Goal: Information Seeking & Learning: Learn about a topic

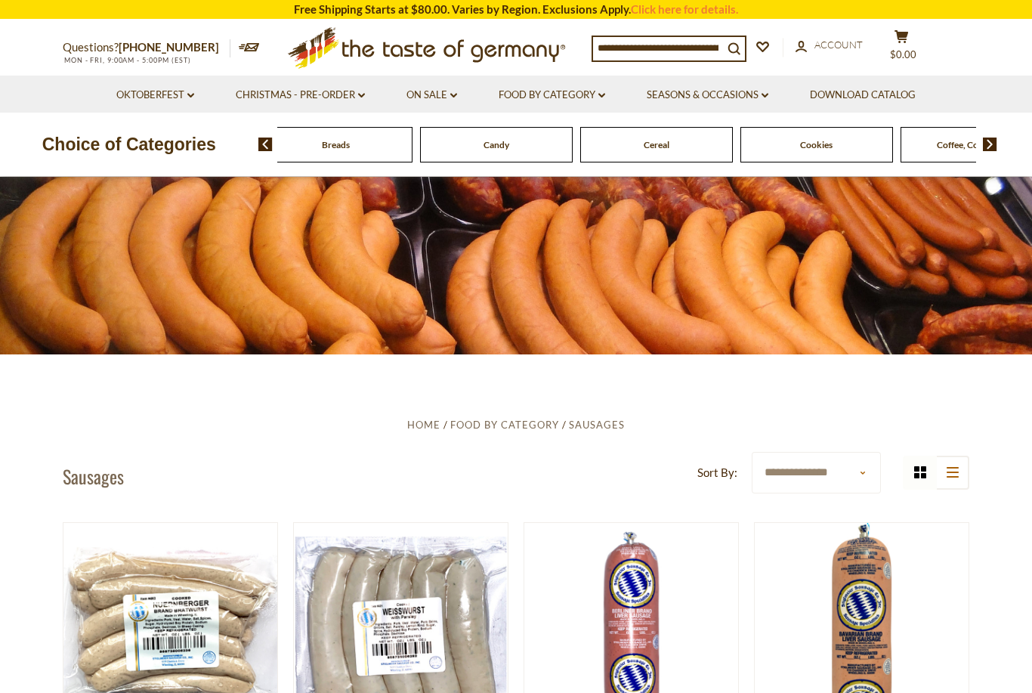
scroll to position [76, 0]
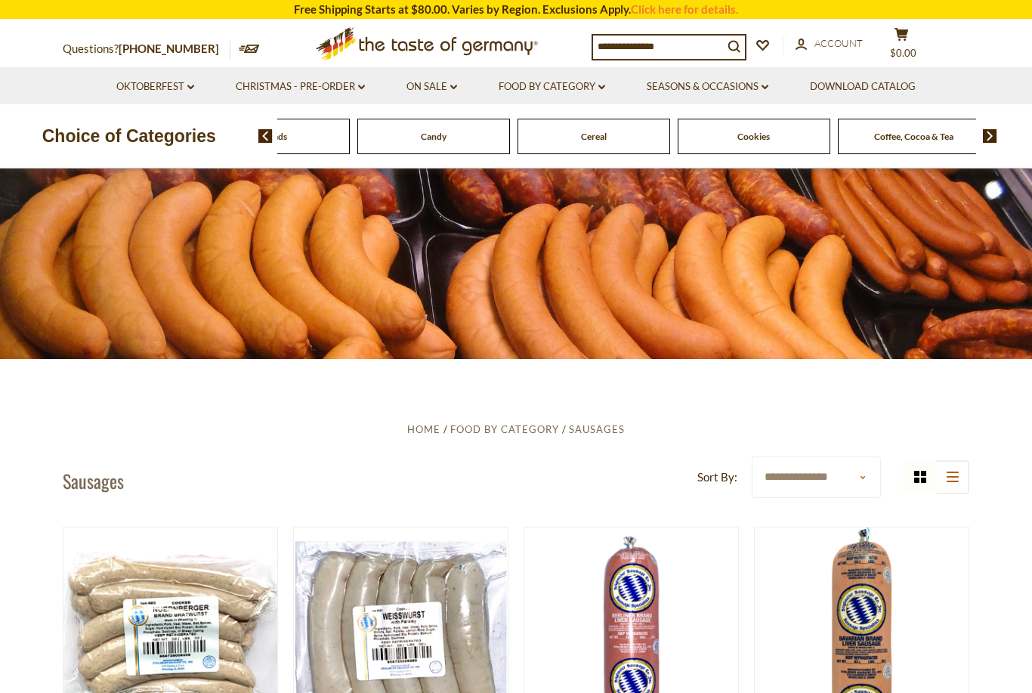
click at [656, 11] on link "Click here for details." at bounding box center [684, 9] width 107 height 14
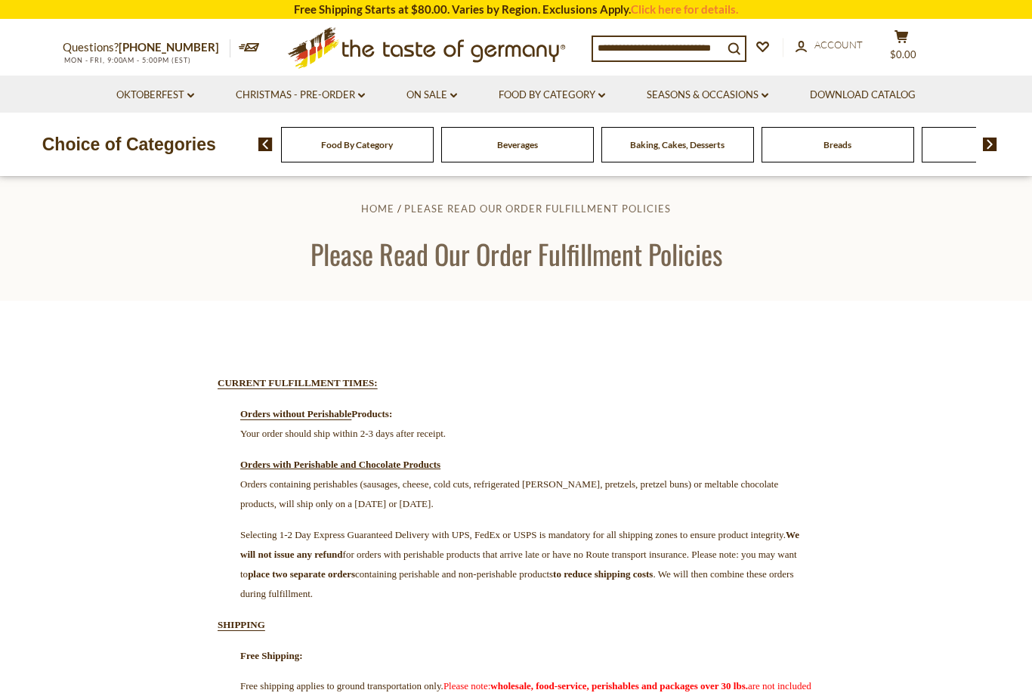
click at [152, 98] on link "Oktoberfest dropdown_arrow" at bounding box center [155, 95] width 78 height 17
click at [134, 138] on link "All Oktoberfest" at bounding box center [147, 135] width 78 height 14
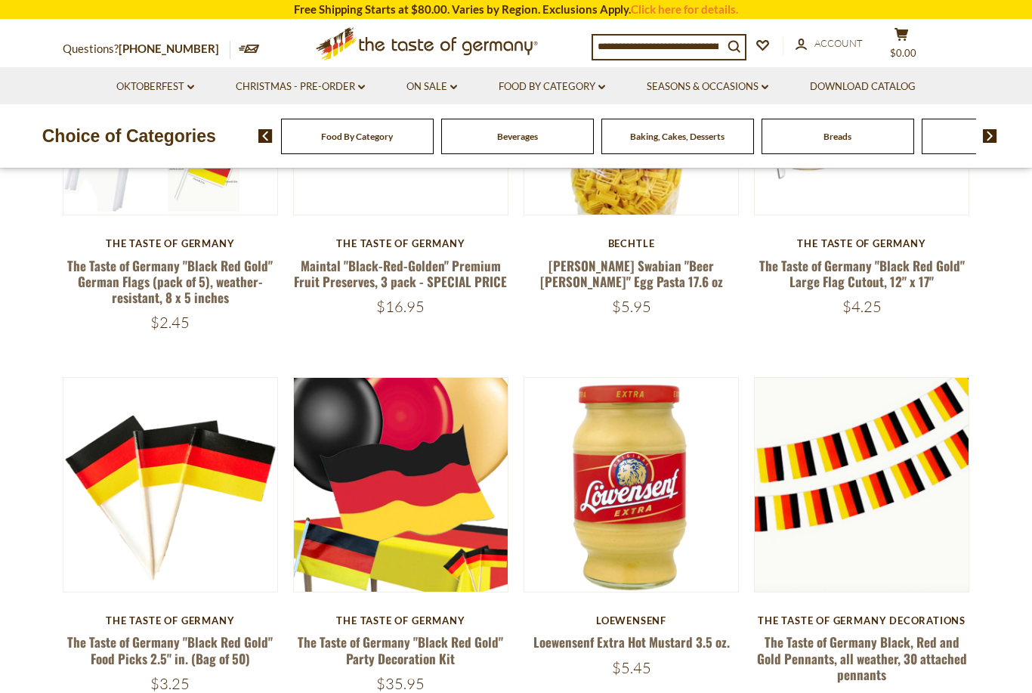
scroll to position [590, 0]
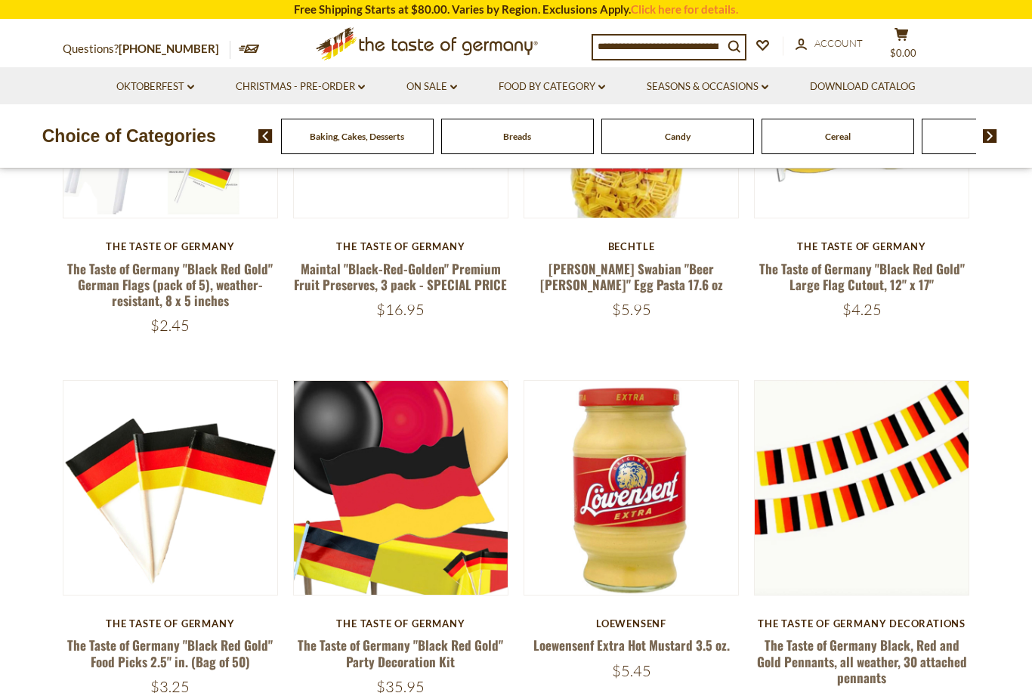
click at [113, 131] on div "Beverages" at bounding box center [37, 137] width 153 height 36
click at [261, 133] on img at bounding box center [265, 136] width 14 height 14
click at [260, 137] on img at bounding box center [265, 136] width 14 height 14
click at [253, 133] on span at bounding box center [260, 136] width 26 height 14
click at [113, 132] on div "Beverages" at bounding box center [36, 137] width 153 height 36
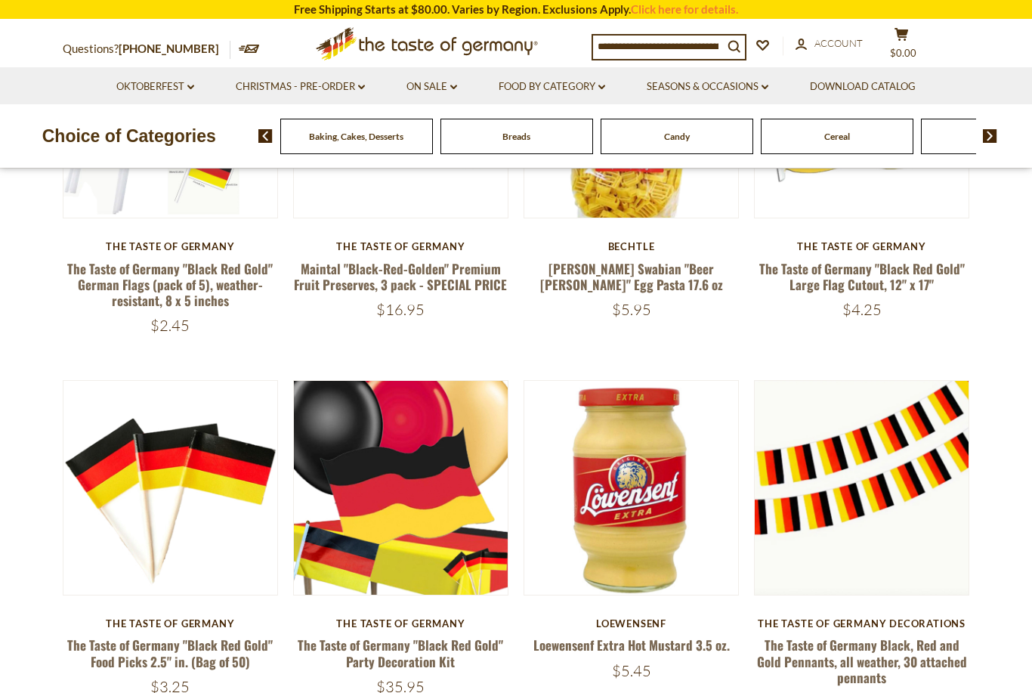
click at [113, 137] on div "Breads" at bounding box center [36, 137] width 153 height 36
click at [263, 134] on img at bounding box center [265, 136] width 14 height 14
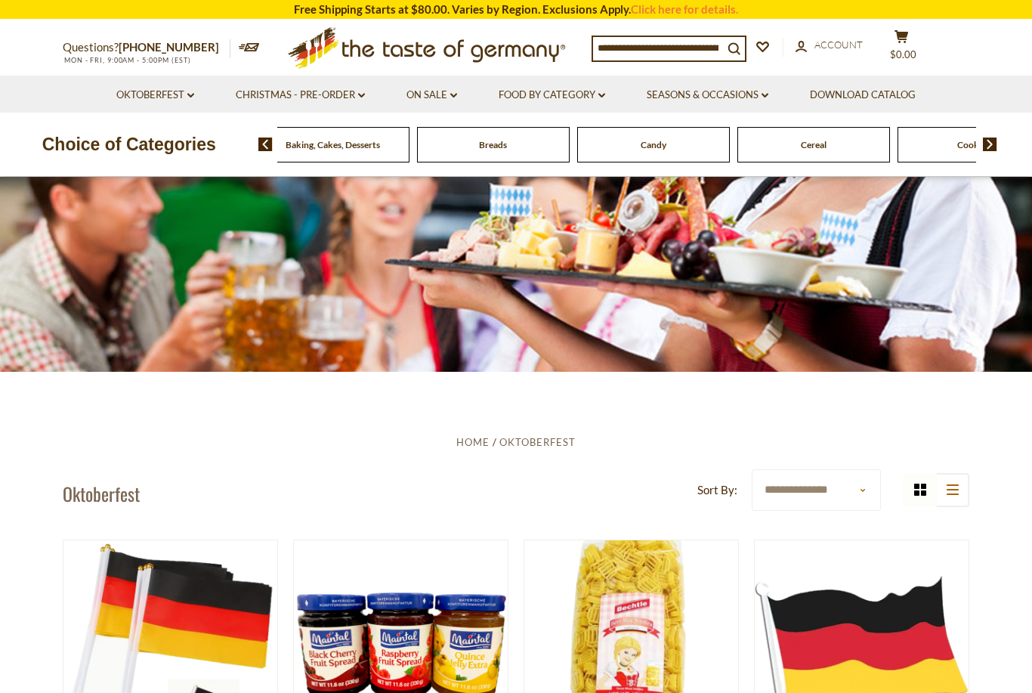
scroll to position [38, 0]
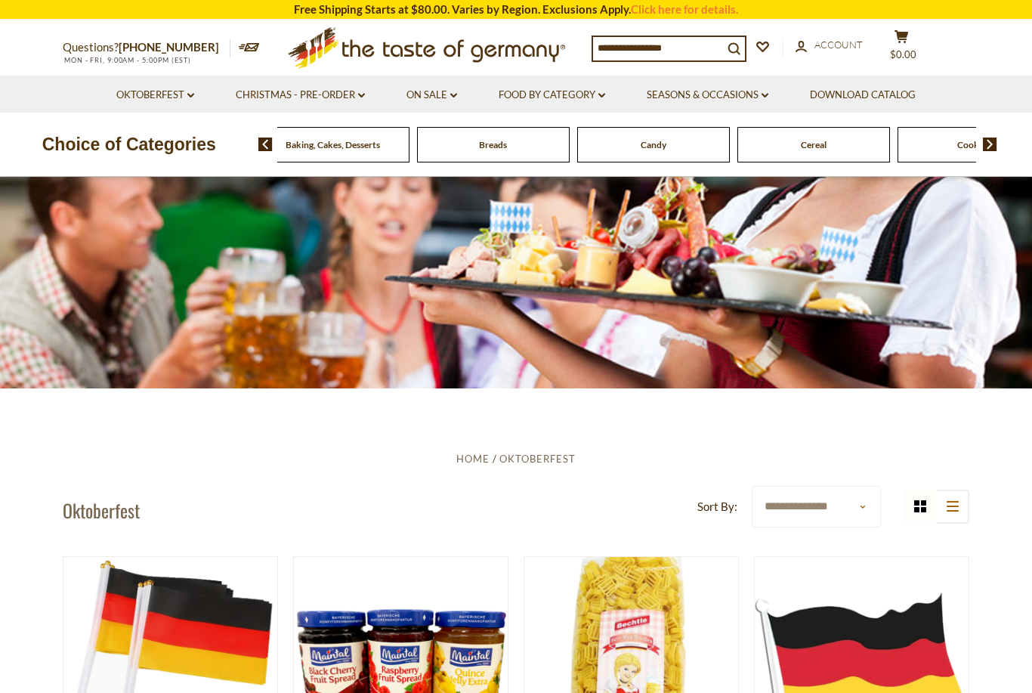
click at [262, 141] on img at bounding box center [265, 144] width 14 height 14
click at [260, 147] on img at bounding box center [265, 144] width 14 height 14
click at [259, 146] on img at bounding box center [265, 144] width 14 height 14
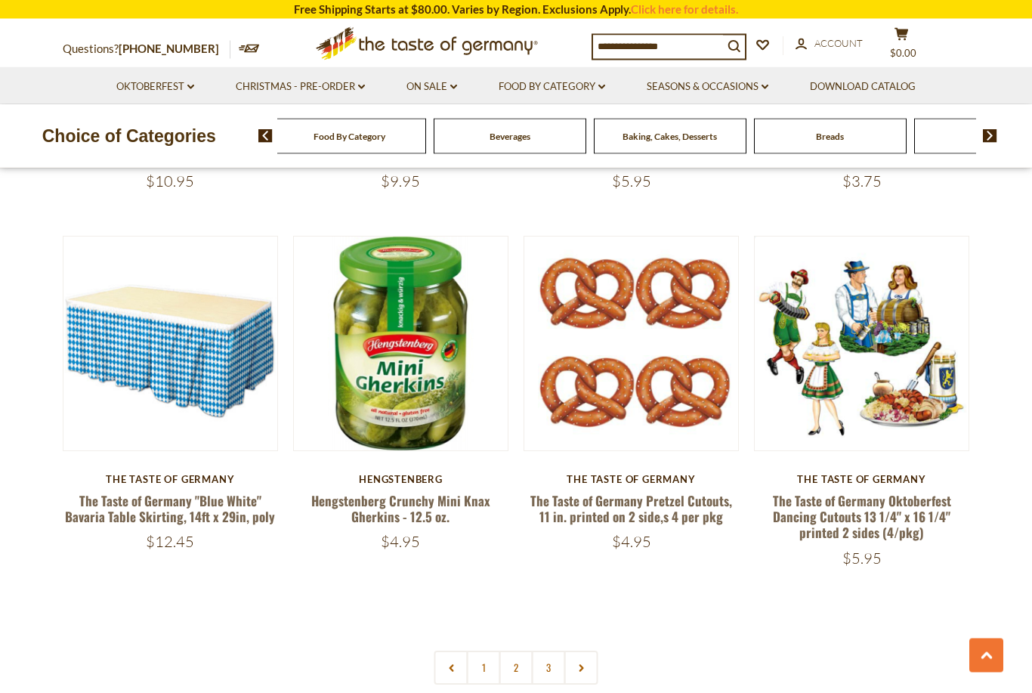
scroll to position [3343, 0]
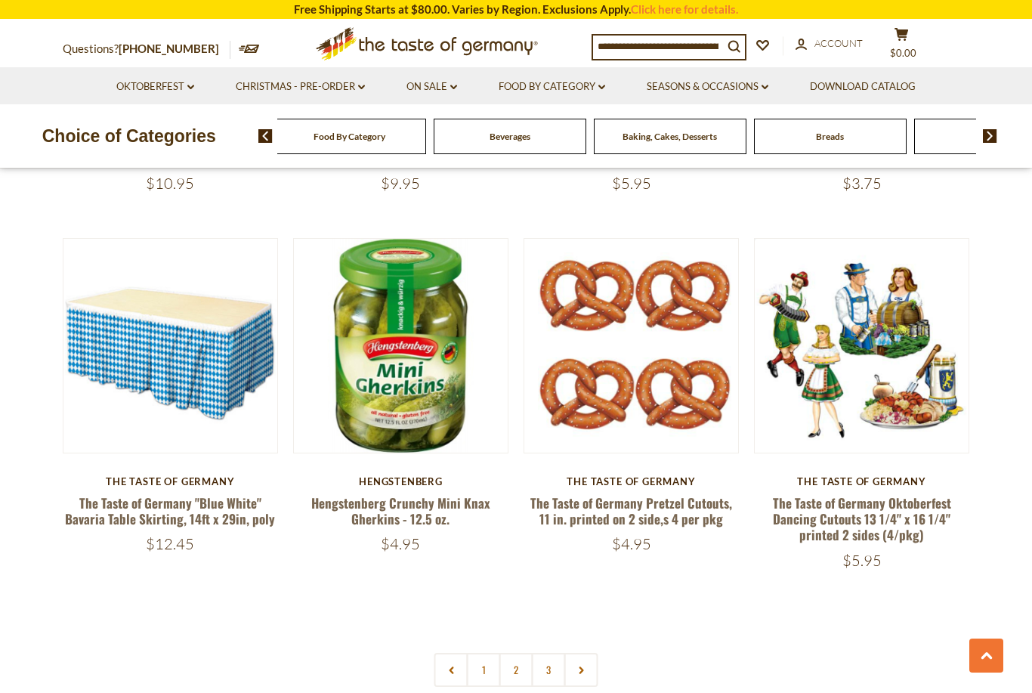
click at [526, 82] on link "Food By Category dropdown_arrow" at bounding box center [552, 87] width 107 height 17
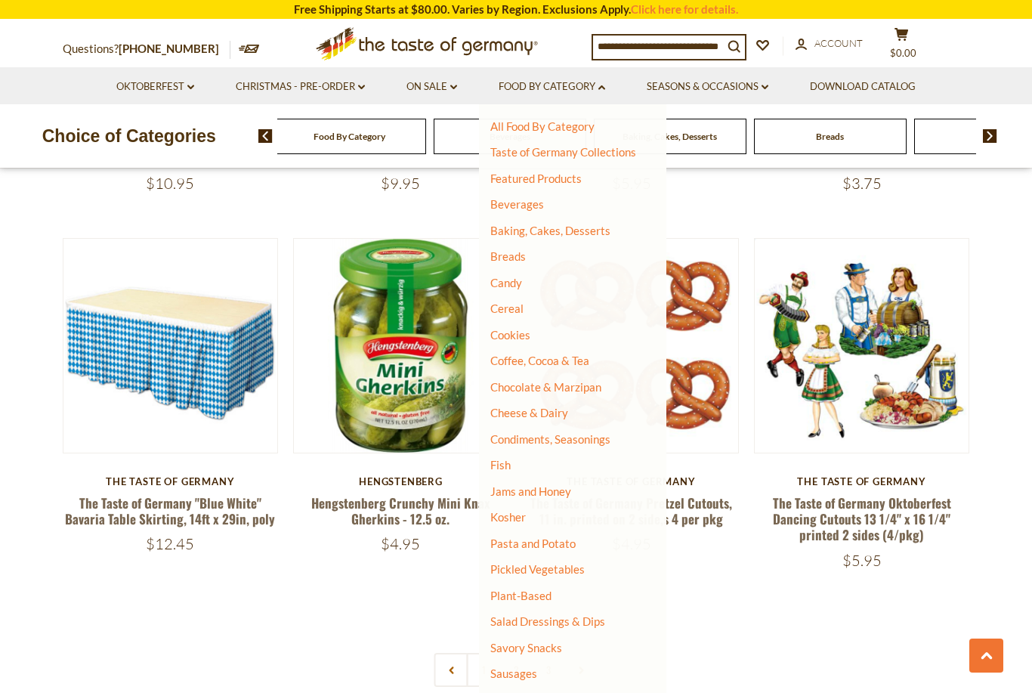
click at [517, 125] on link "All Food By Category" at bounding box center [542, 126] width 104 height 14
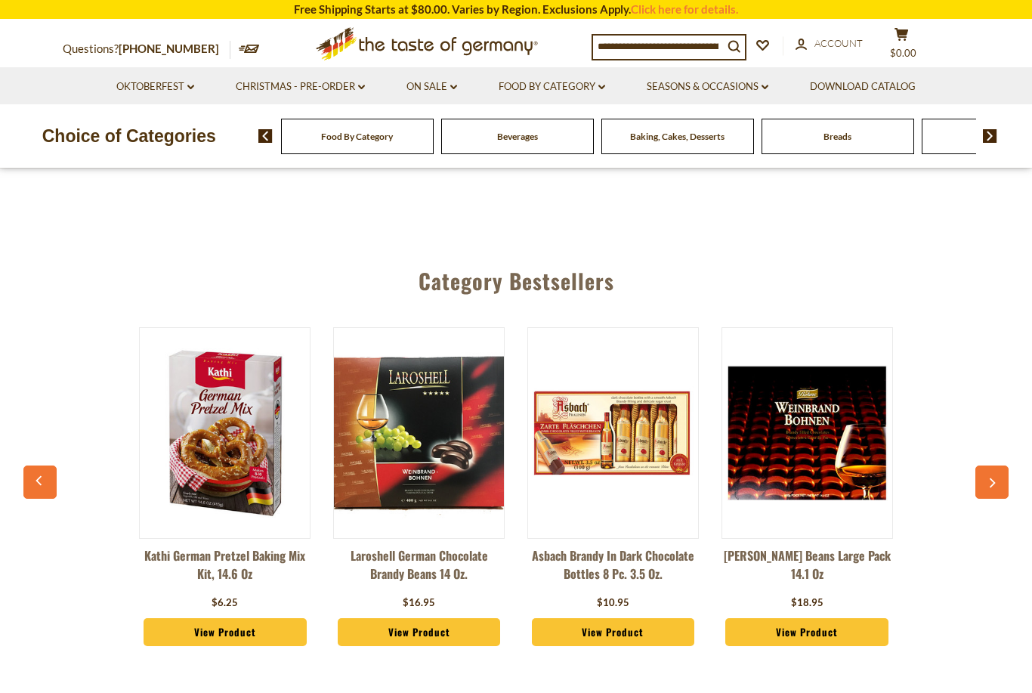
scroll to position [0, 39]
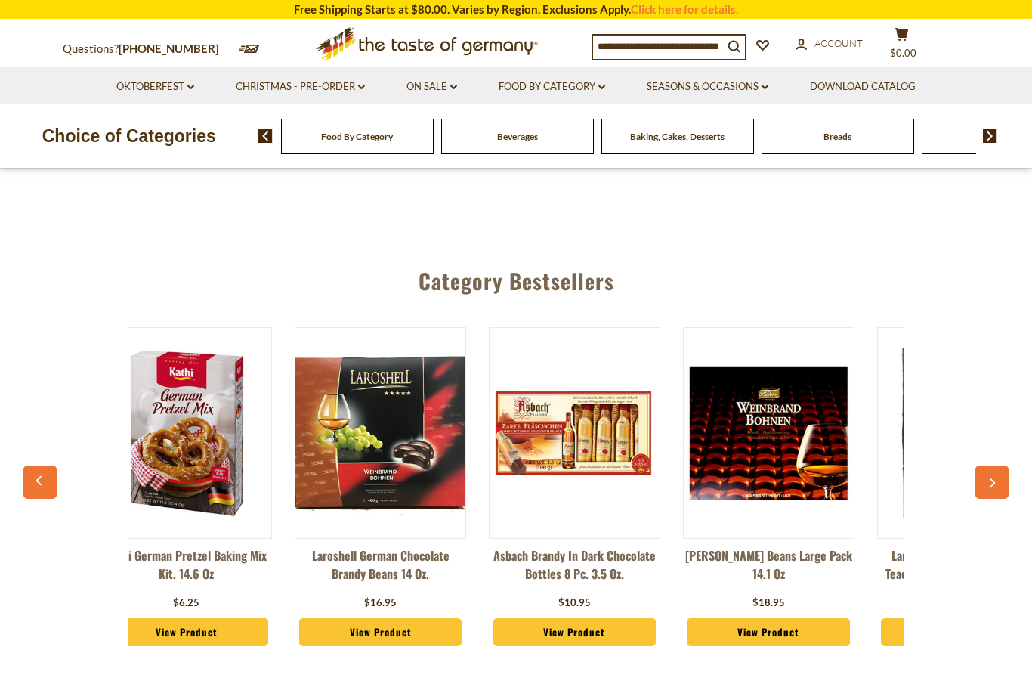
click at [987, 485] on icon "button" at bounding box center [992, 482] width 10 height 11
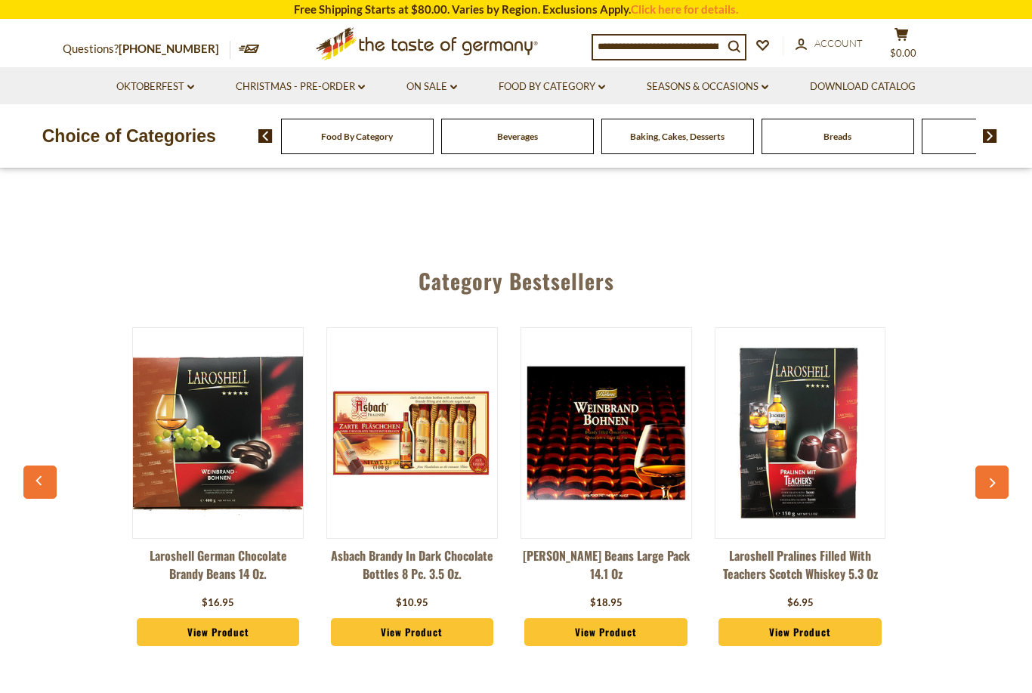
scroll to position [0, 233]
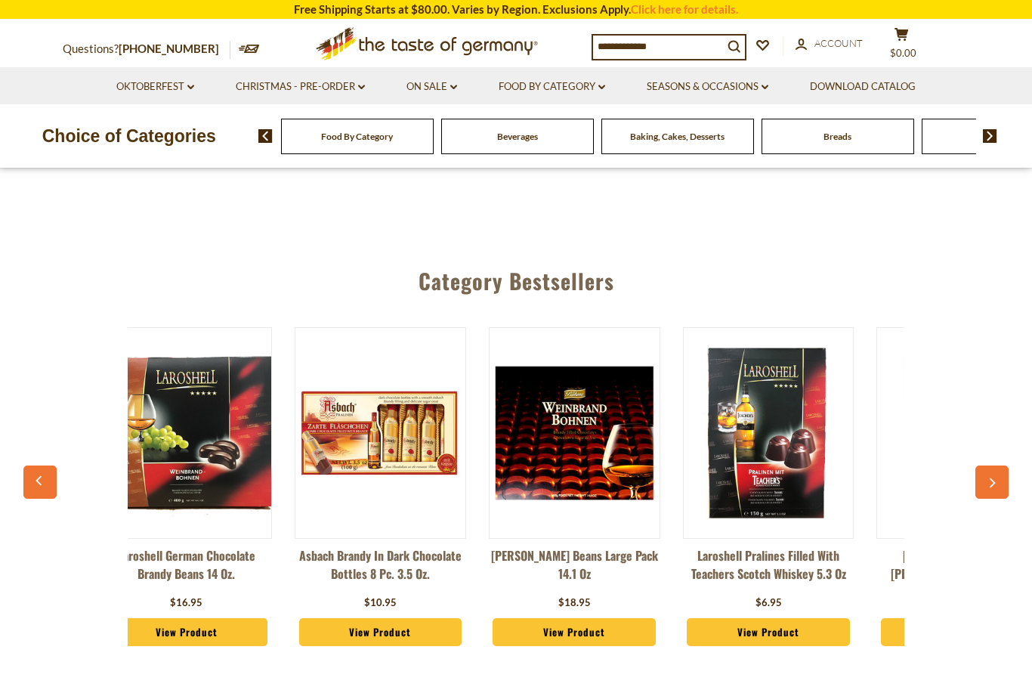
click at [998, 485] on button "button" at bounding box center [991, 481] width 33 height 33
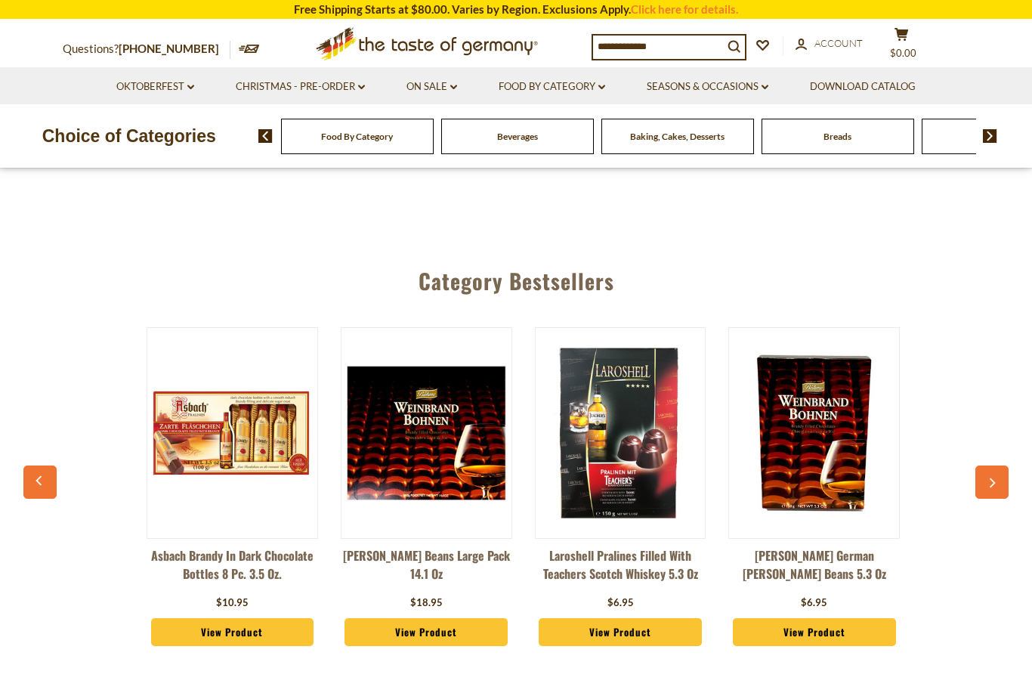
scroll to position [0, 427]
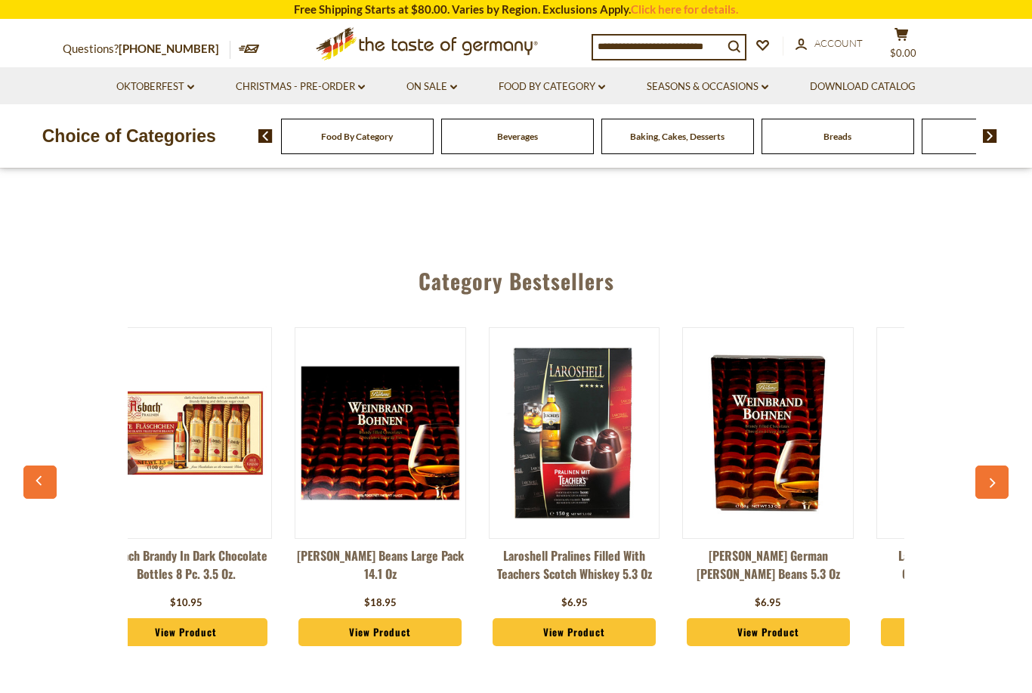
click at [999, 489] on button "button" at bounding box center [991, 481] width 33 height 33
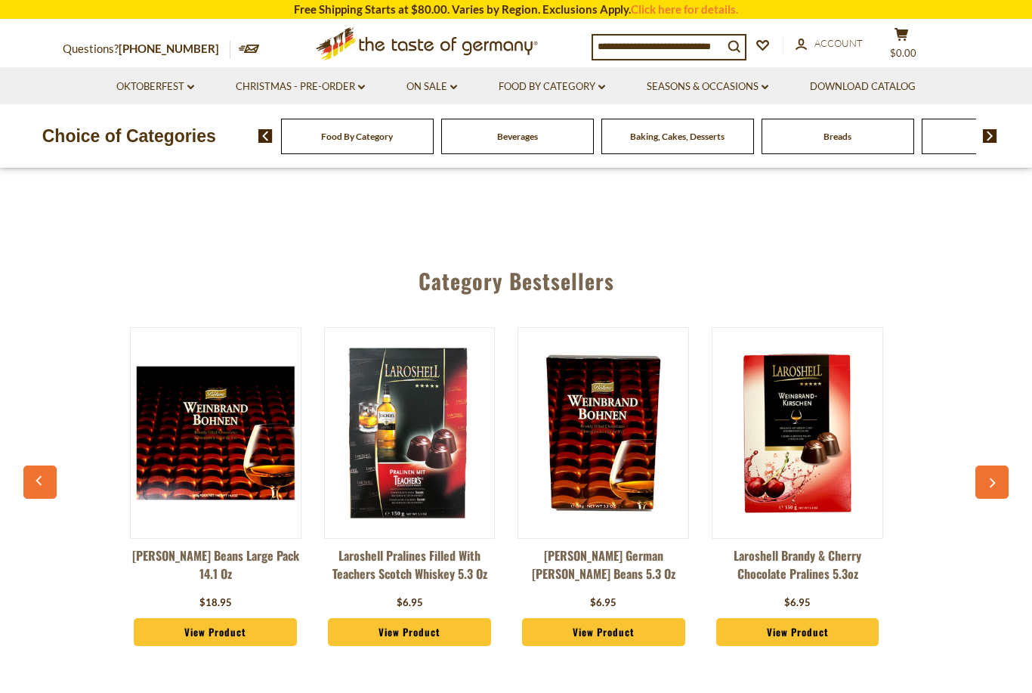
scroll to position [0, 621]
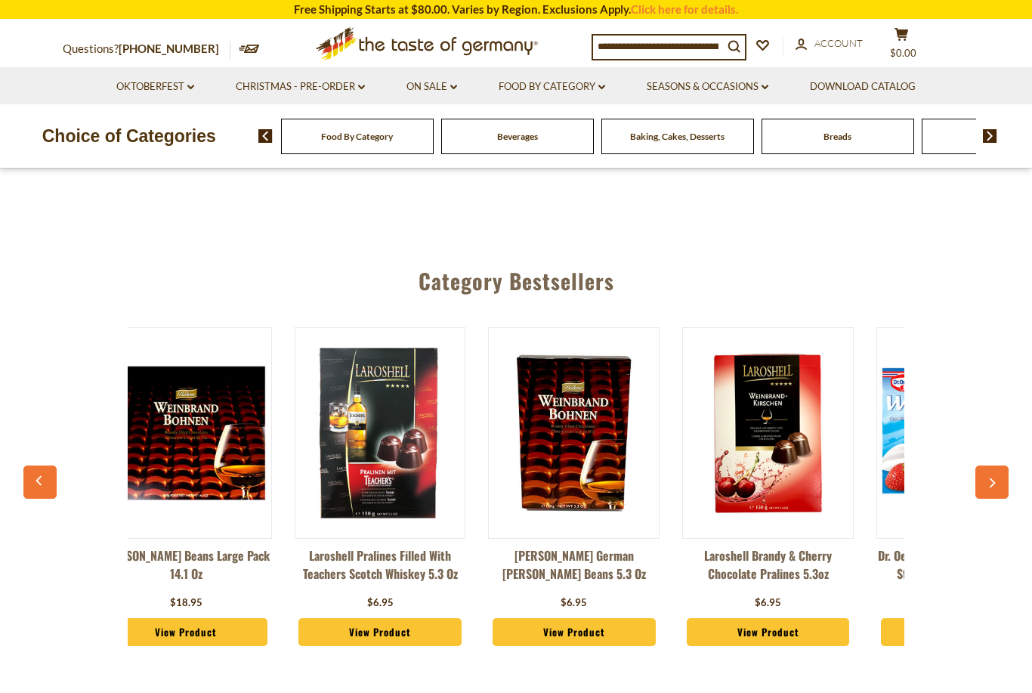
click at [434, 134] on div "Baking, Cakes, Desserts" at bounding box center [357, 137] width 153 height 36
click at [536, 83] on link "Food By Category dropdown_arrow" at bounding box center [552, 87] width 107 height 17
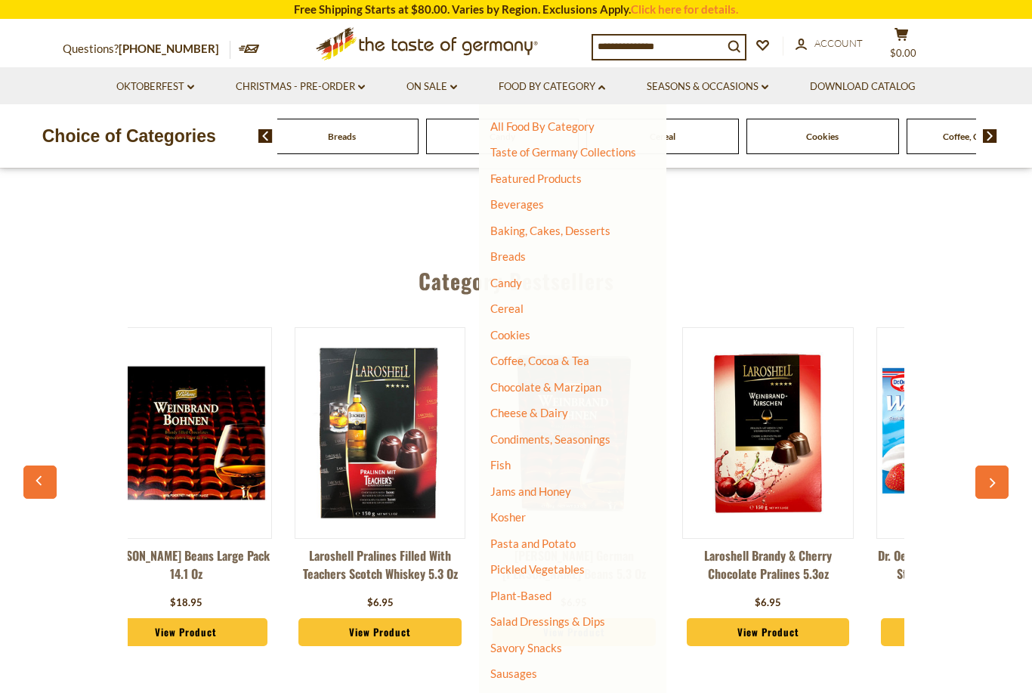
click at [508, 207] on link "Beverages" at bounding box center [517, 204] width 54 height 14
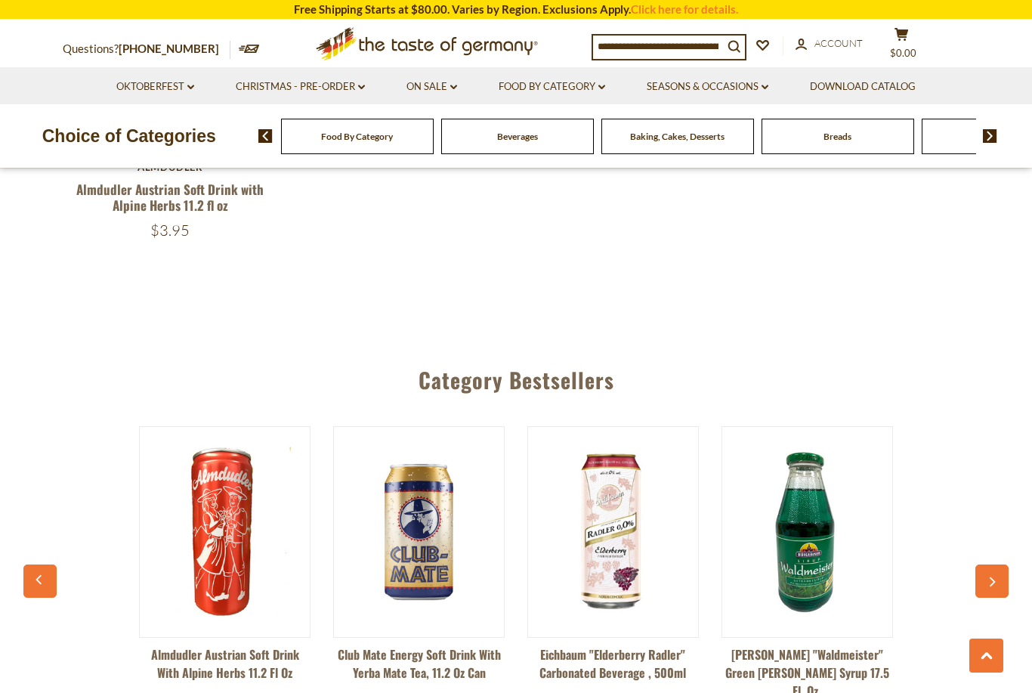
scroll to position [3219, 0]
click at [542, 87] on link "Food By Category dropdown_arrow" at bounding box center [552, 87] width 107 height 17
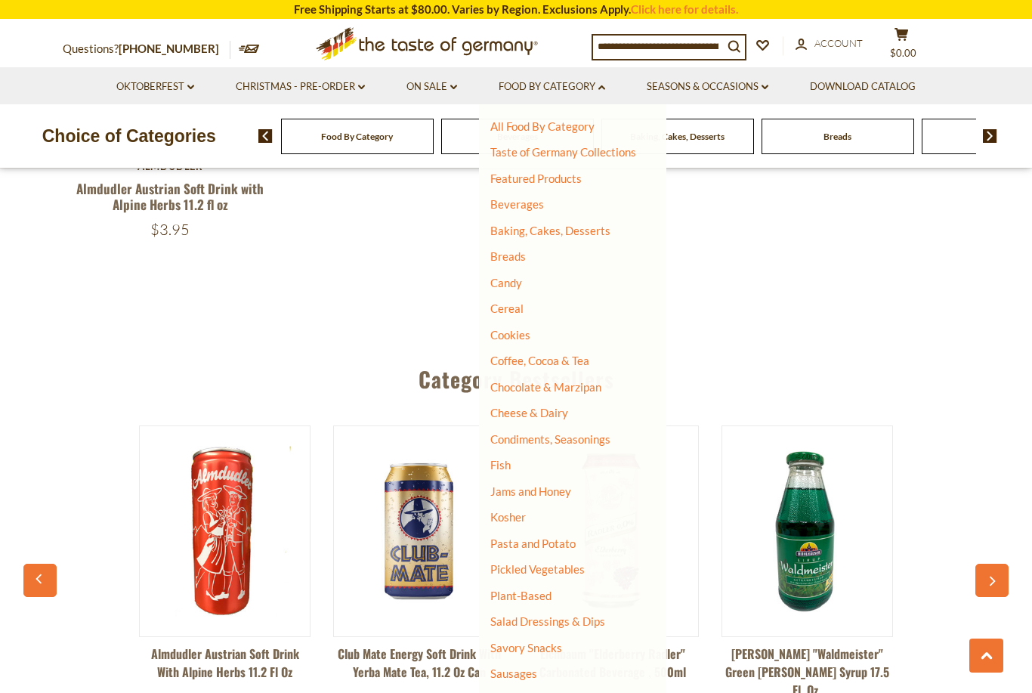
click at [533, 233] on link "Baking, Cakes, Desserts" at bounding box center [550, 231] width 120 height 14
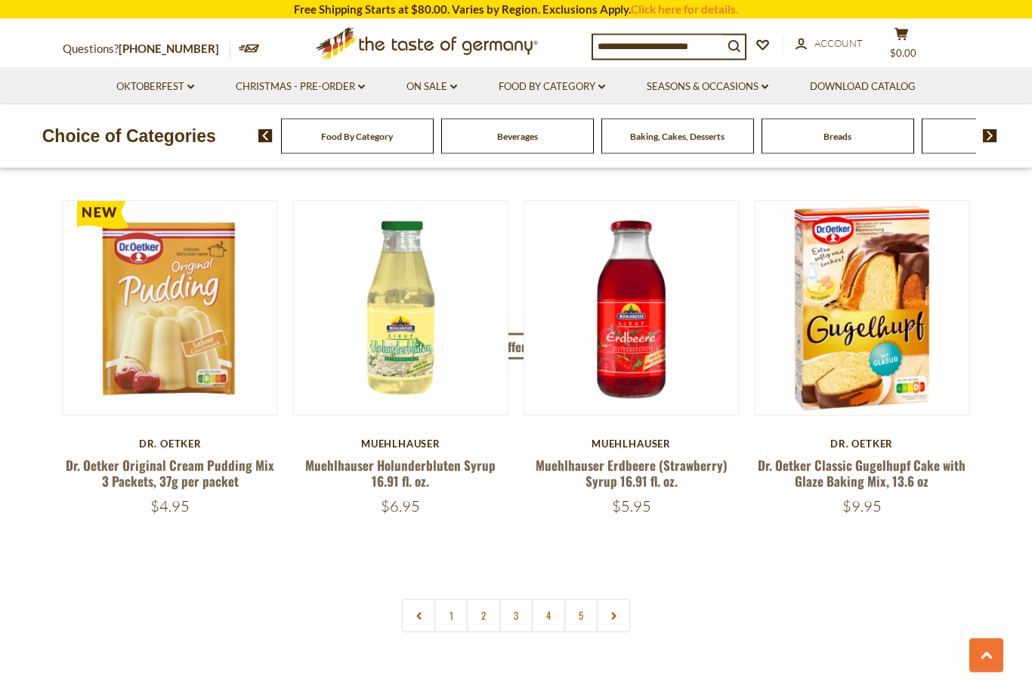
scroll to position [3303, 0]
click at [480, 603] on link "2" at bounding box center [484, 615] width 34 height 34
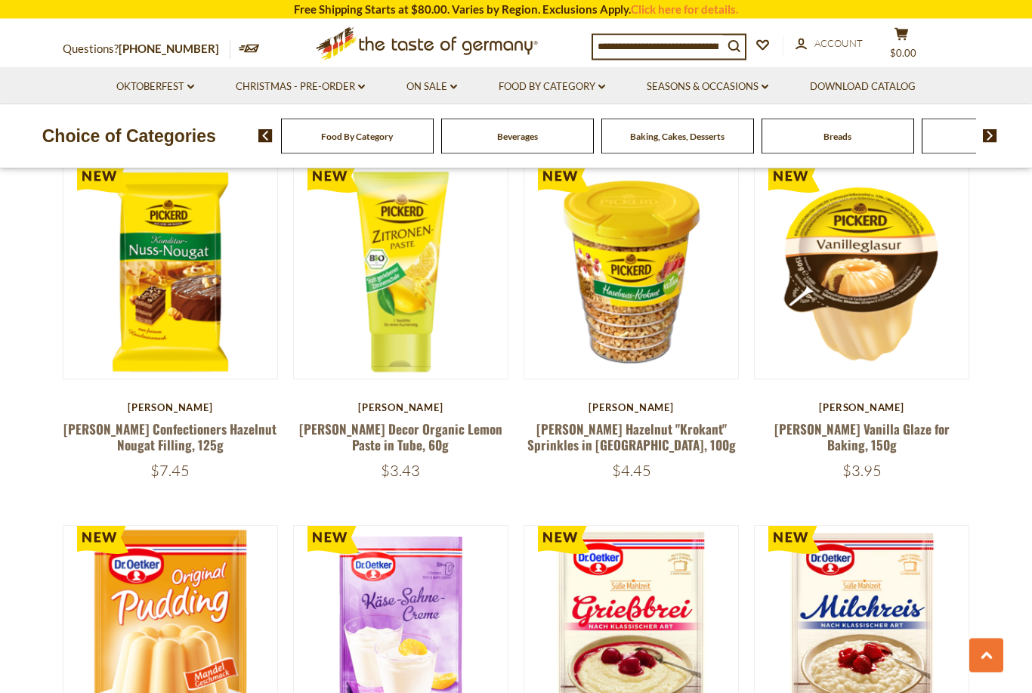
scroll to position [790, 0]
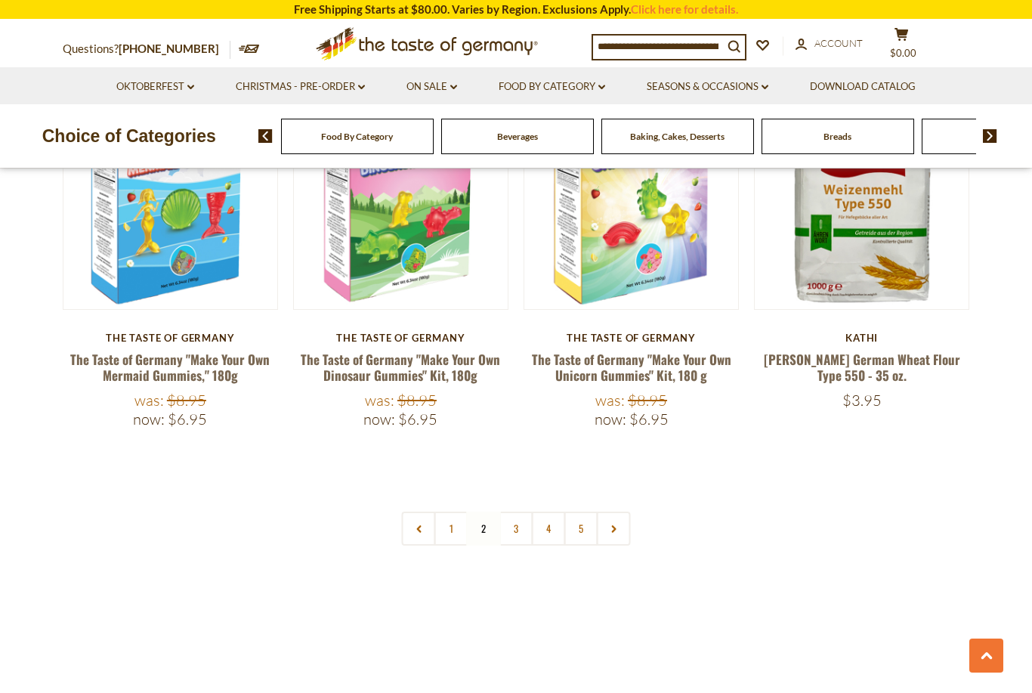
click at [609, 525] on icon at bounding box center [613, 529] width 9 height 8
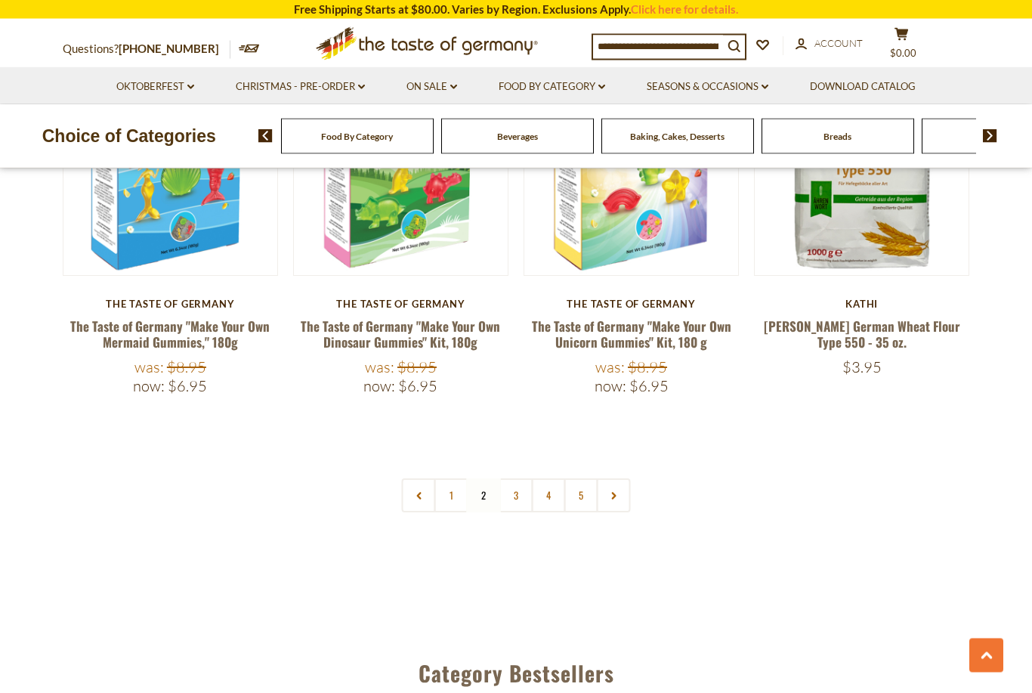
scroll to position [3453, 0]
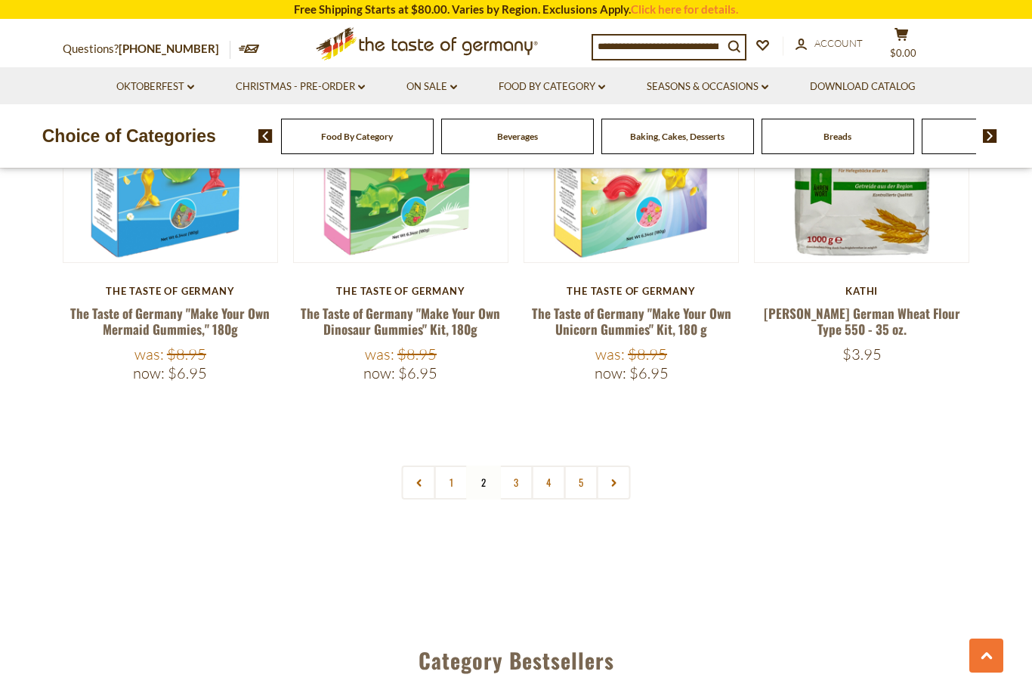
click at [622, 465] on link at bounding box center [614, 482] width 34 height 34
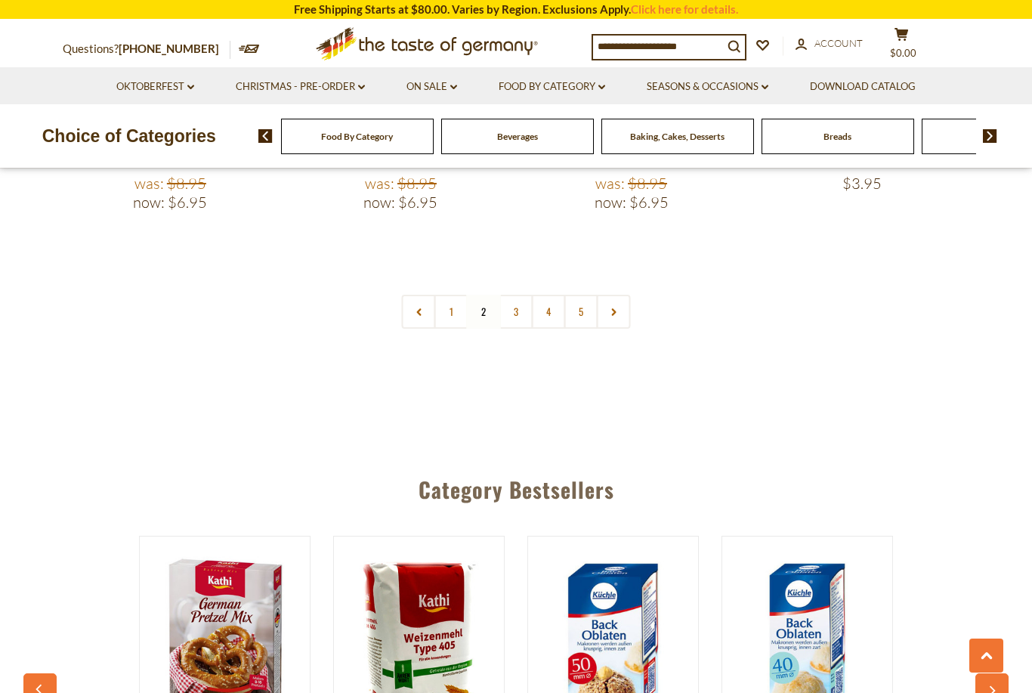
scroll to position [3619, 0]
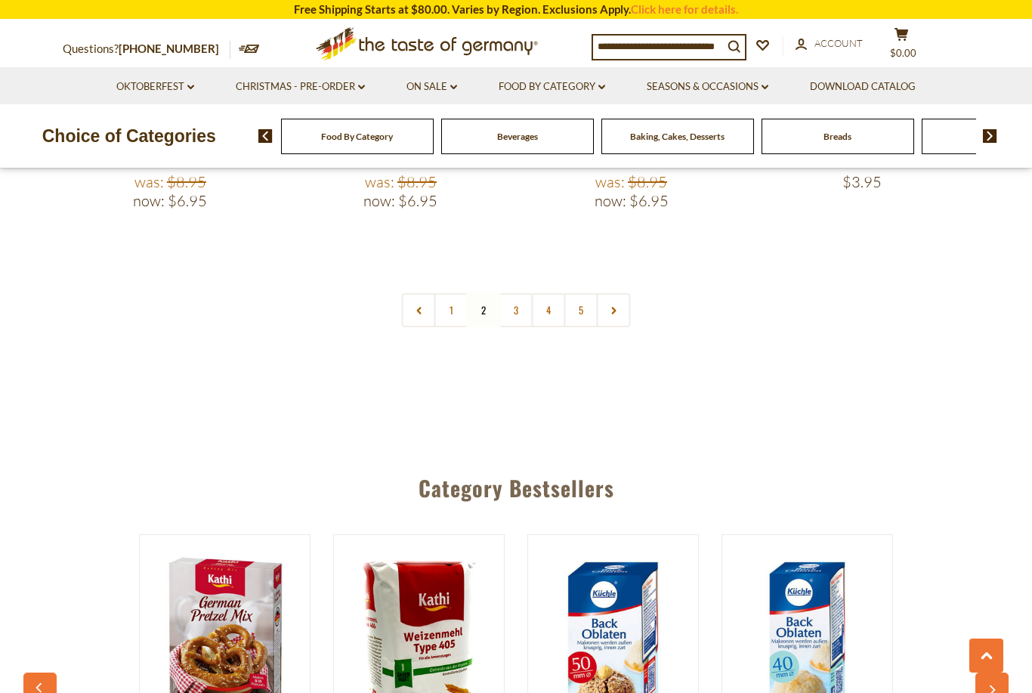
click at [513, 293] on link "3" at bounding box center [516, 310] width 34 height 34
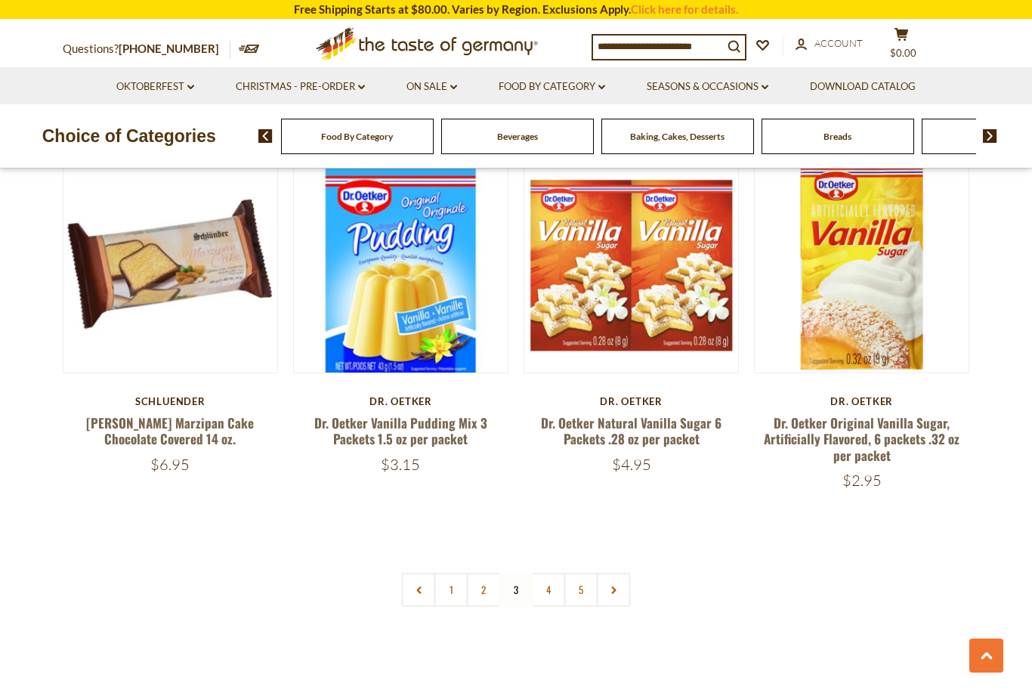
scroll to position [3373, 0]
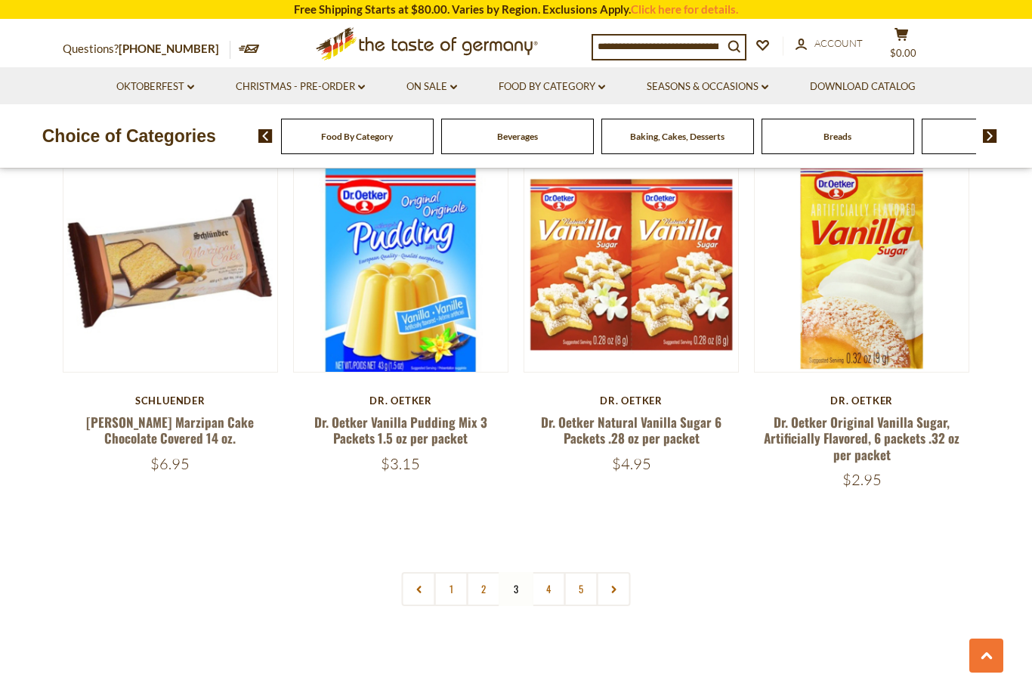
click at [546, 572] on link "4" at bounding box center [549, 589] width 34 height 34
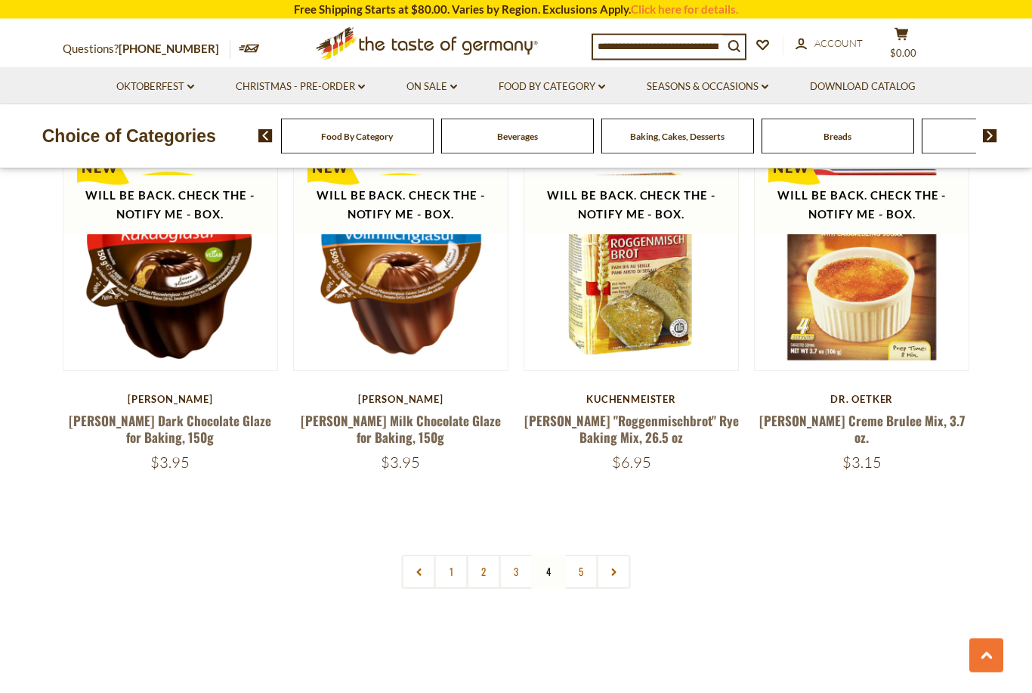
scroll to position [3391, 0]
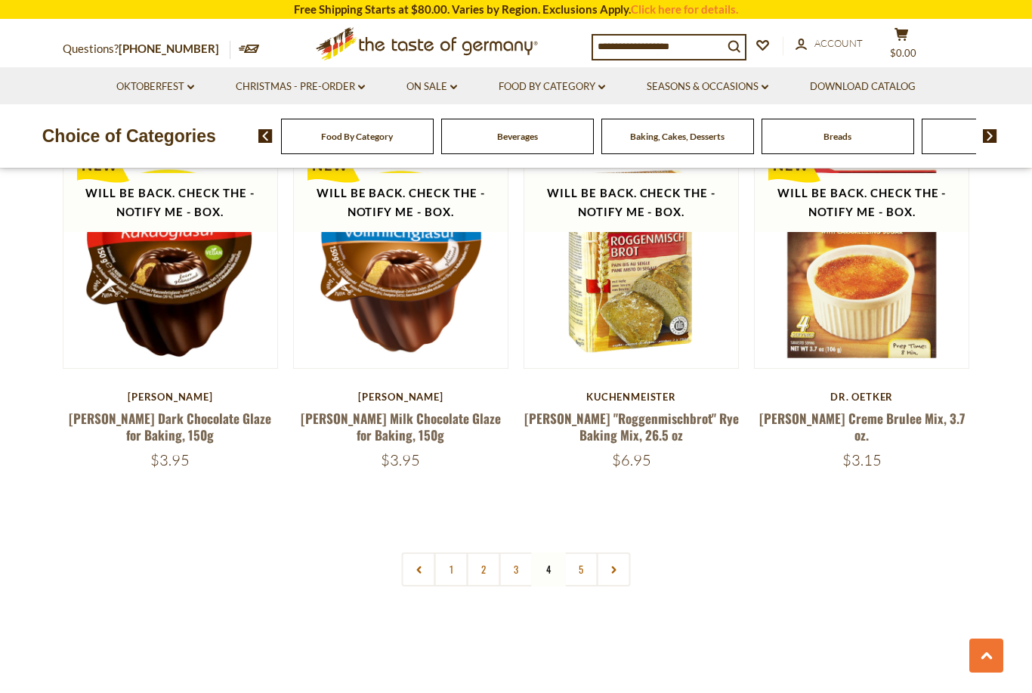
click at [582, 552] on link "5" at bounding box center [581, 569] width 34 height 34
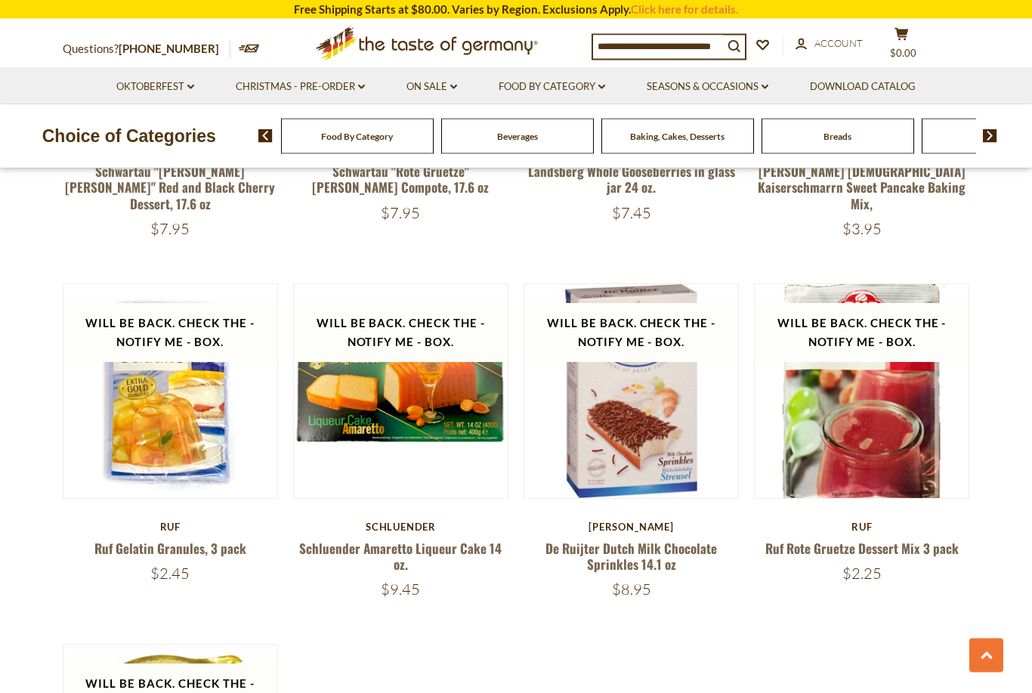
scroll to position [2153, 0]
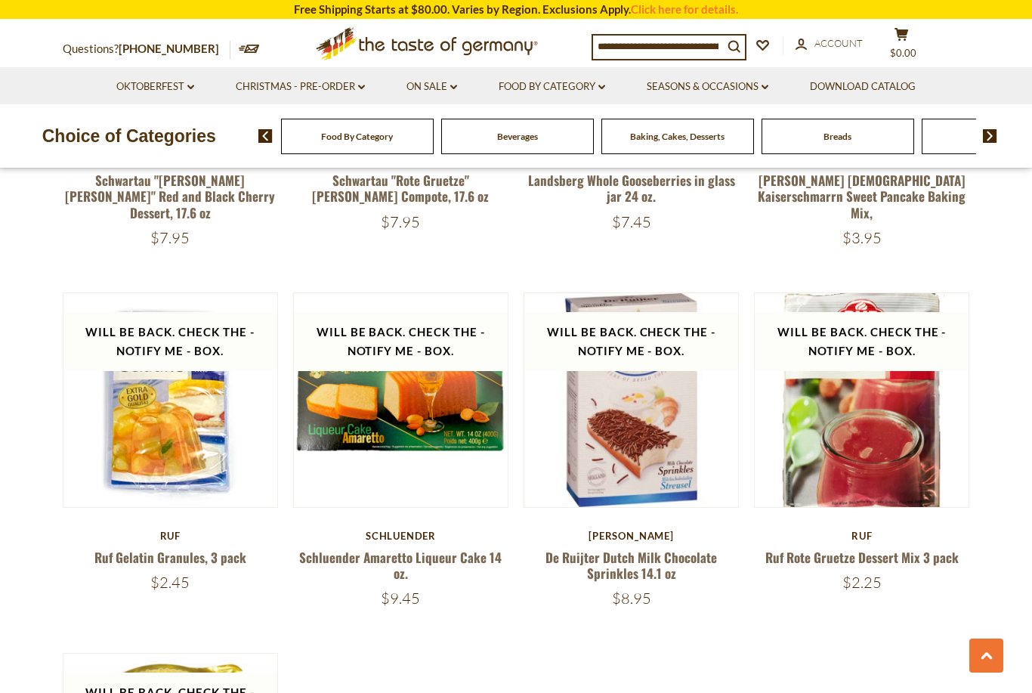
click at [548, 88] on link "Food By Category dropdown_arrow" at bounding box center [552, 87] width 107 height 17
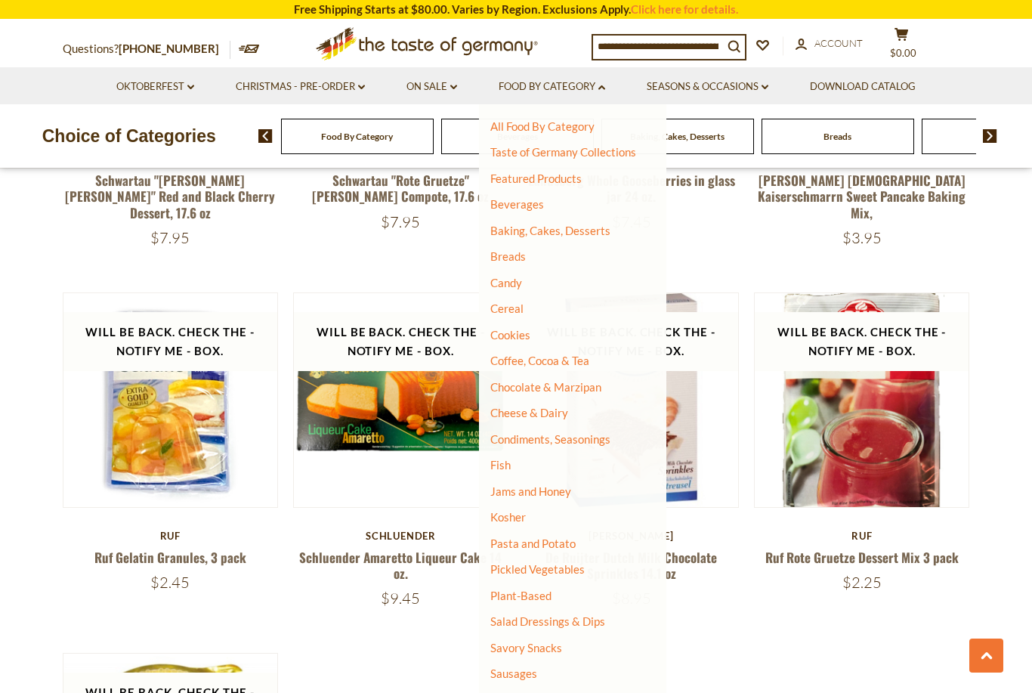
click at [505, 256] on link "Breads" at bounding box center [508, 256] width 36 height 14
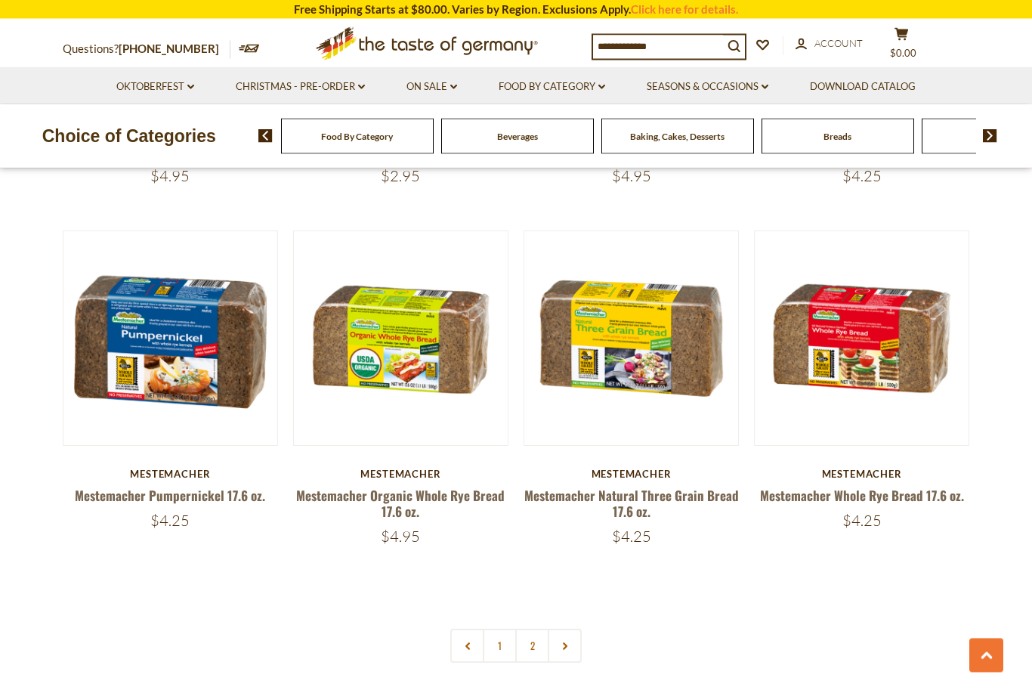
scroll to position [3275, 0]
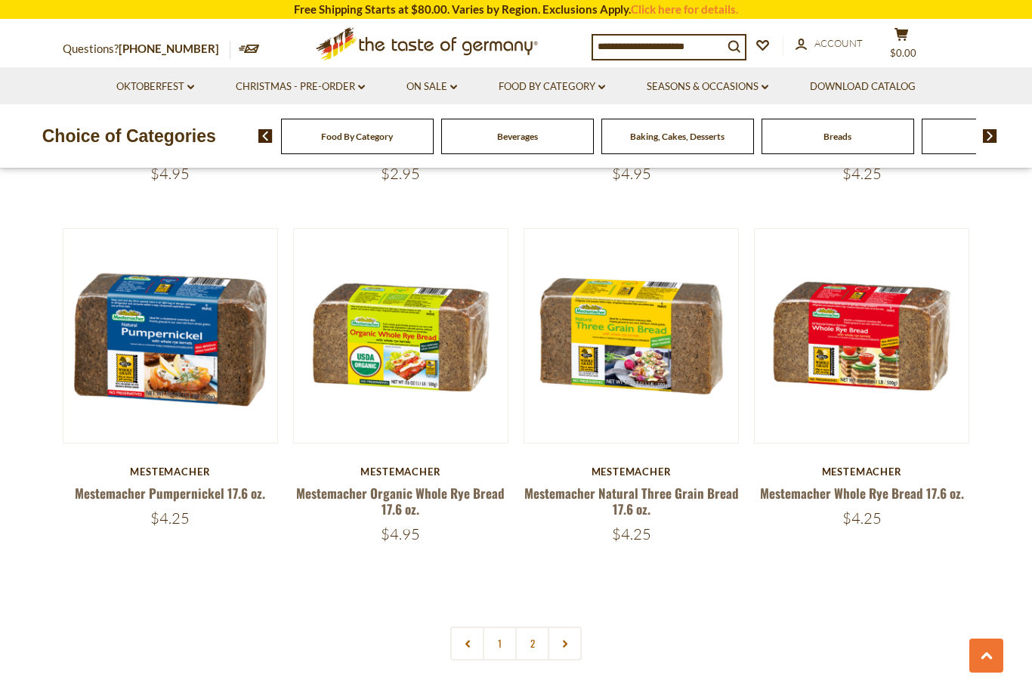
click at [526, 638] on link "2" at bounding box center [532, 643] width 34 height 34
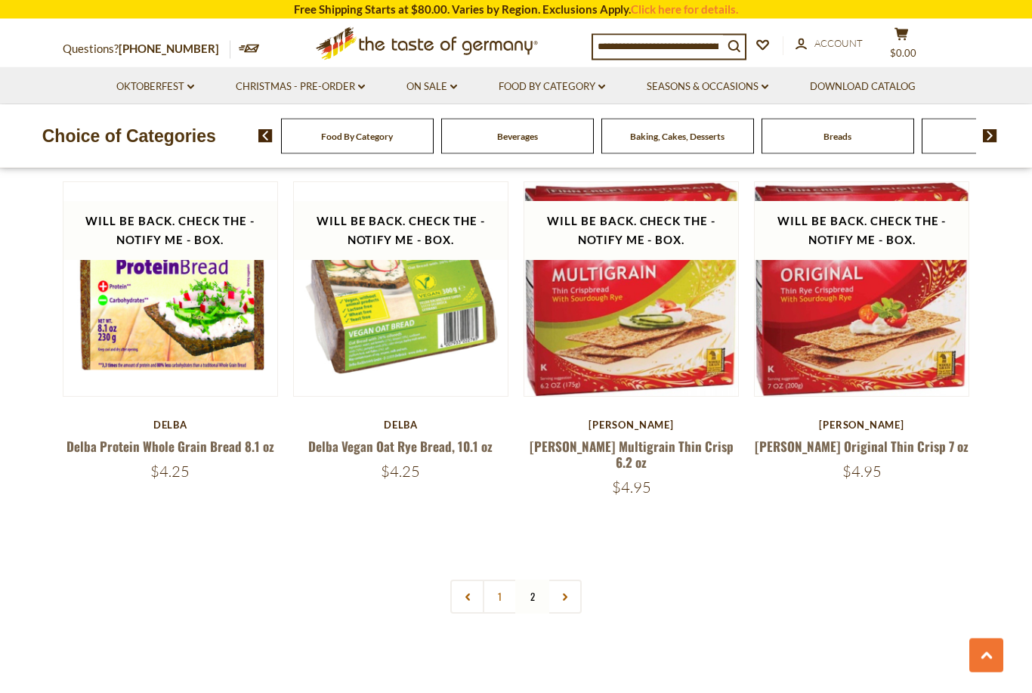
scroll to position [1879, 0]
click at [540, 92] on link "Food By Category dropdown_arrow" at bounding box center [552, 87] width 107 height 17
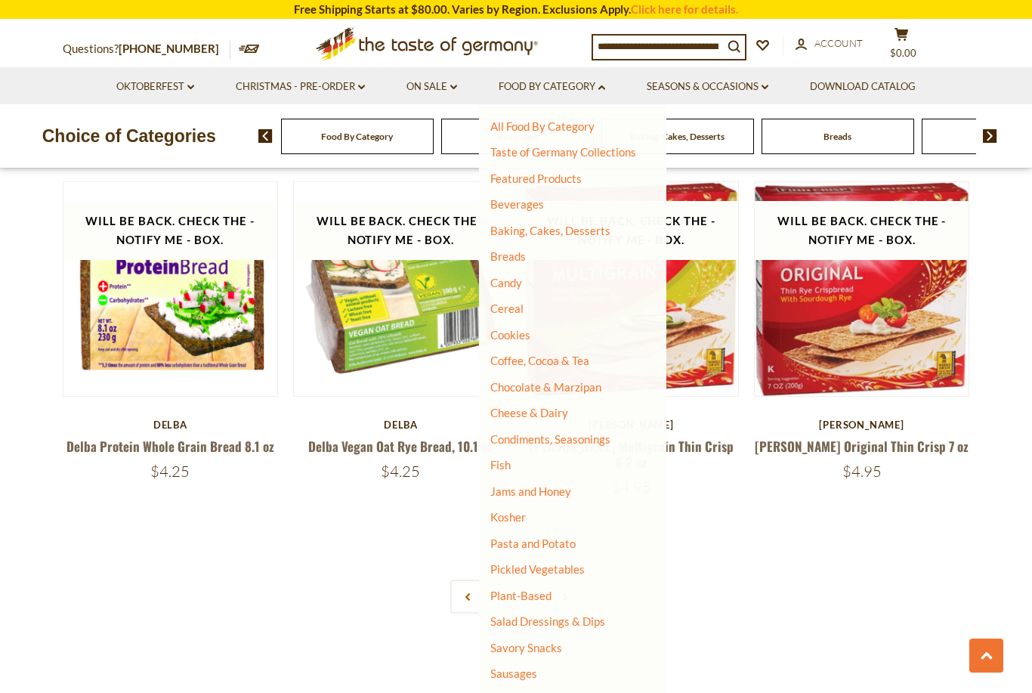
click at [502, 283] on link "Candy" at bounding box center [506, 283] width 32 height 14
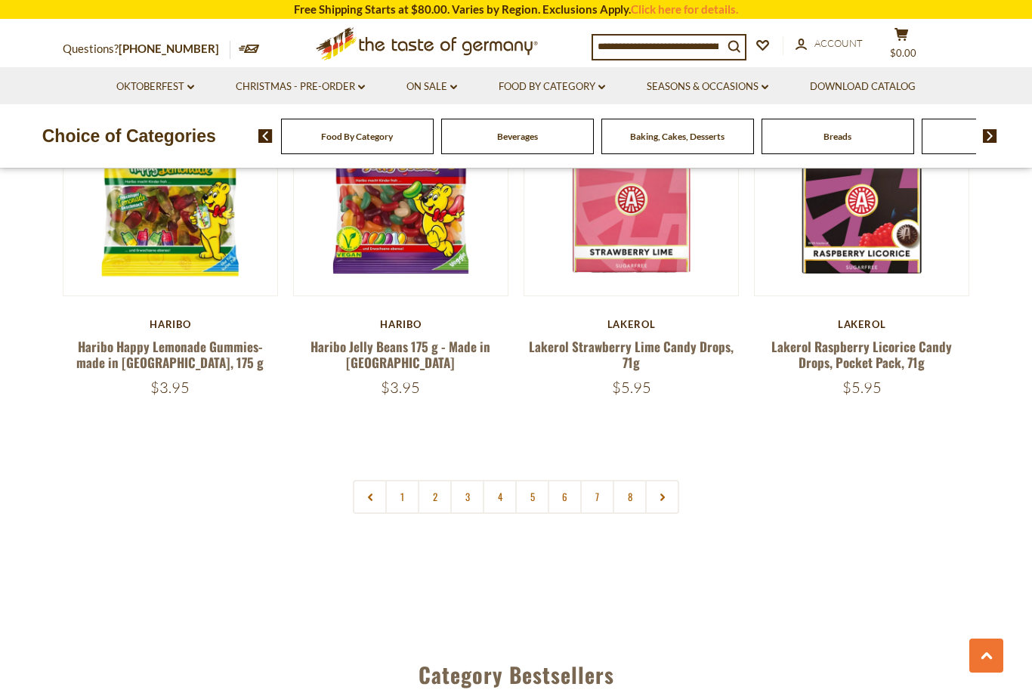
scroll to position [3533, 0]
click at [433, 480] on link "2" at bounding box center [435, 497] width 34 height 34
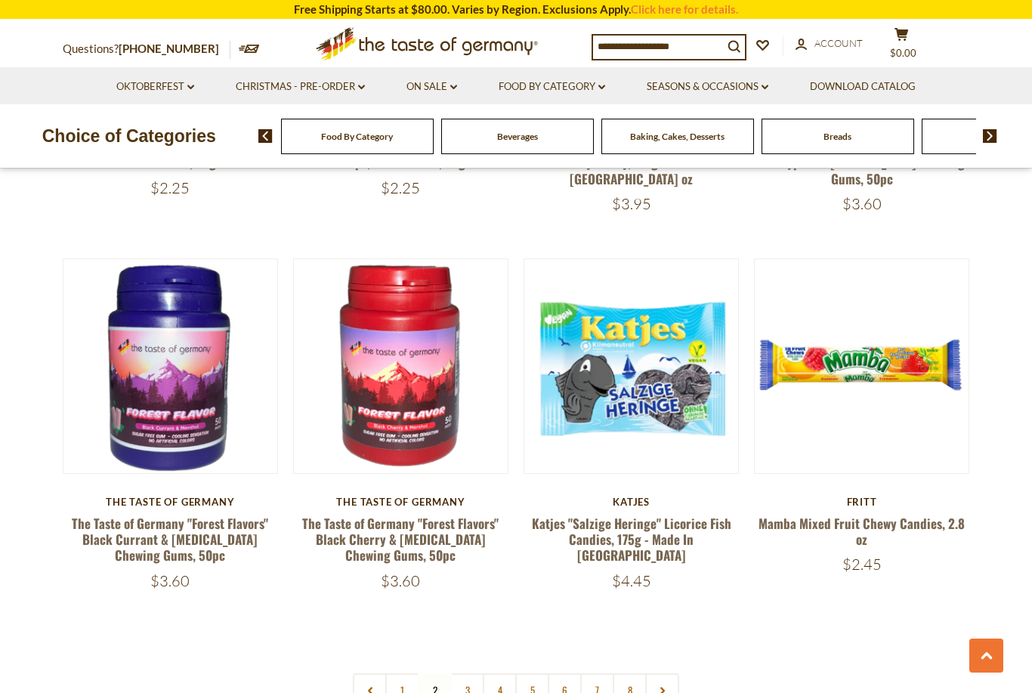
scroll to position [3310, 0]
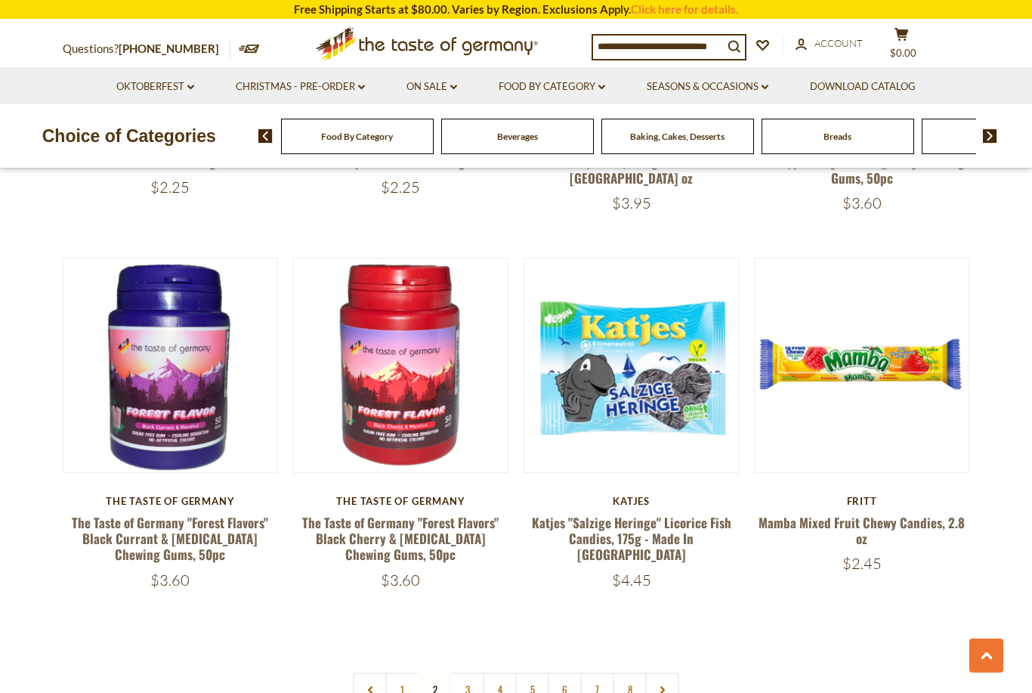
click at [462, 672] on link "3" at bounding box center [467, 689] width 34 height 34
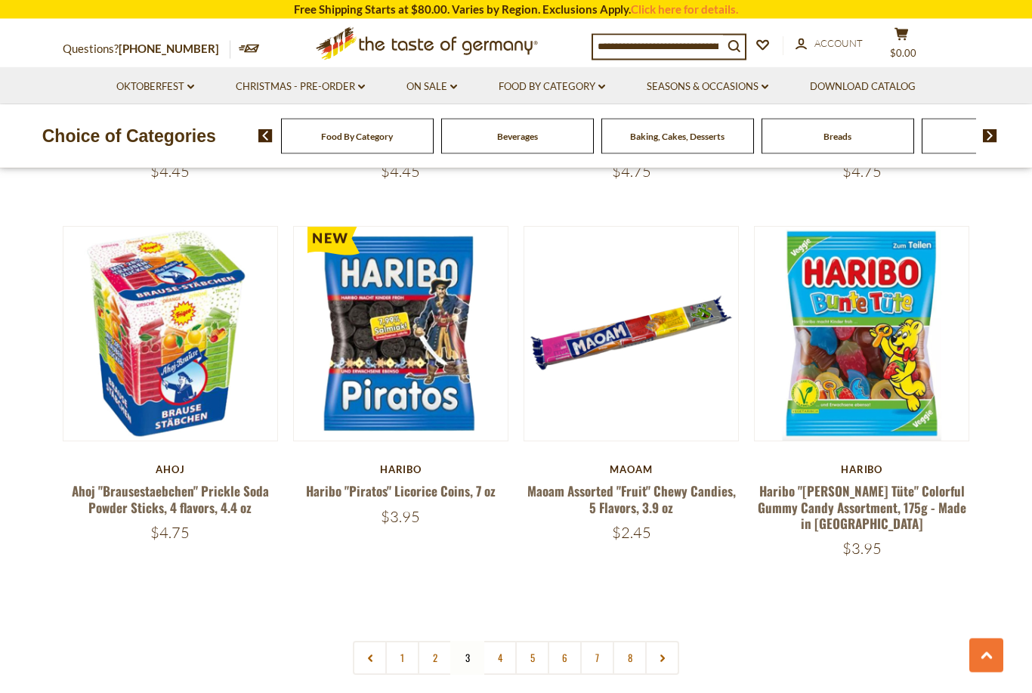
scroll to position [3335, 0]
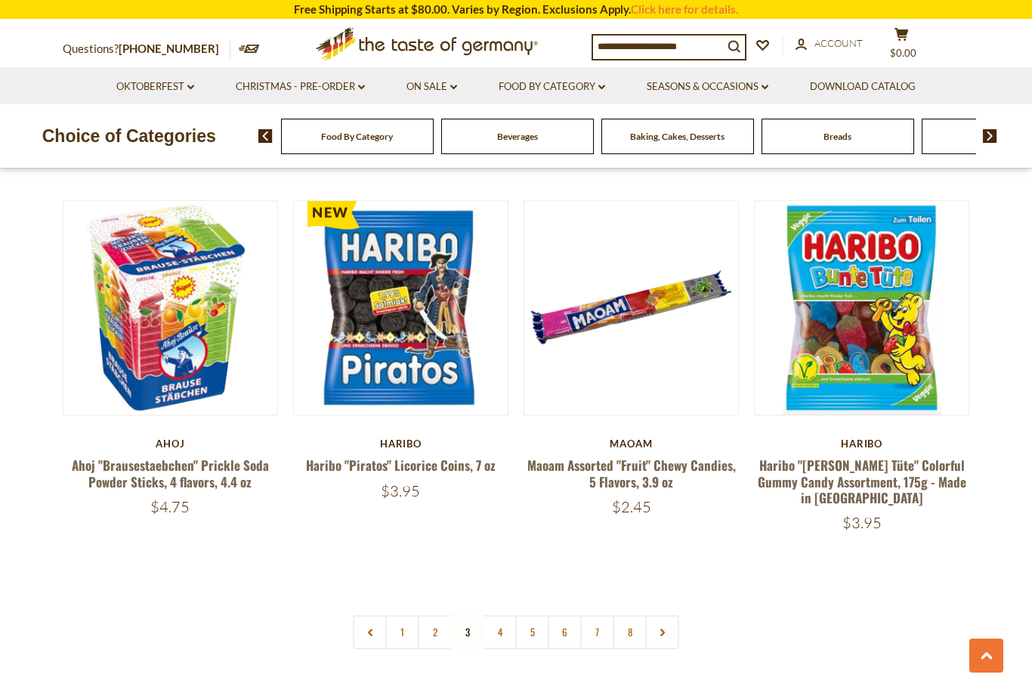
click at [497, 615] on link "4" at bounding box center [500, 632] width 34 height 34
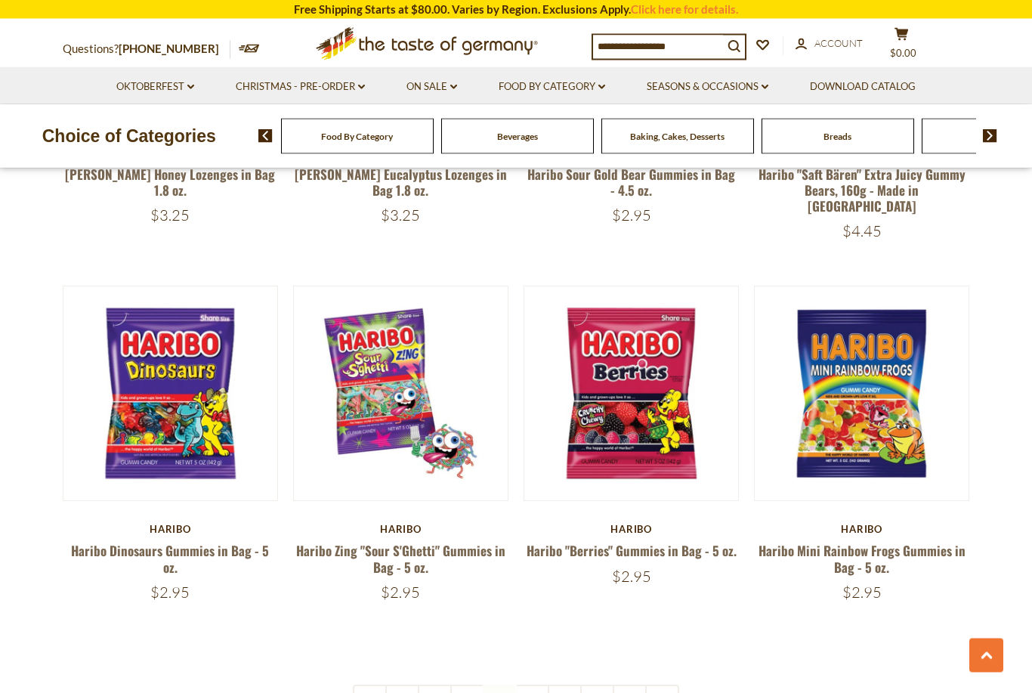
scroll to position [3309, 0]
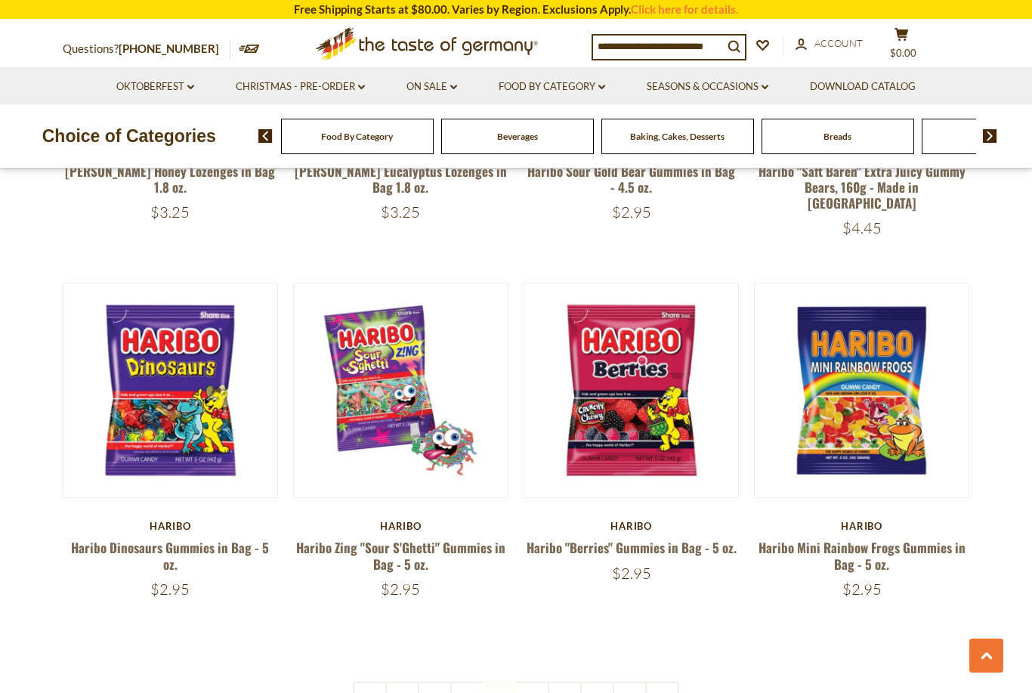
click at [528, 681] on link "5" at bounding box center [532, 698] width 34 height 34
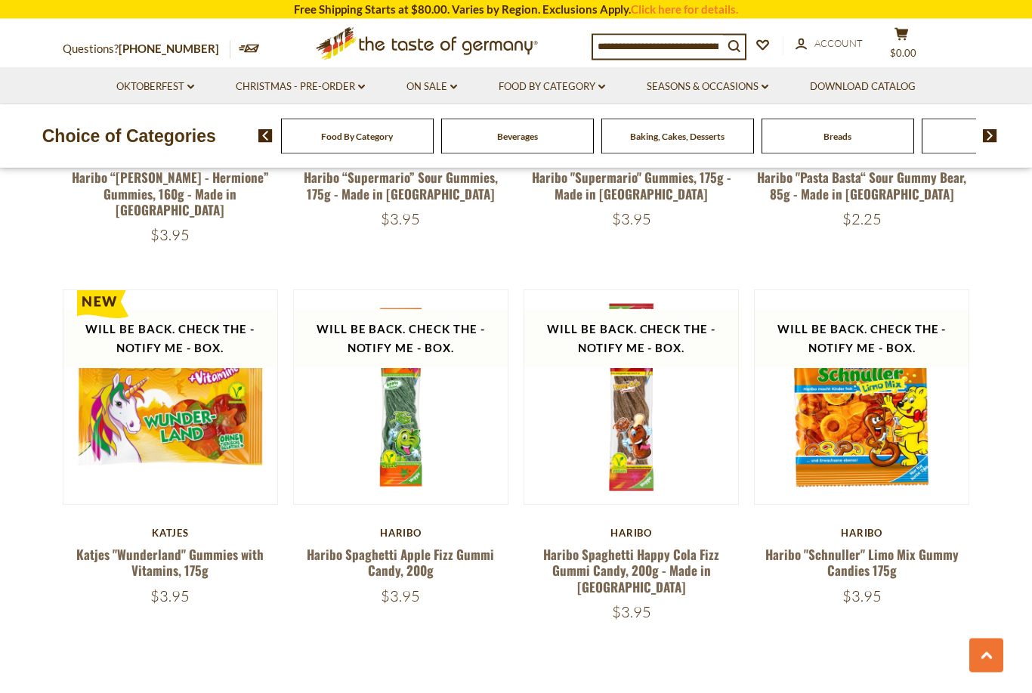
scroll to position [3294, 0]
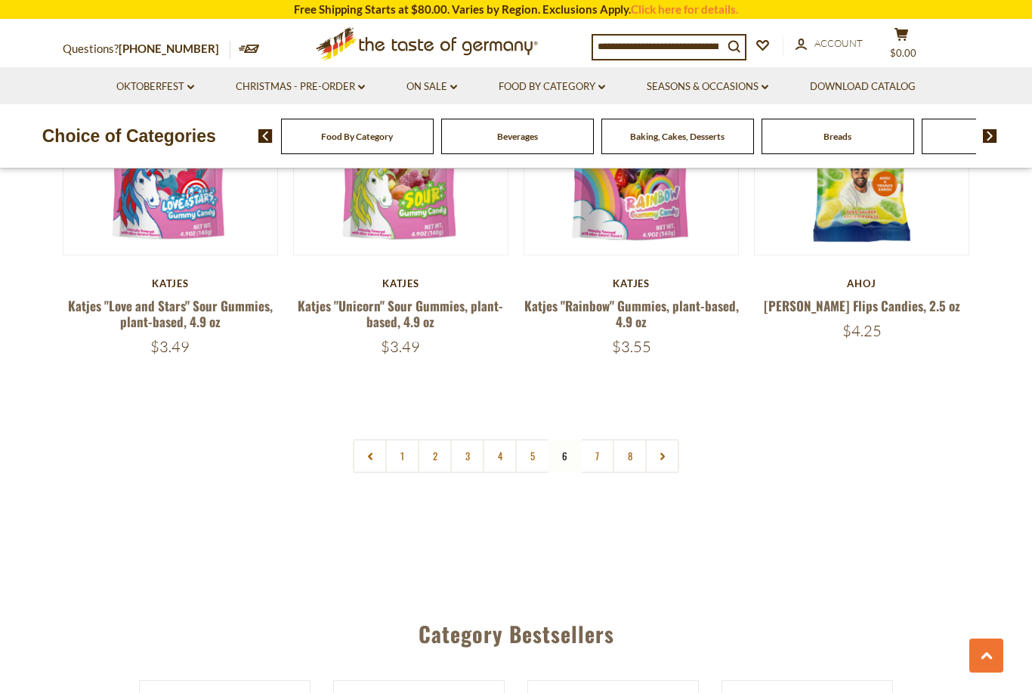
scroll to position [3511, 0]
click at [538, 84] on link "Food By Category dropdown_arrow" at bounding box center [552, 87] width 107 height 17
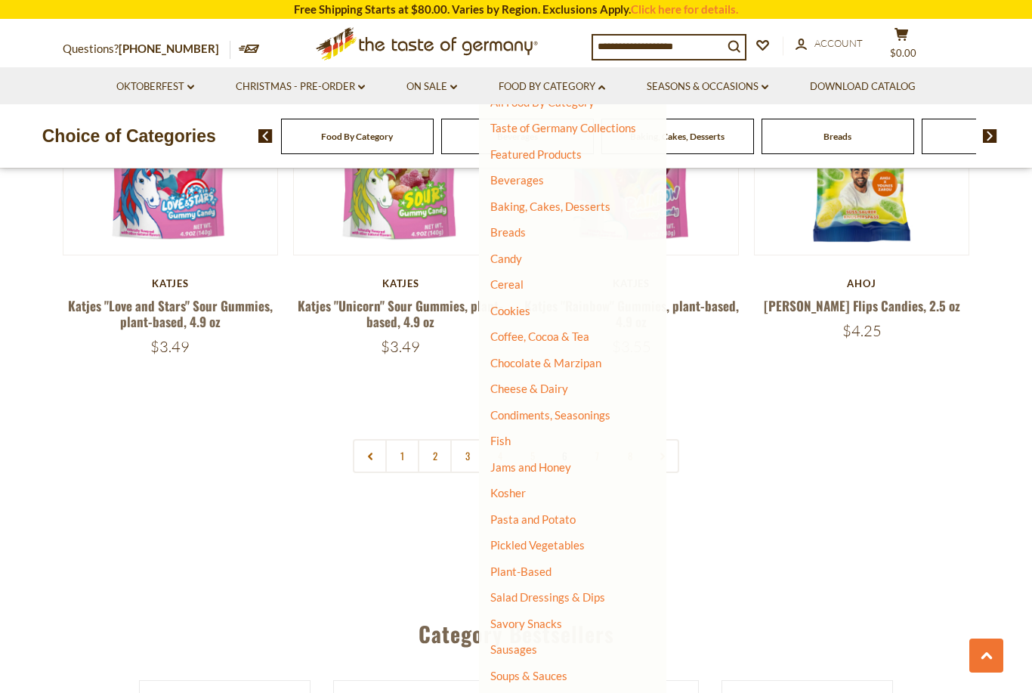
scroll to position [26, 0]
click at [499, 278] on link "Cereal" at bounding box center [506, 283] width 33 height 14
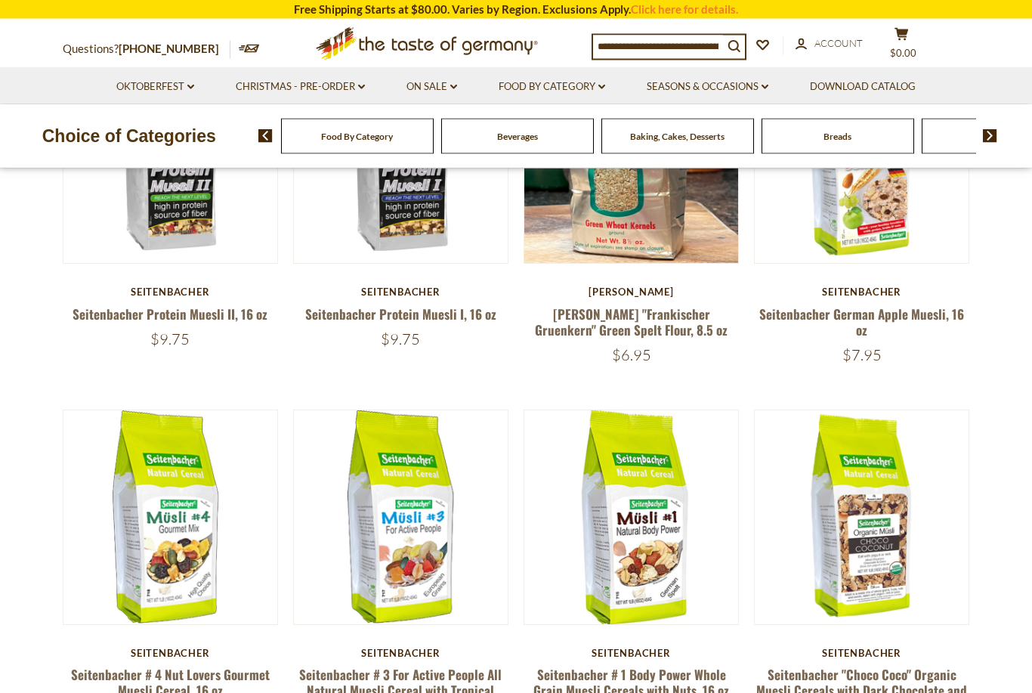
scroll to position [554, 0]
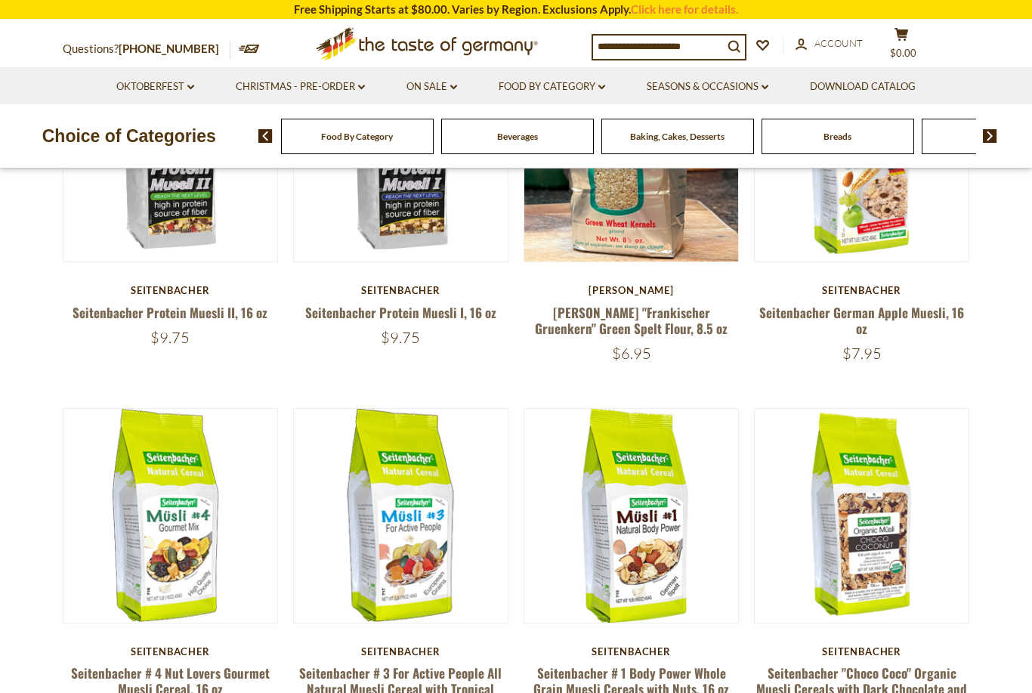
click at [536, 89] on link "Food By Category dropdown_arrow" at bounding box center [552, 87] width 107 height 17
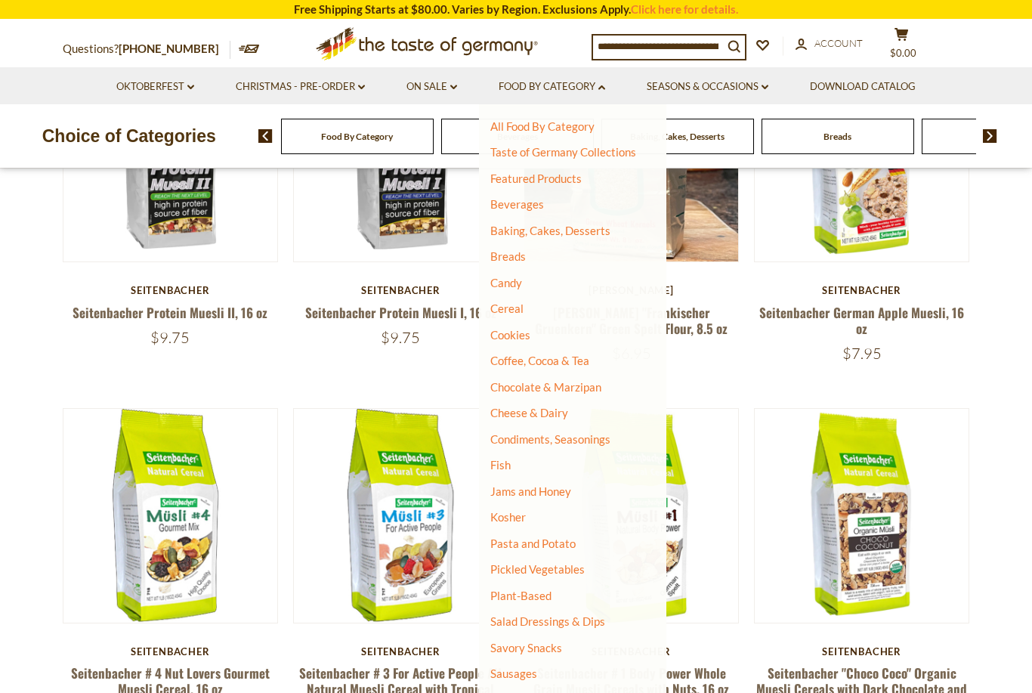
click at [502, 329] on link "Cookies" at bounding box center [510, 335] width 40 height 14
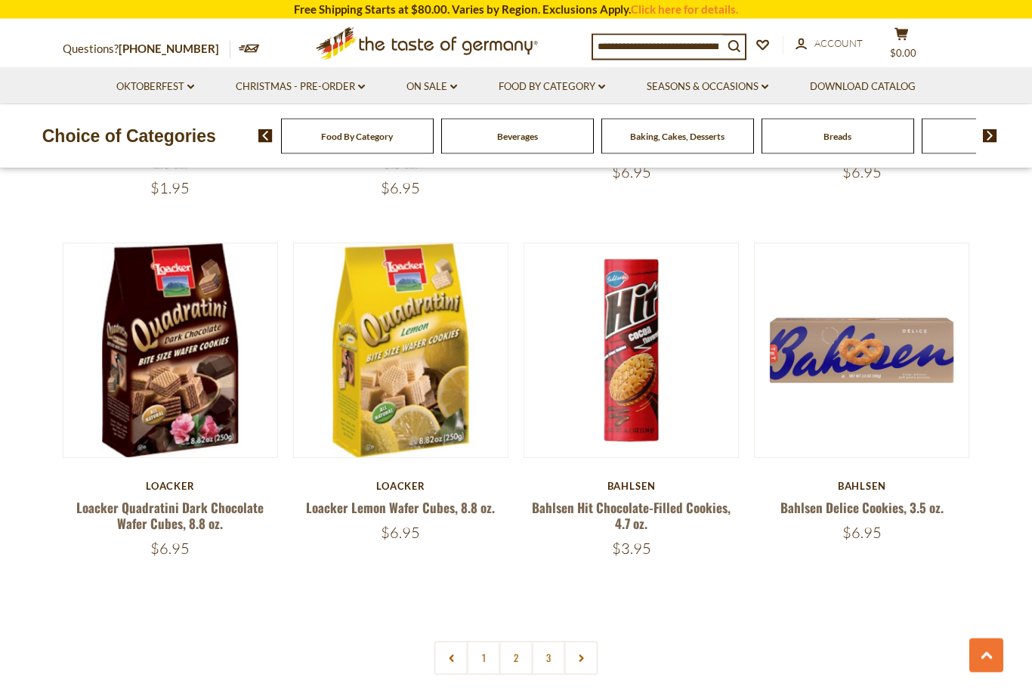
scroll to position [3280, 0]
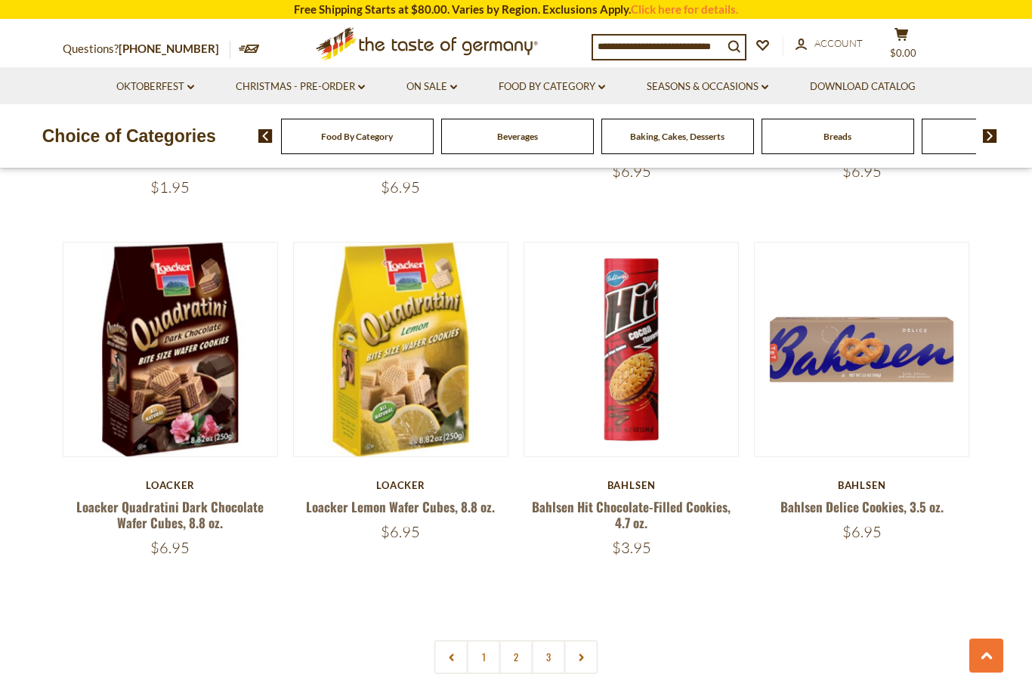
click at [508, 650] on link "2" at bounding box center [516, 657] width 34 height 34
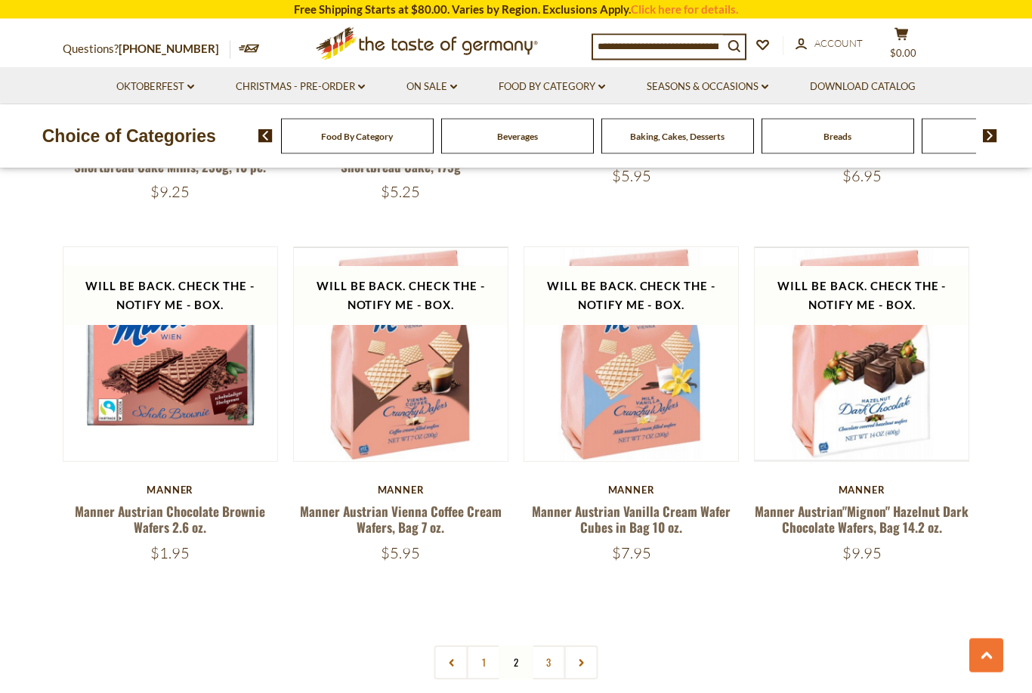
scroll to position [3265, 0]
click at [545, 645] on link "3" at bounding box center [549, 662] width 34 height 34
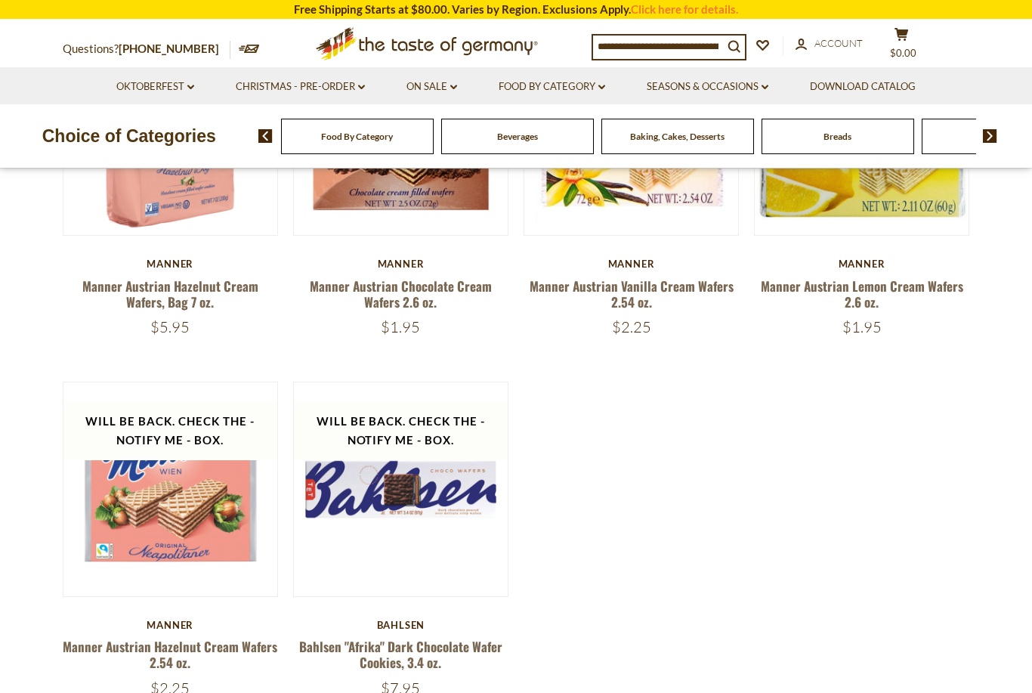
scroll to position [523, 0]
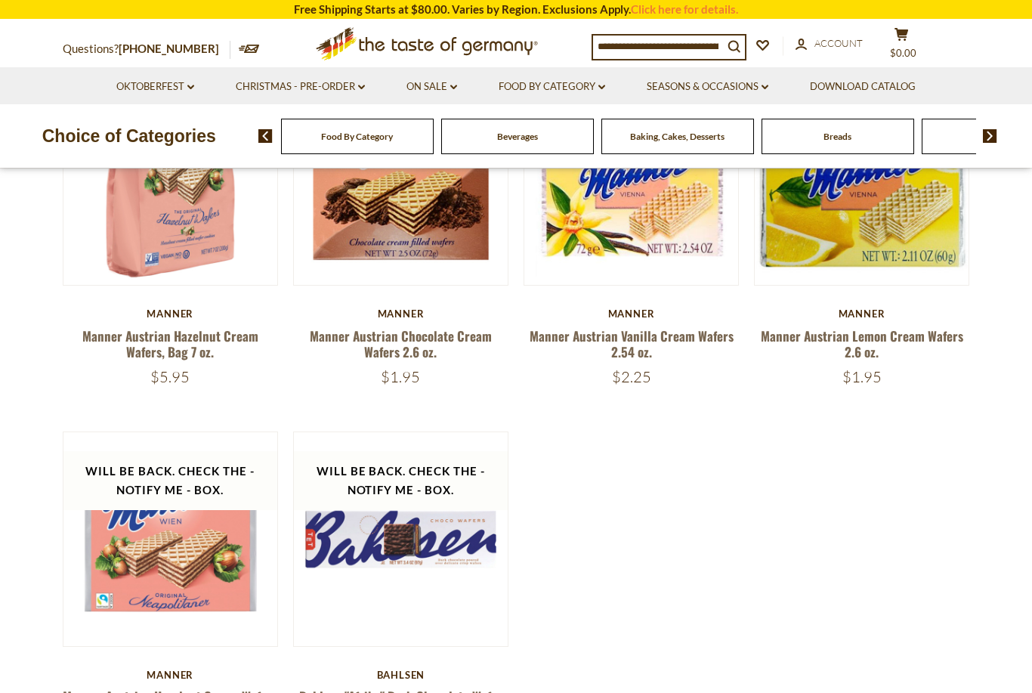
click at [540, 85] on link "Food By Category dropdown_arrow" at bounding box center [552, 87] width 107 height 17
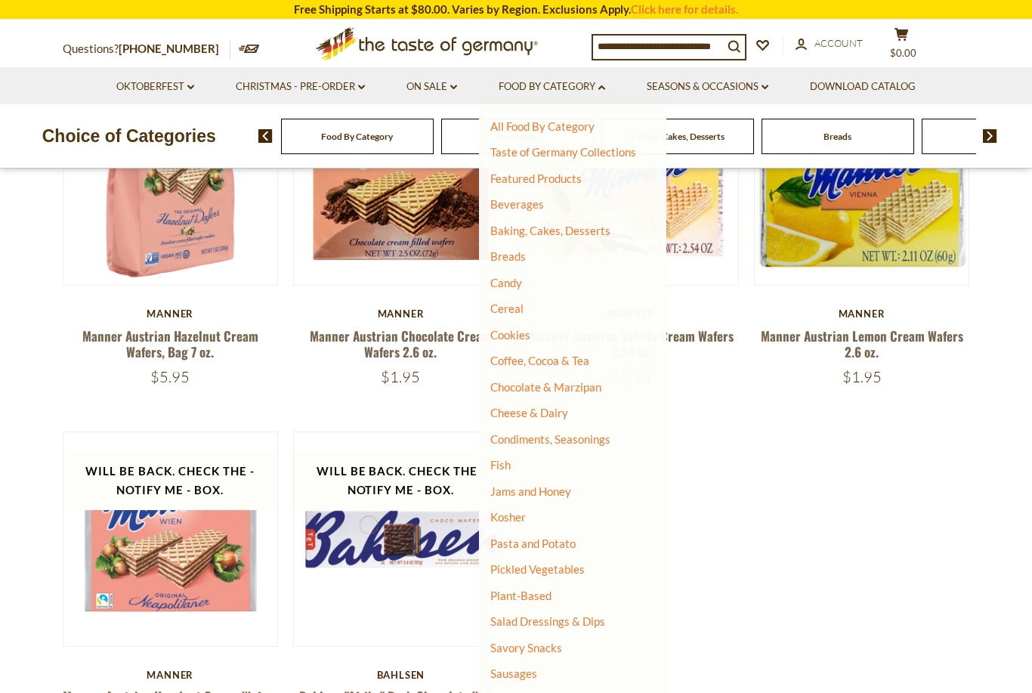
click at [525, 356] on link "Coffee, Cocoa & Tea" at bounding box center [539, 360] width 99 height 14
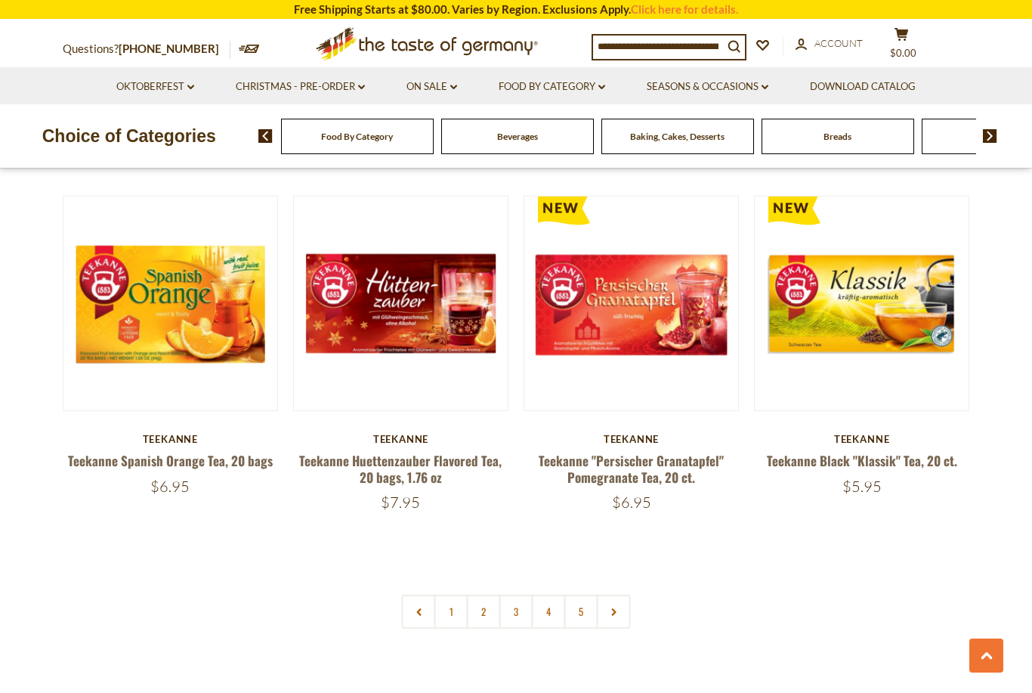
scroll to position [3330, 0]
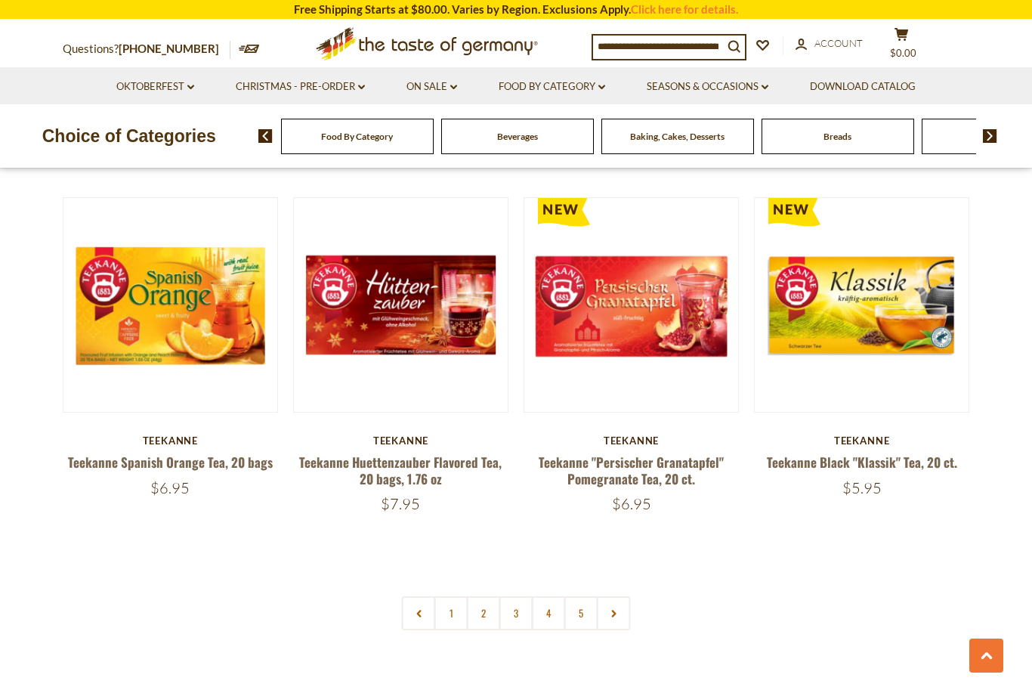
click at [549, 83] on link "Food By Category dropdown_arrow" at bounding box center [552, 87] width 107 height 17
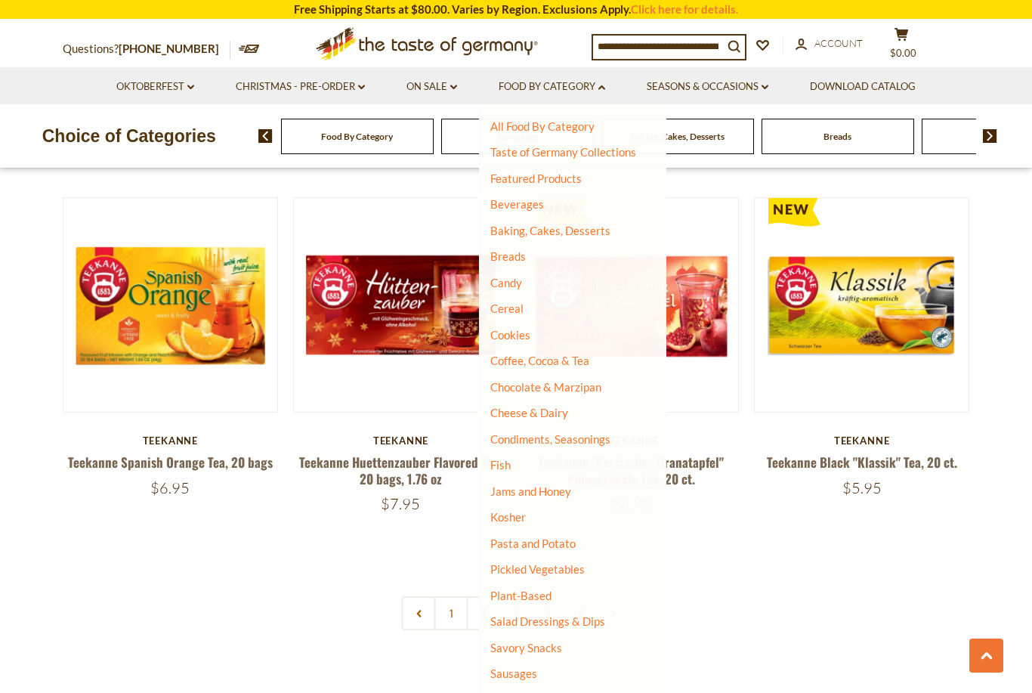
click at [514, 383] on link "Chocolate & Marzipan" at bounding box center [545, 387] width 111 height 14
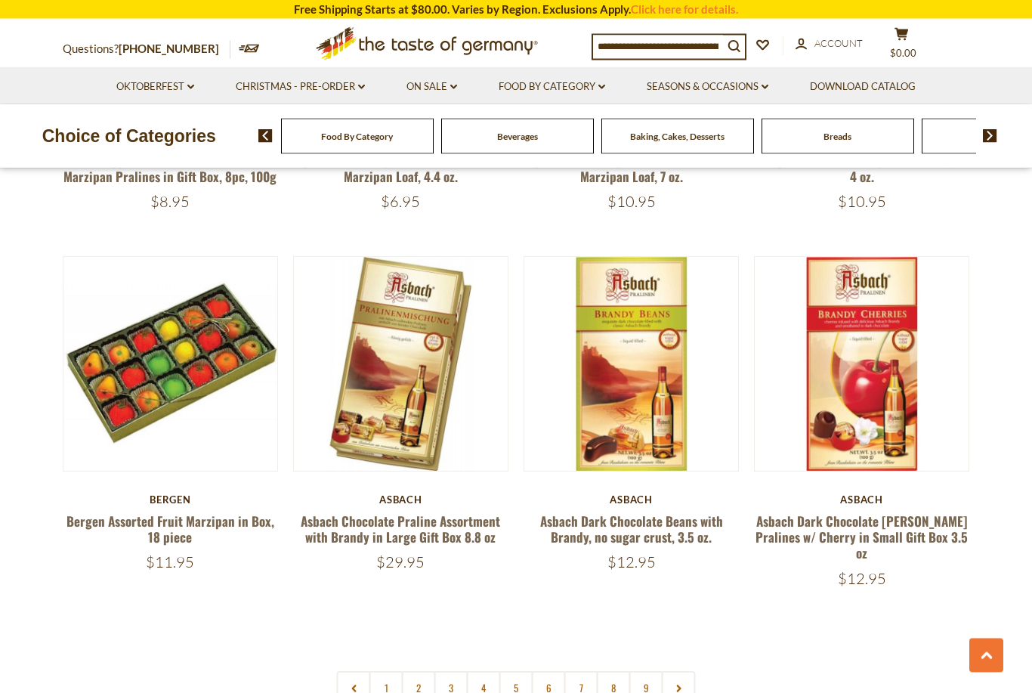
scroll to position [3304, 0]
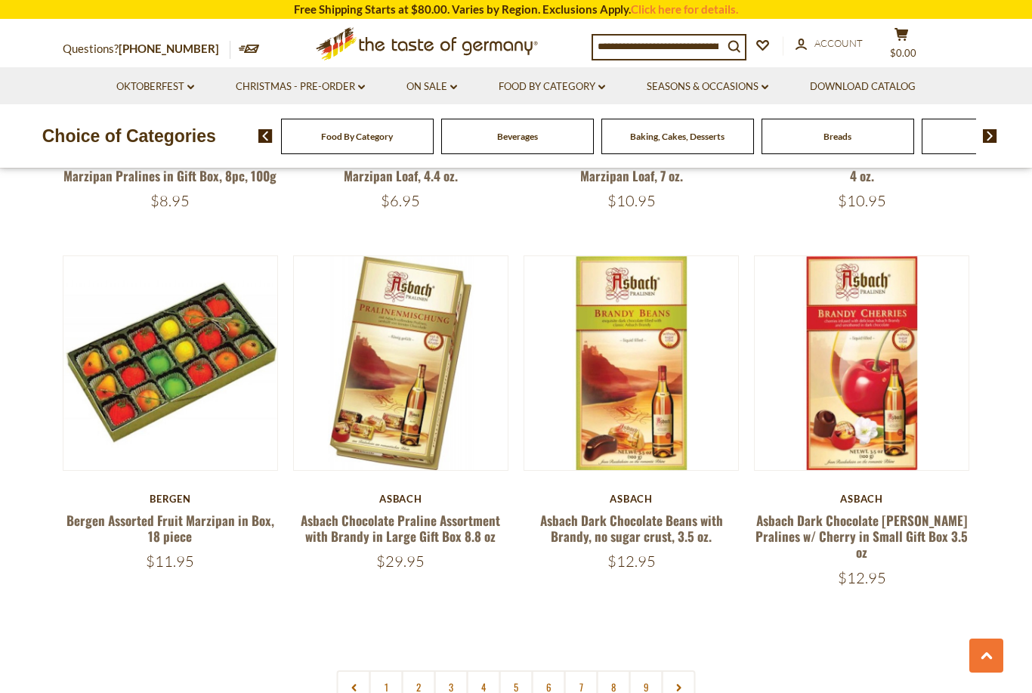
click at [415, 670] on link "2" at bounding box center [419, 687] width 34 height 34
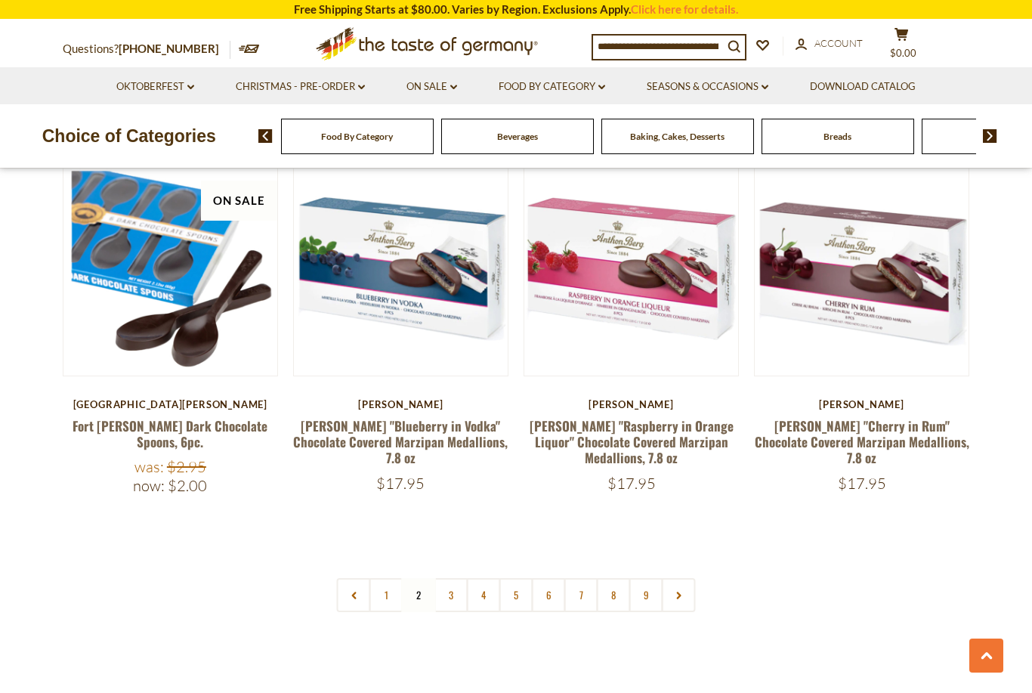
scroll to position [3418, 0]
click at [446, 577] on link "3" at bounding box center [451, 594] width 34 height 34
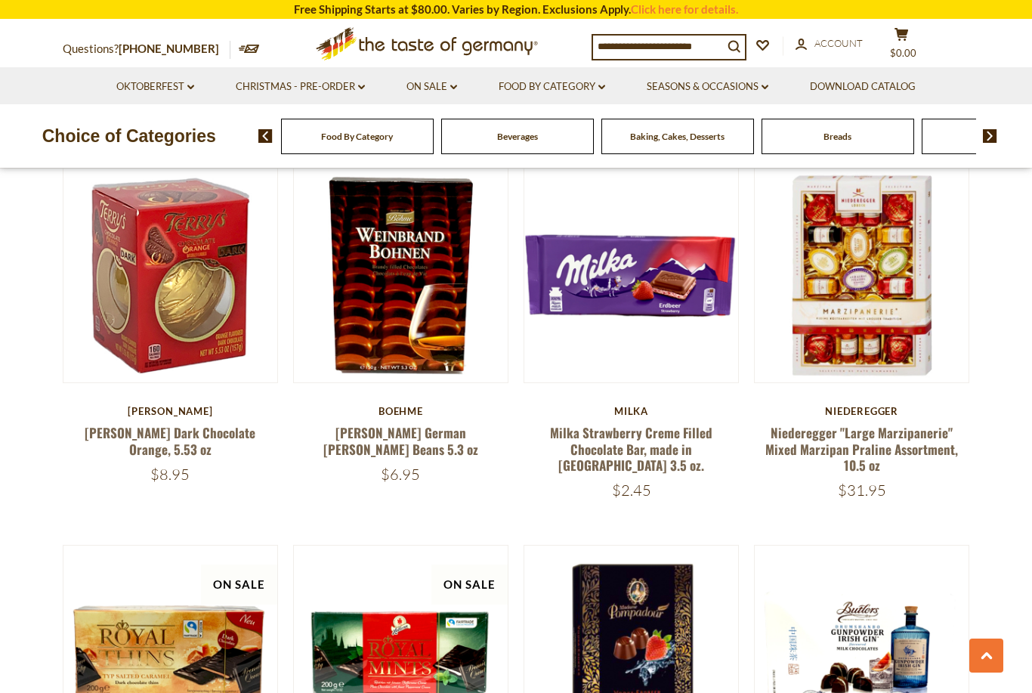
scroll to position [3025, 0]
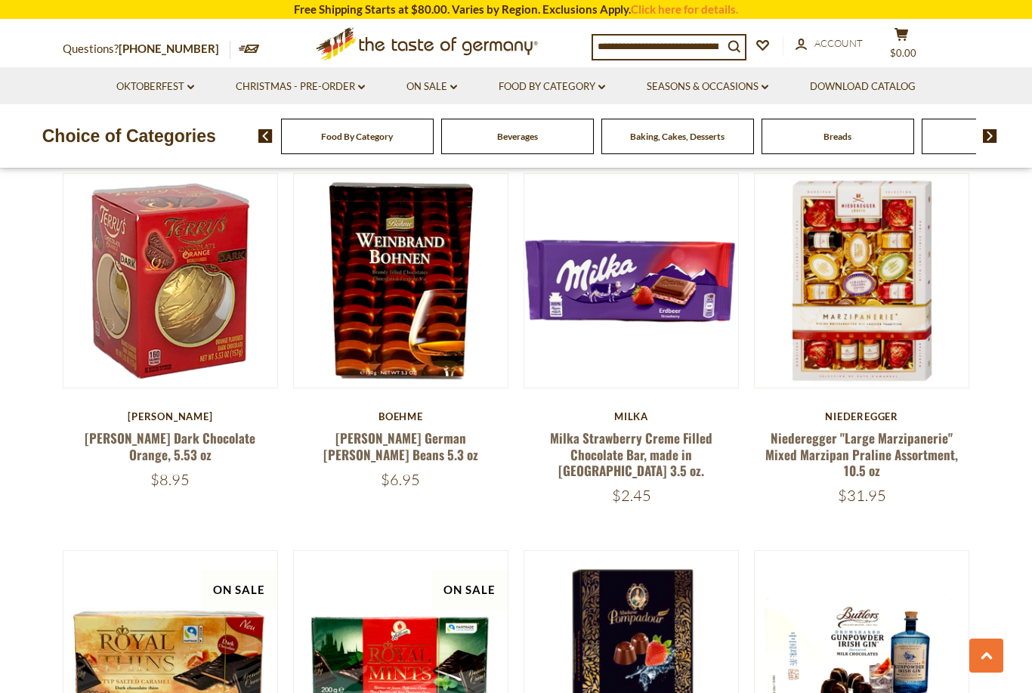
click at [544, 85] on link "Food By Category dropdown_arrow" at bounding box center [552, 87] width 107 height 17
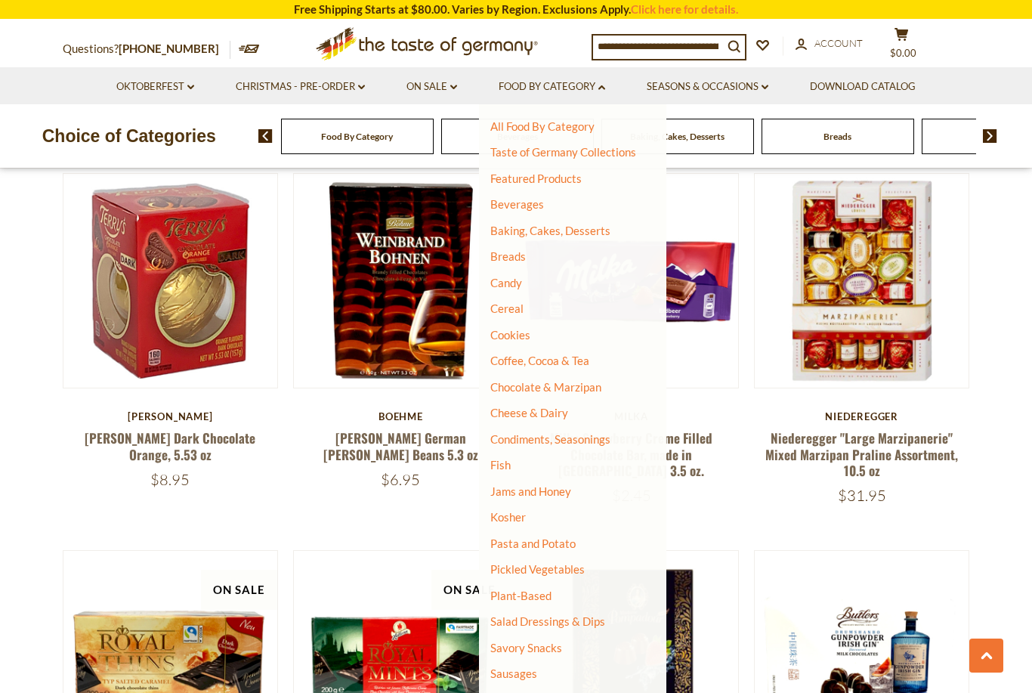
click at [520, 408] on link "Cheese & Dairy" at bounding box center [529, 413] width 78 height 14
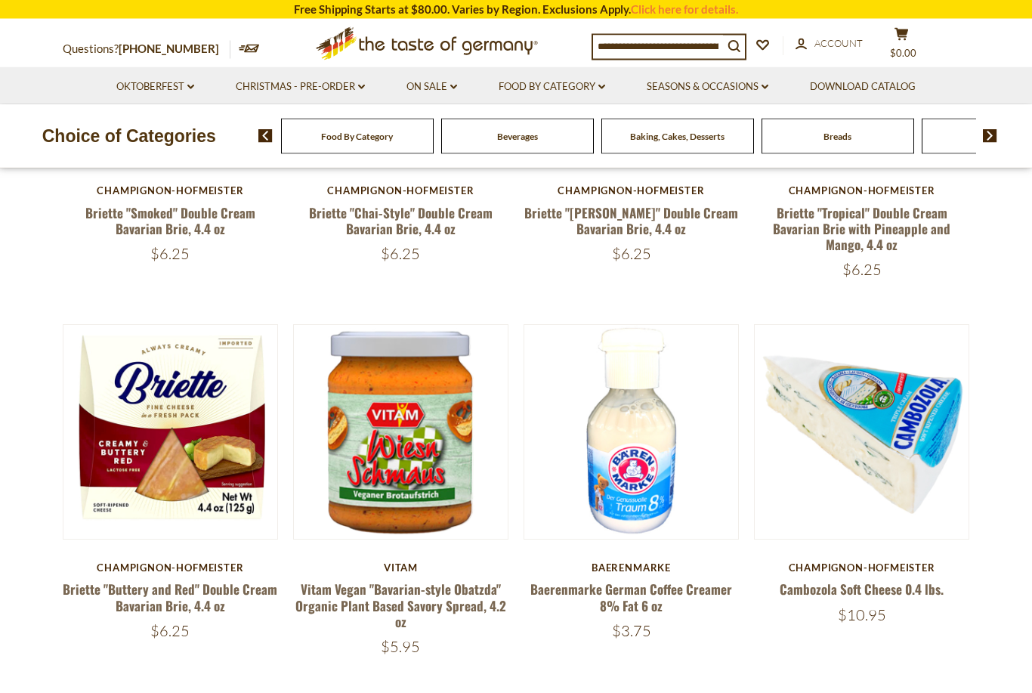
scroll to position [634, 0]
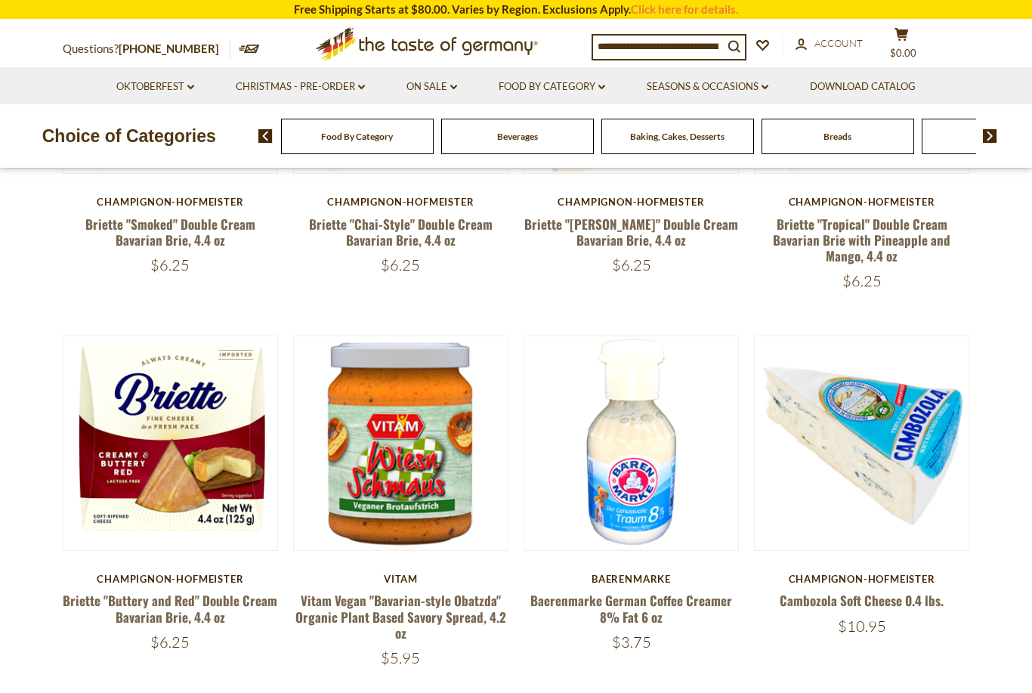
click at [537, 89] on link "Food By Category dropdown_arrow" at bounding box center [552, 87] width 107 height 17
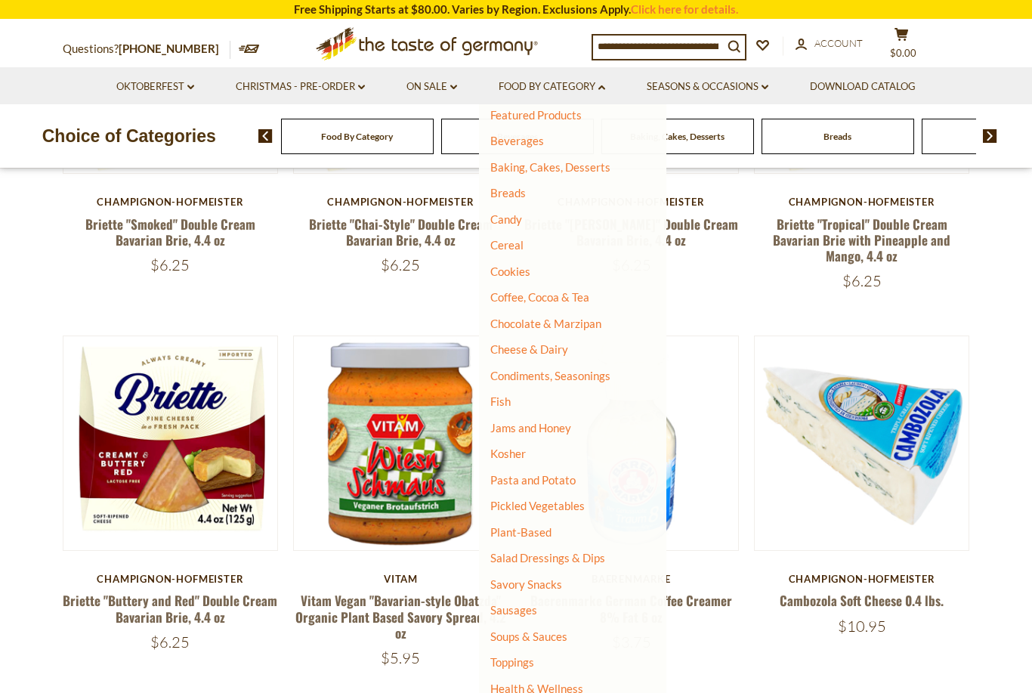
scroll to position [63, 0]
click at [518, 475] on link "Pasta and Potato" at bounding box center [532, 480] width 85 height 14
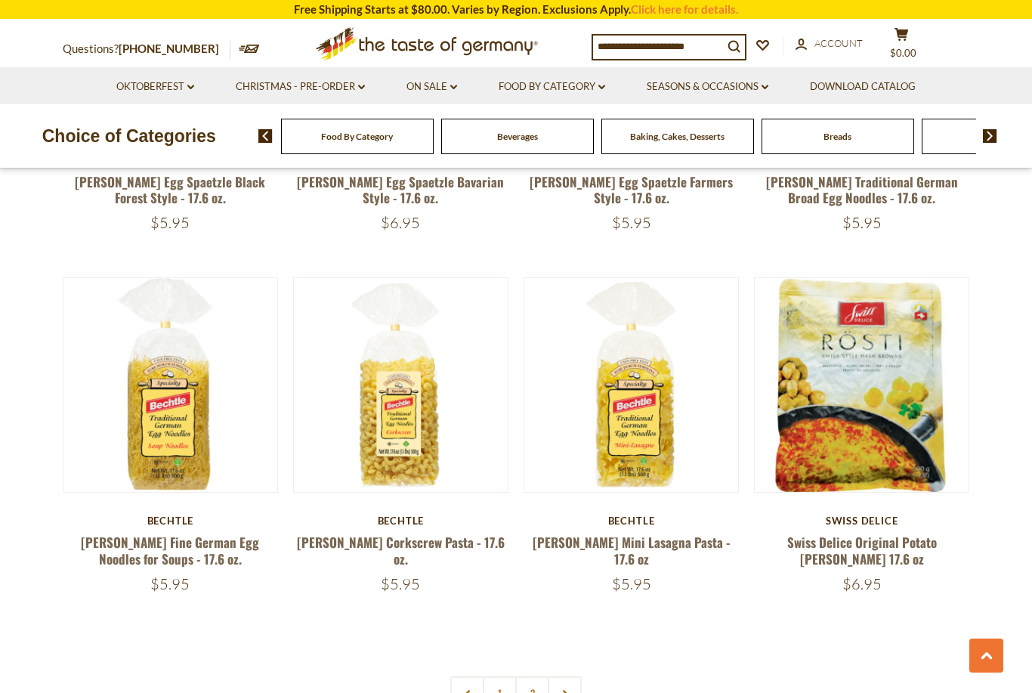
scroll to position [3256, 0]
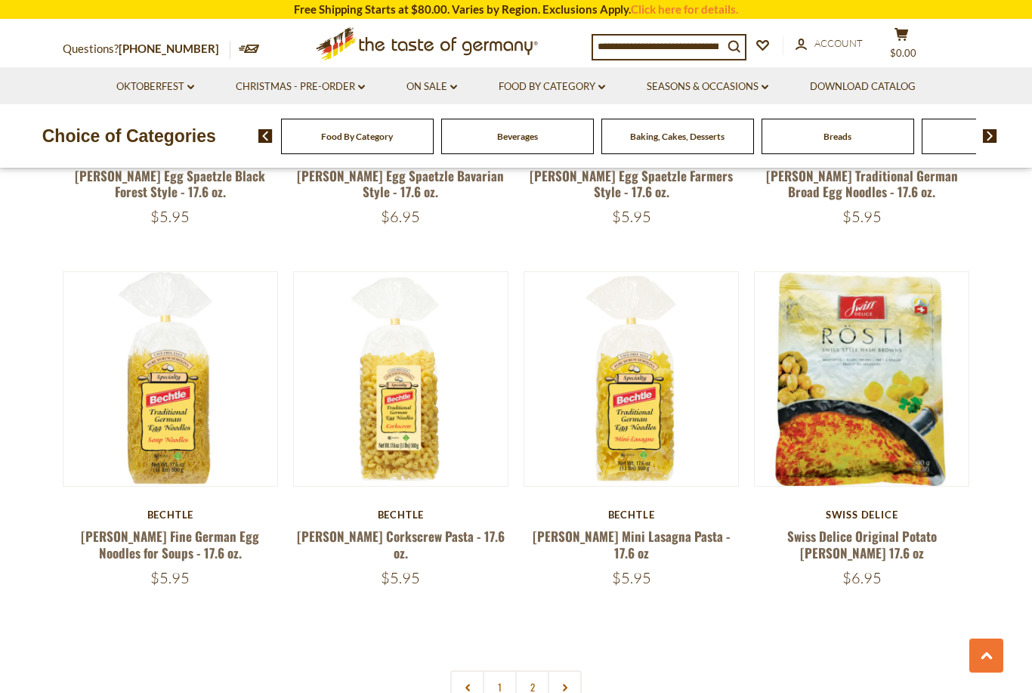
click at [530, 670] on link "2" at bounding box center [532, 687] width 34 height 34
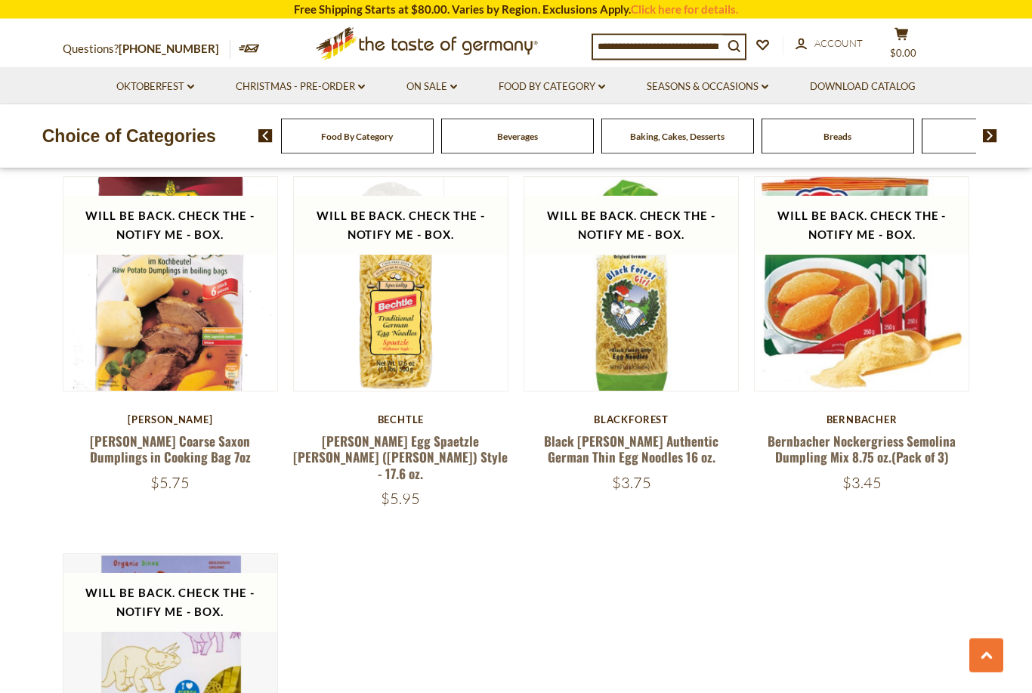
scroll to position [1894, 0]
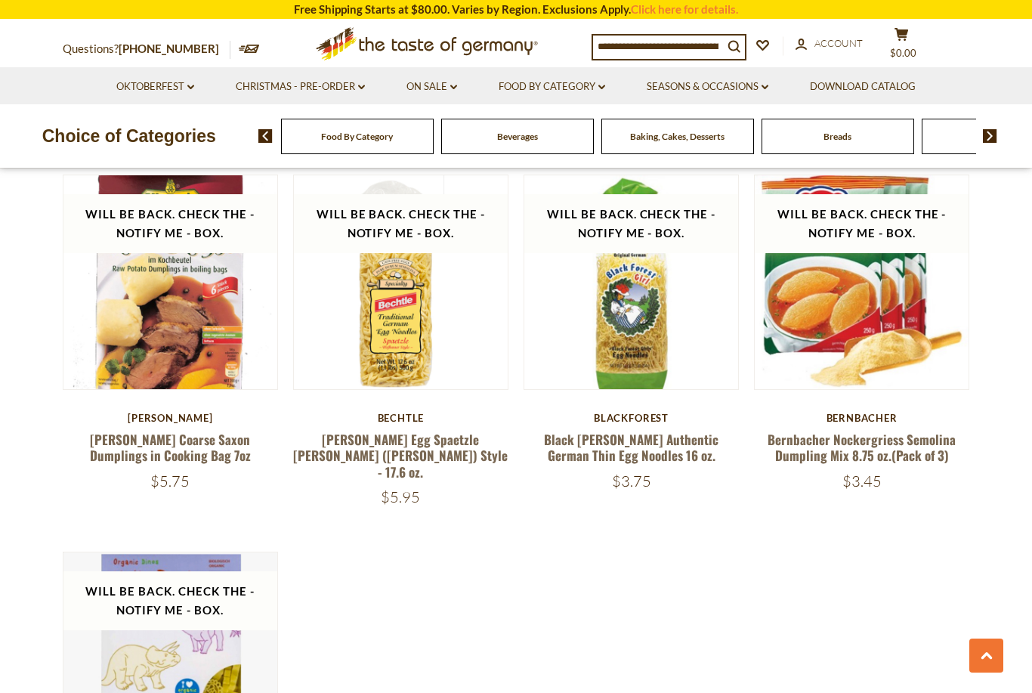
click at [533, 82] on link "Food By Category dropdown_arrow" at bounding box center [552, 87] width 107 height 17
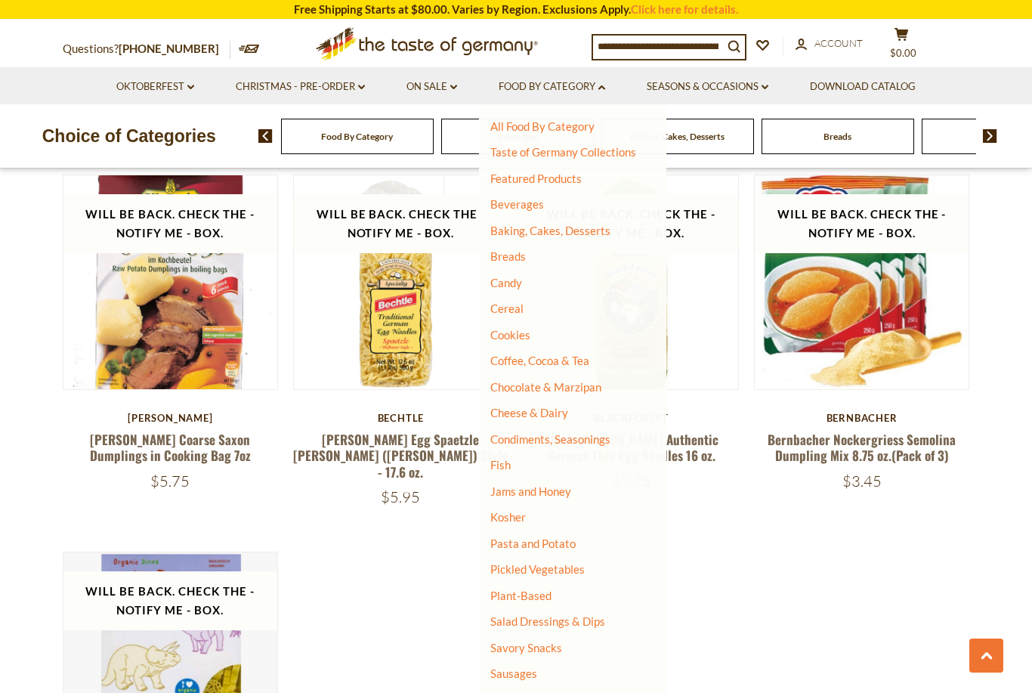
click at [517, 562] on link "Pickled Vegetables" at bounding box center [537, 569] width 94 height 14
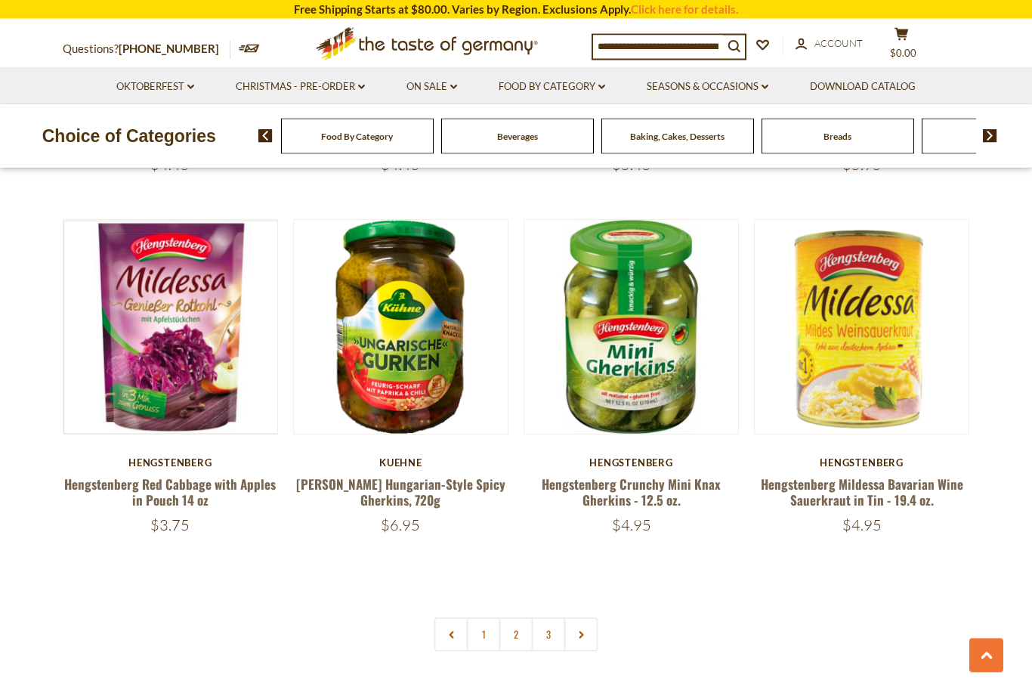
scroll to position [3303, 0]
click at [508, 628] on link "2" at bounding box center [516, 634] width 34 height 34
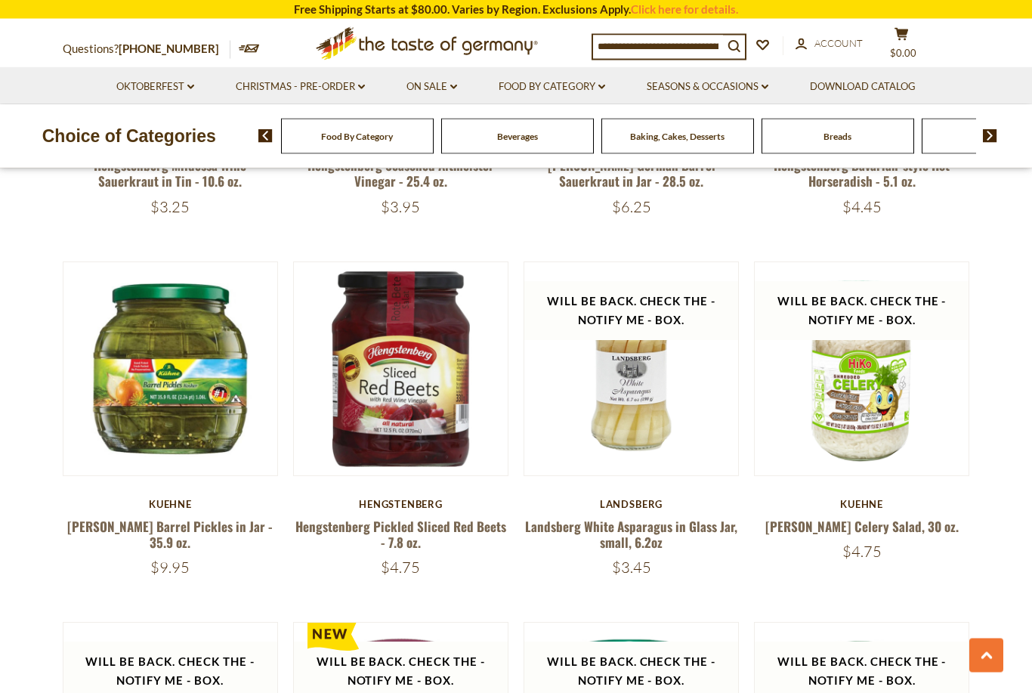
scroll to position [1775, 0]
click at [541, 84] on link "Food By Category dropdown_arrow" at bounding box center [552, 87] width 107 height 17
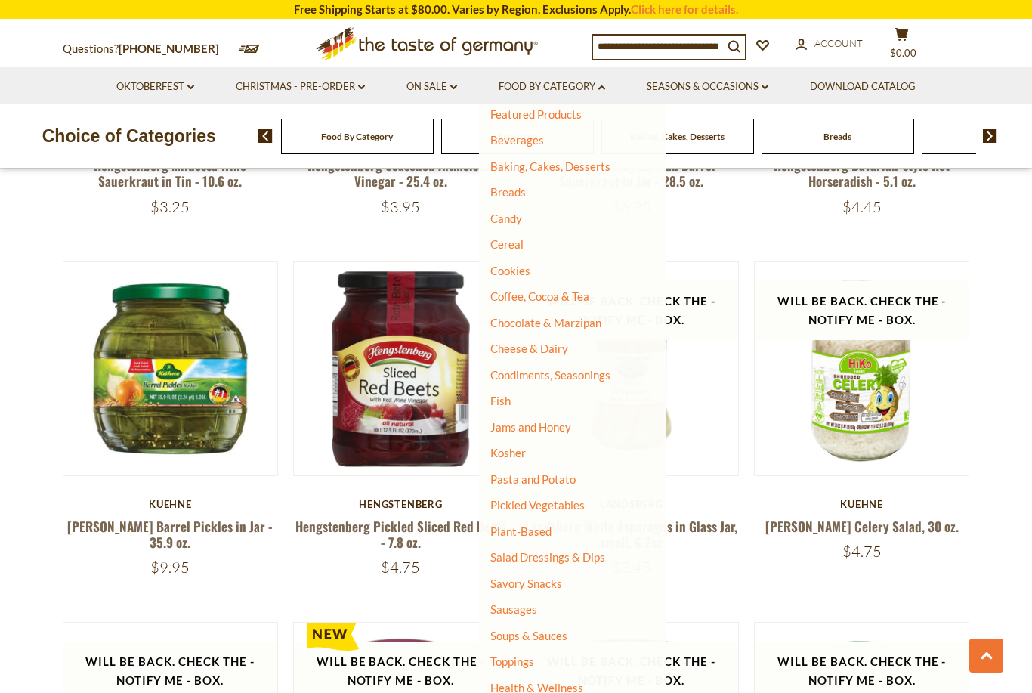
scroll to position [63, 0]
click at [522, 551] on link "Salad Dressings & Dips" at bounding box center [547, 558] width 115 height 14
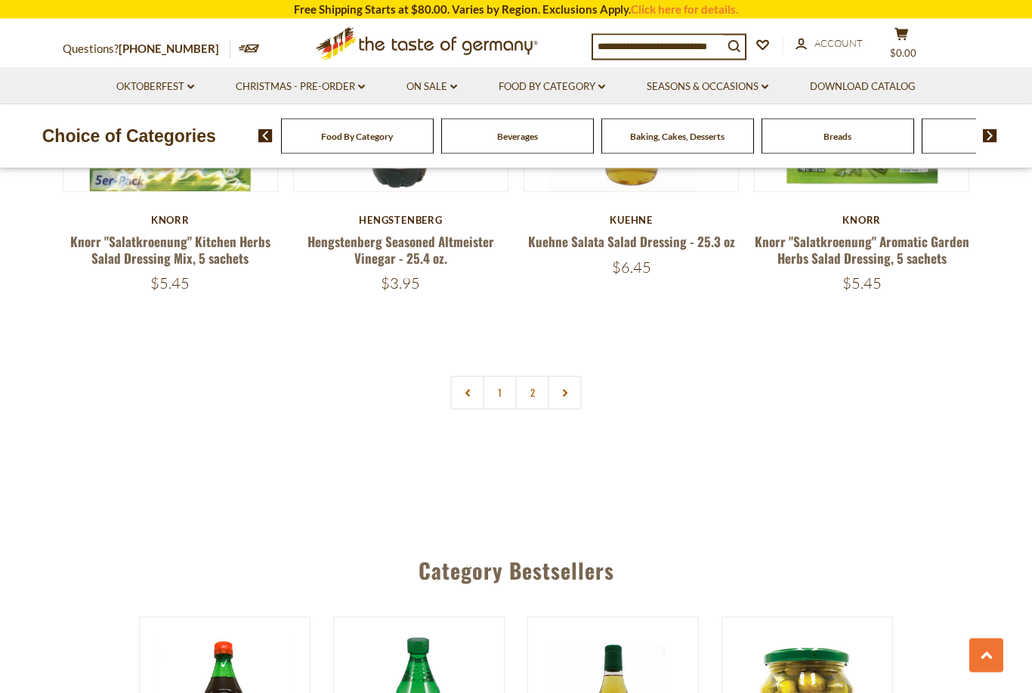
scroll to position [3280, 0]
click at [537, 84] on link "Food By Category dropdown_arrow" at bounding box center [552, 87] width 107 height 17
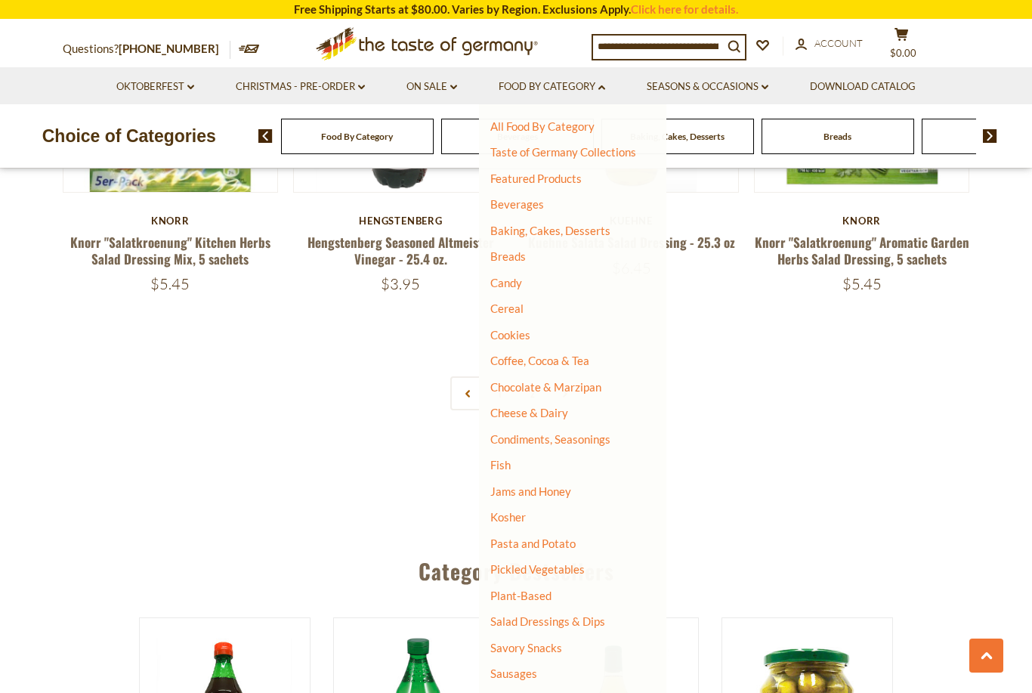
click at [511, 641] on link "Savory Snacks" at bounding box center [526, 648] width 72 height 14
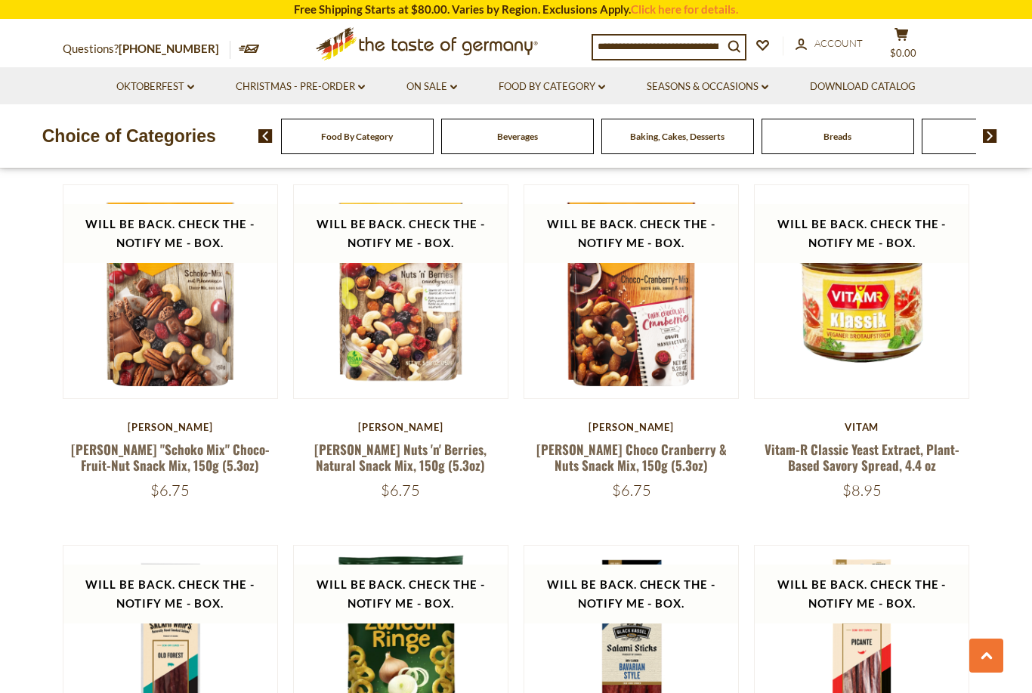
scroll to position [3040, 0]
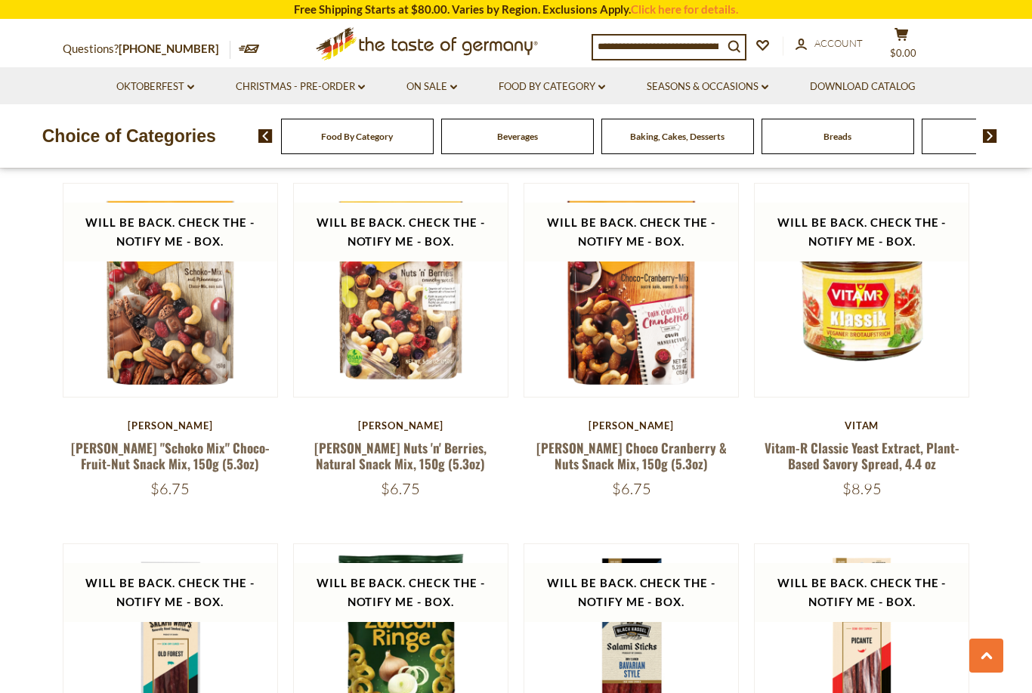
click at [538, 92] on link "Food By Category dropdown_arrow" at bounding box center [552, 87] width 107 height 17
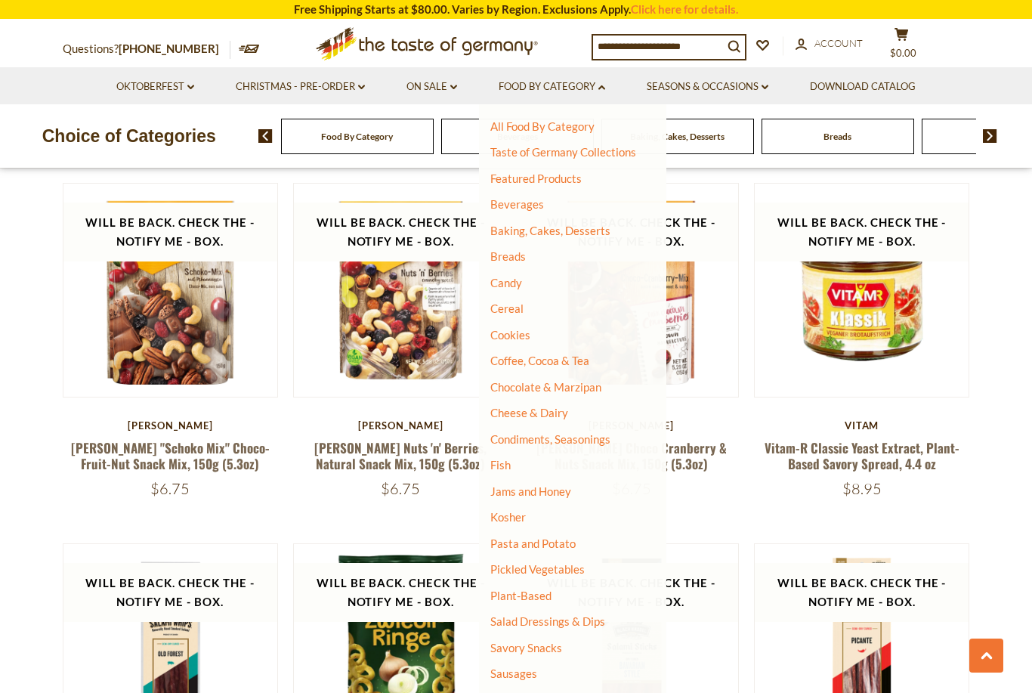
click at [512, 669] on link "Sausages" at bounding box center [513, 673] width 47 height 14
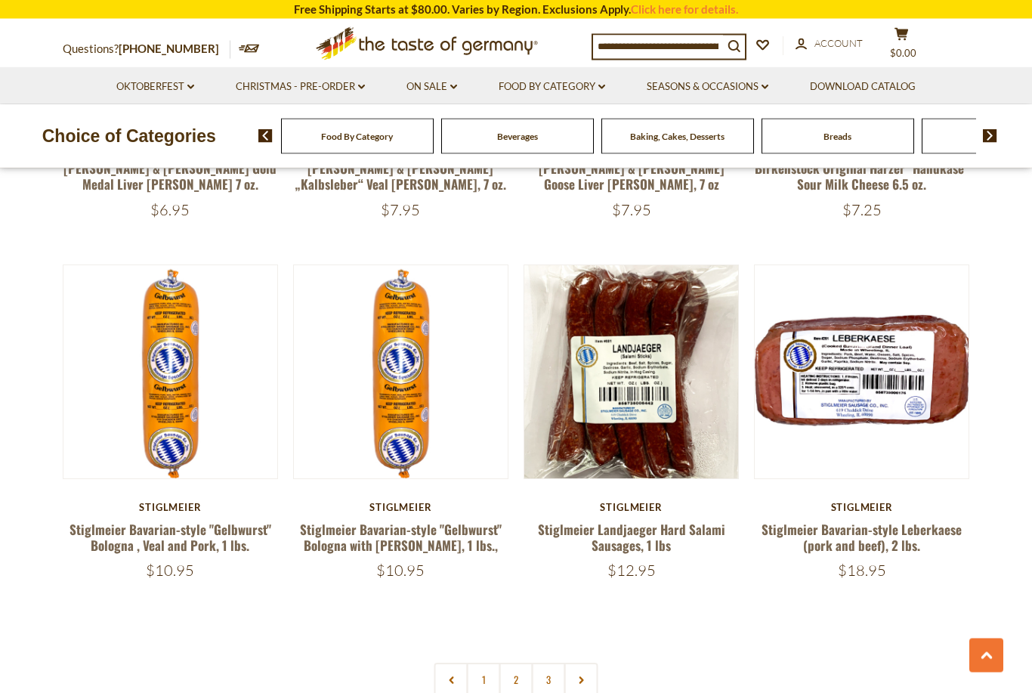
scroll to position [3307, 0]
click at [511, 662] on link "2" at bounding box center [516, 679] width 34 height 34
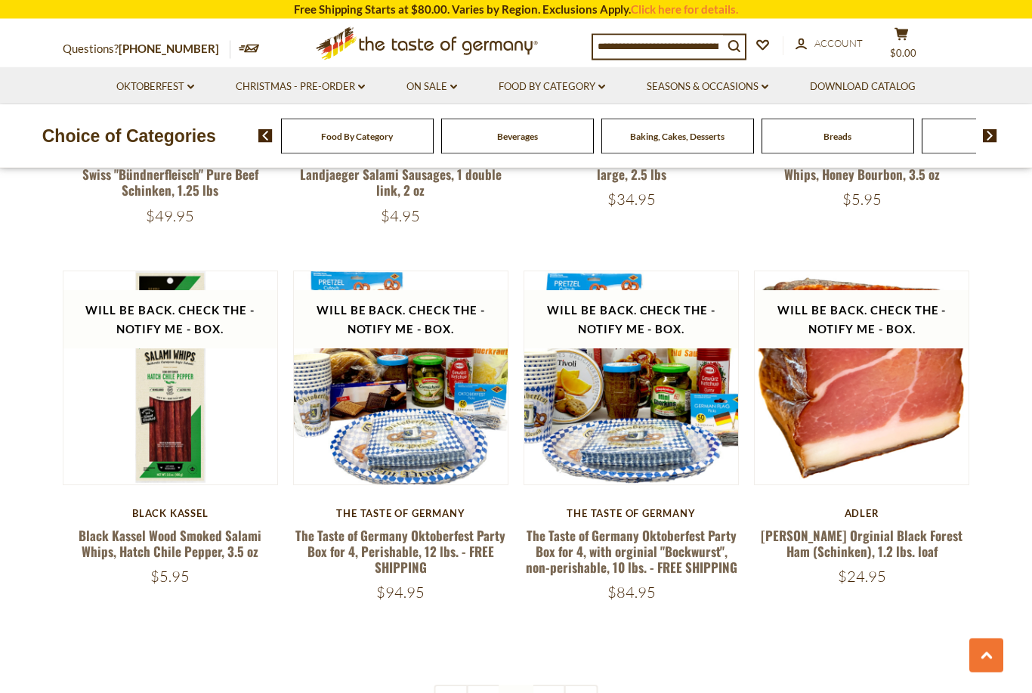
scroll to position [3273, 0]
click at [545, 684] on link "3" at bounding box center [549, 701] width 34 height 34
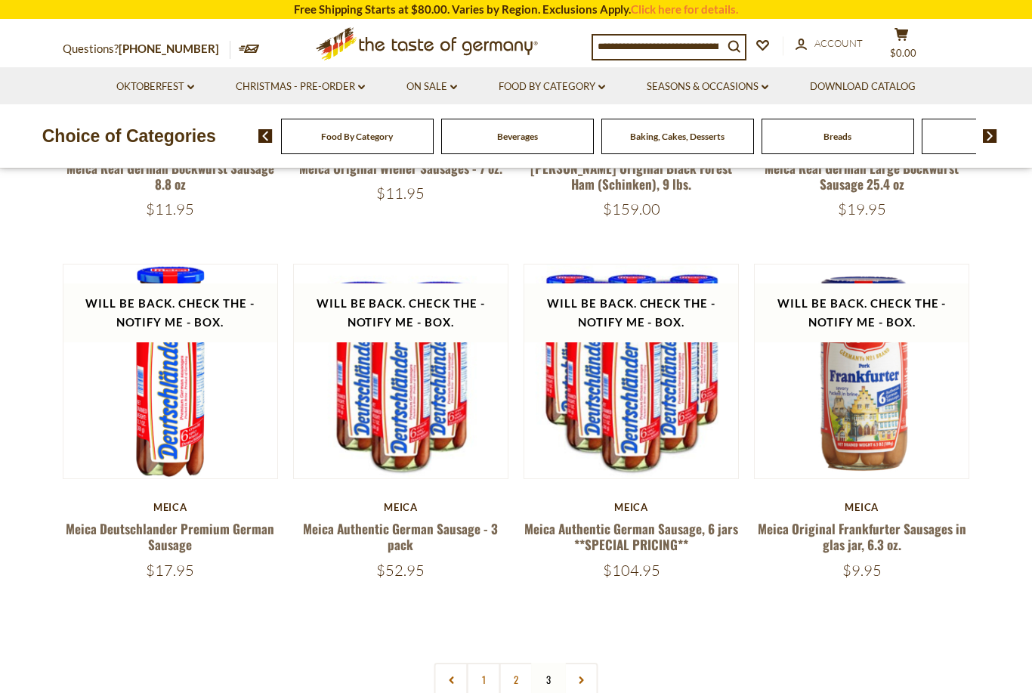
scroll to position [689, 0]
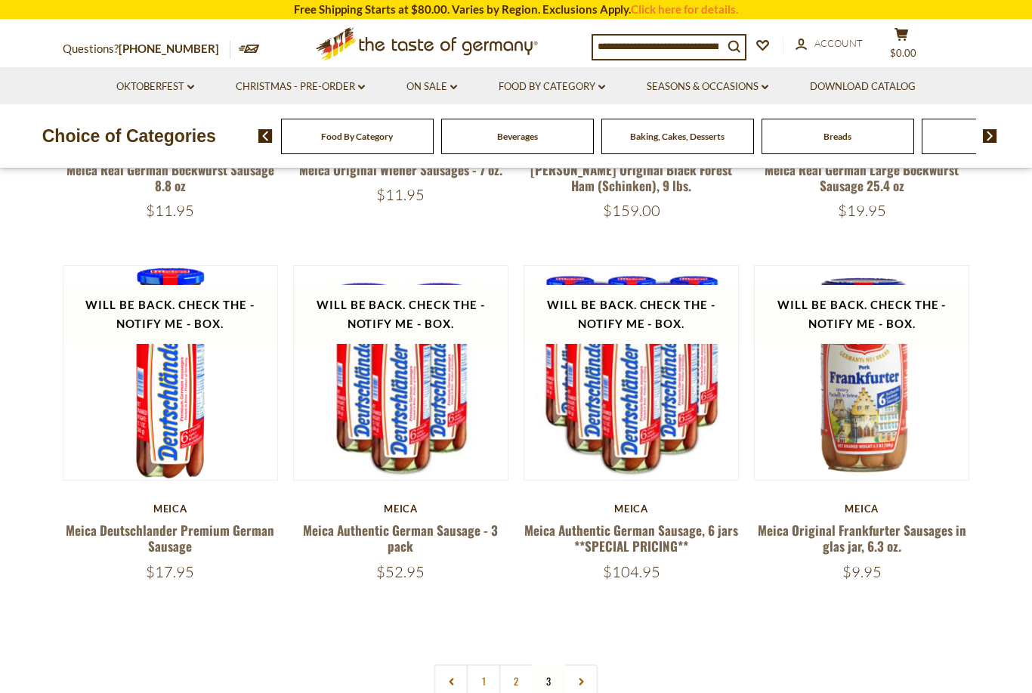
click at [540, 85] on link "Food By Category dropdown_arrow" at bounding box center [552, 87] width 107 height 17
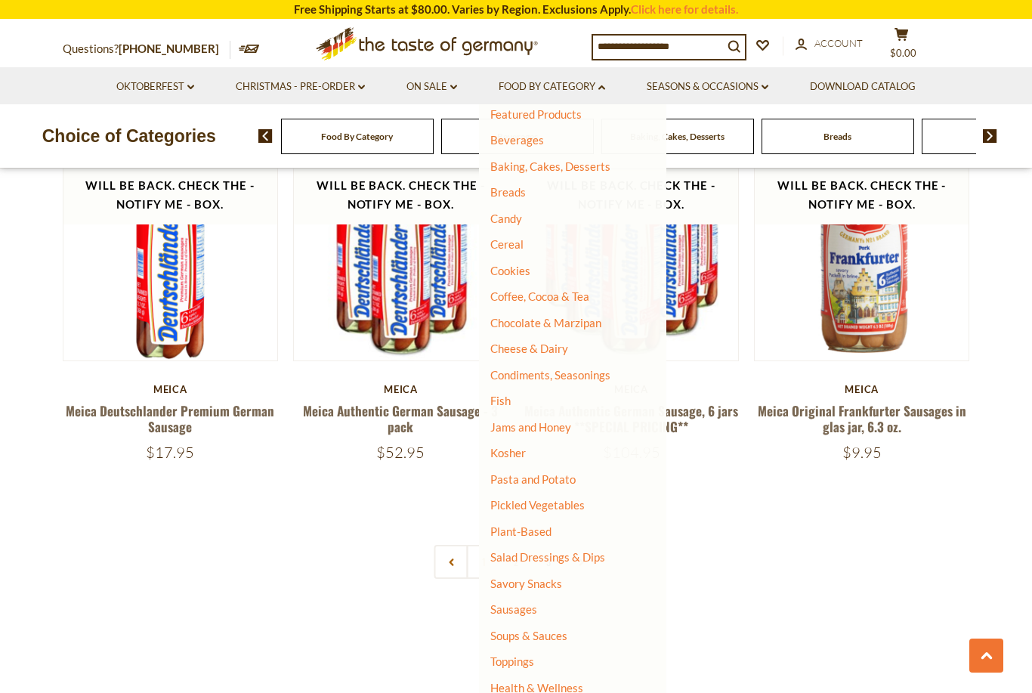
scroll to position [63, 0]
click at [137, 85] on link "Oktoberfest dropdown_arrow" at bounding box center [155, 87] width 78 height 17
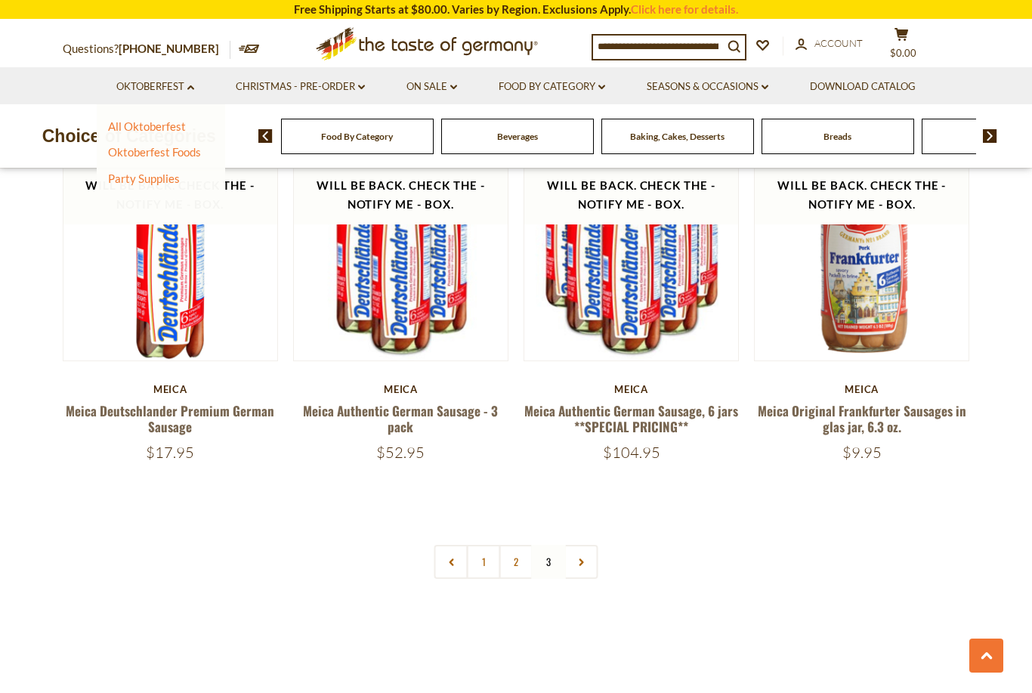
click at [134, 127] on link "All Oktoberfest" at bounding box center [147, 126] width 78 height 14
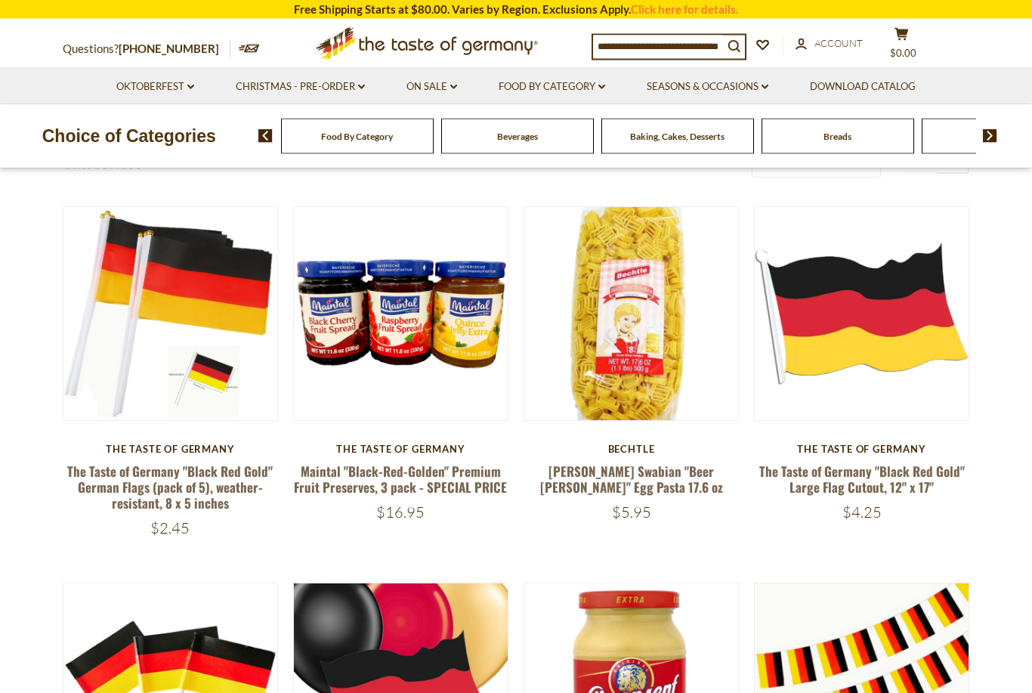
scroll to position [396, 0]
click at [599, 409] on img at bounding box center [631, 314] width 214 height 214
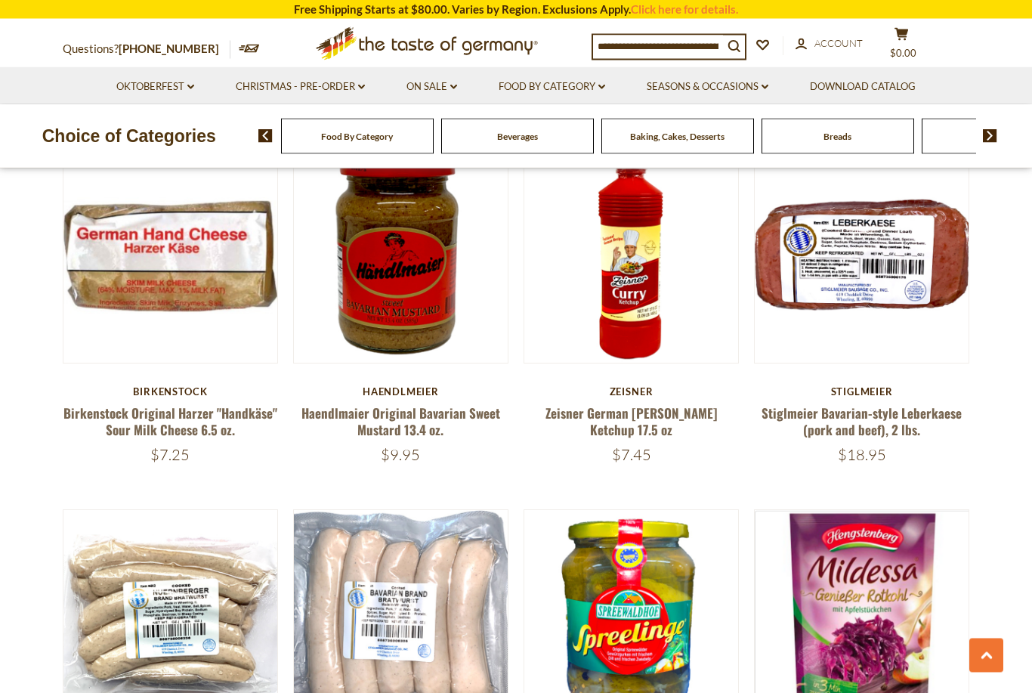
scroll to position [2715, 0]
click at [833, 405] on link "Stiglmeier Bavarian-style Leberkaese (pork and beef), 2 lbs." at bounding box center [861, 420] width 200 height 35
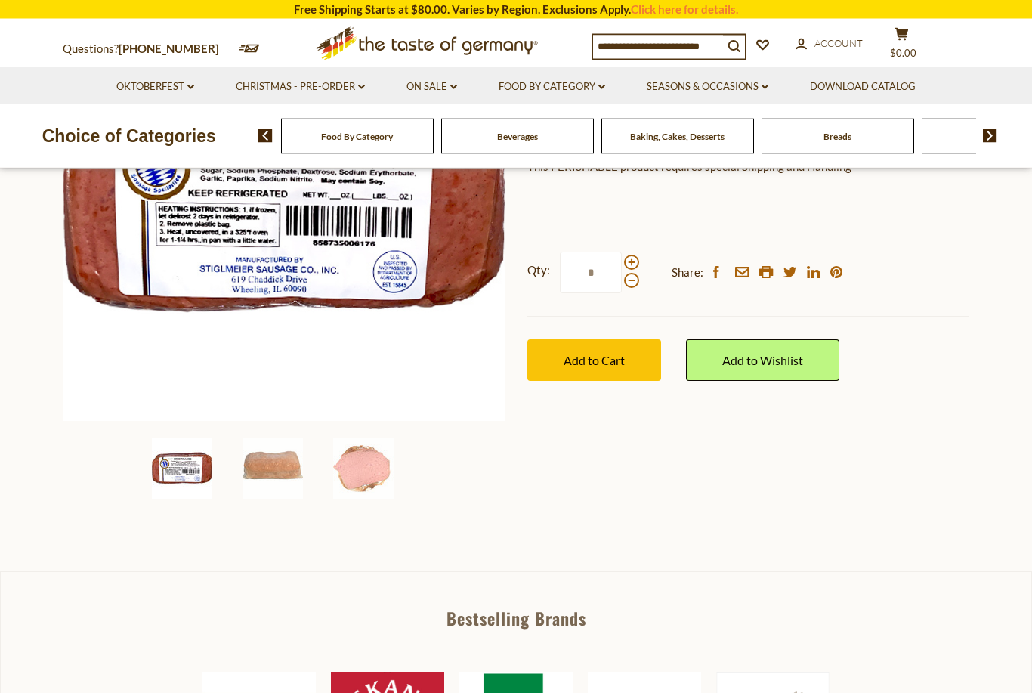
scroll to position [276, 0]
click at [265, 465] on img at bounding box center [272, 468] width 60 height 60
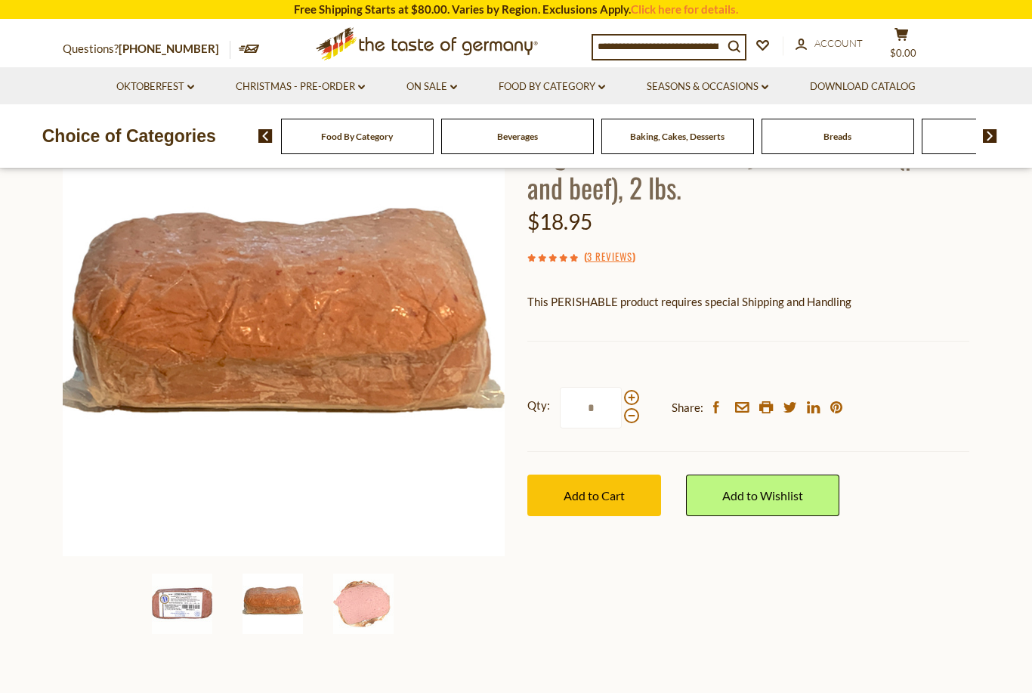
scroll to position [136, 0]
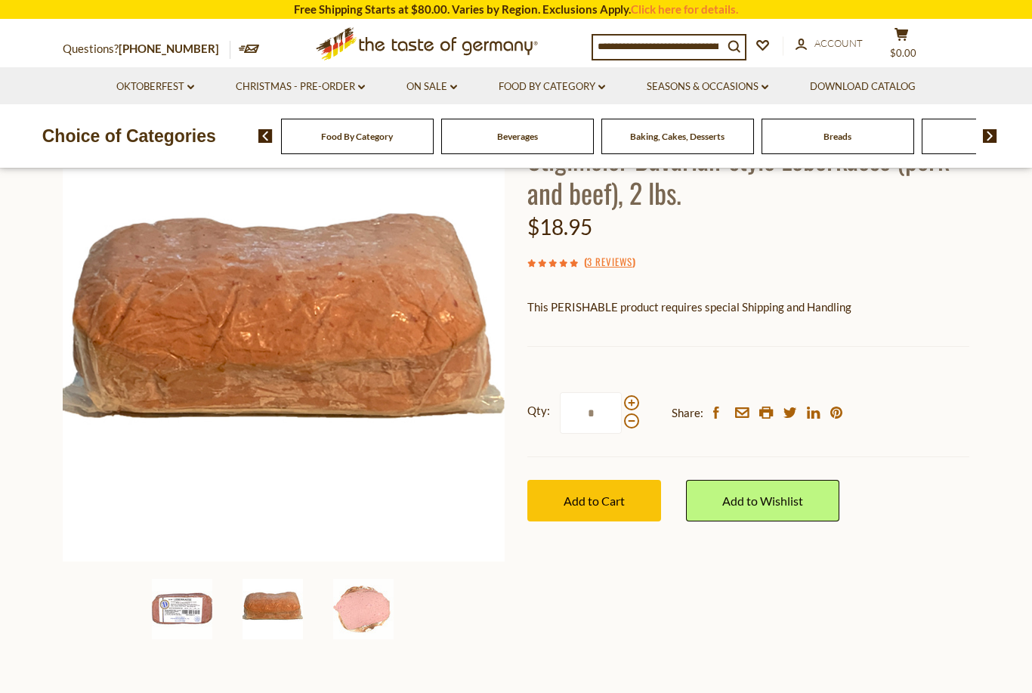
click at [349, 602] on img at bounding box center [363, 609] width 60 height 60
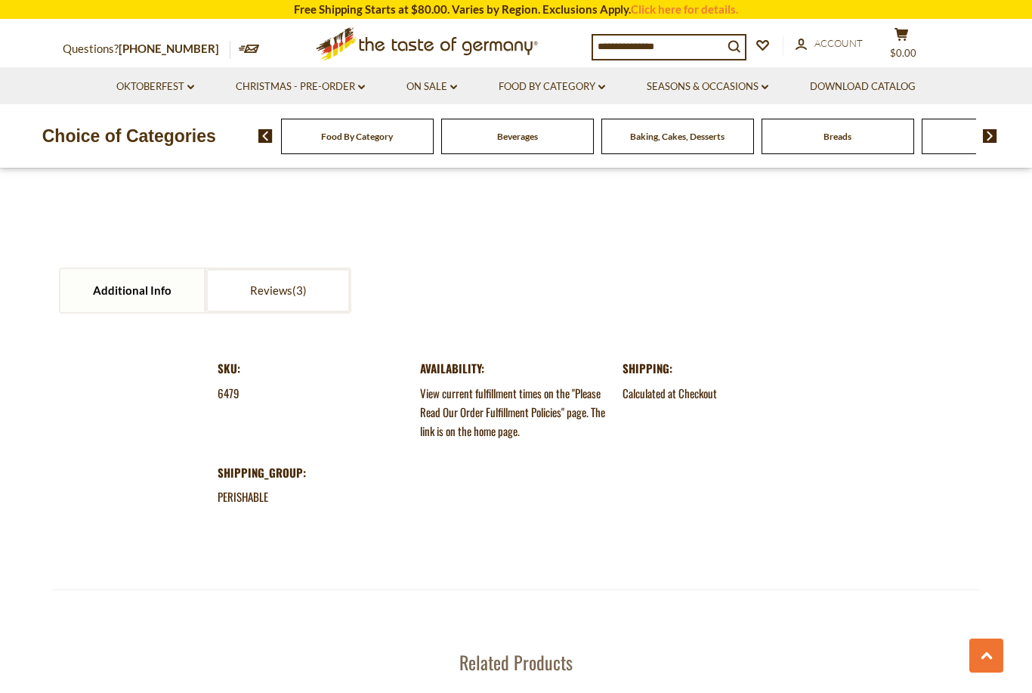
scroll to position [1529, 0]
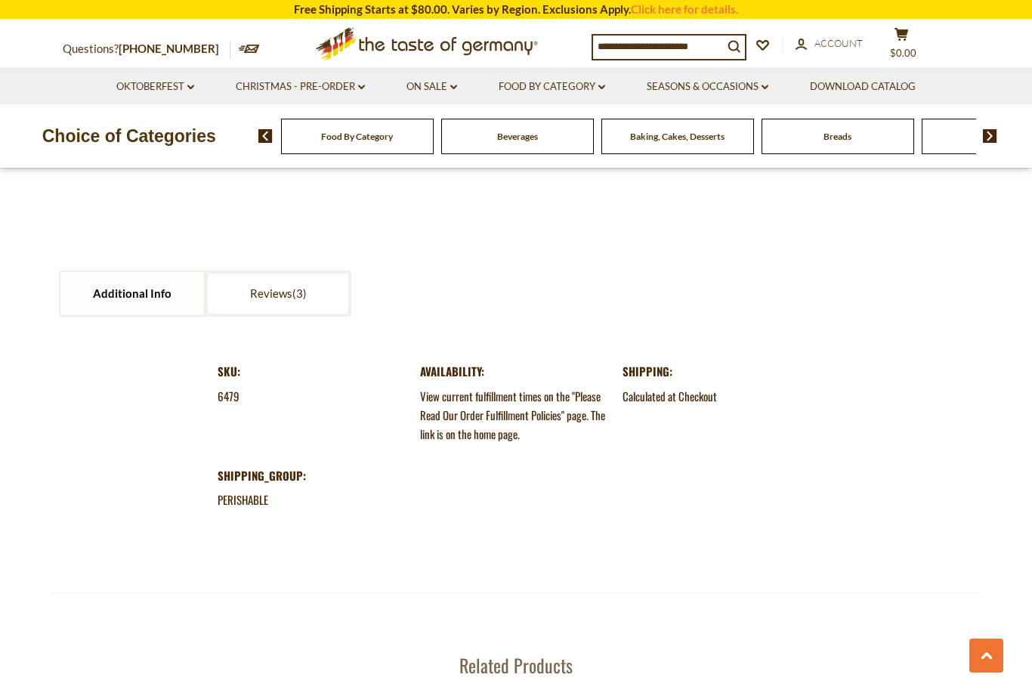
click at [111, 297] on link "Additional Info" at bounding box center [132, 293] width 144 height 43
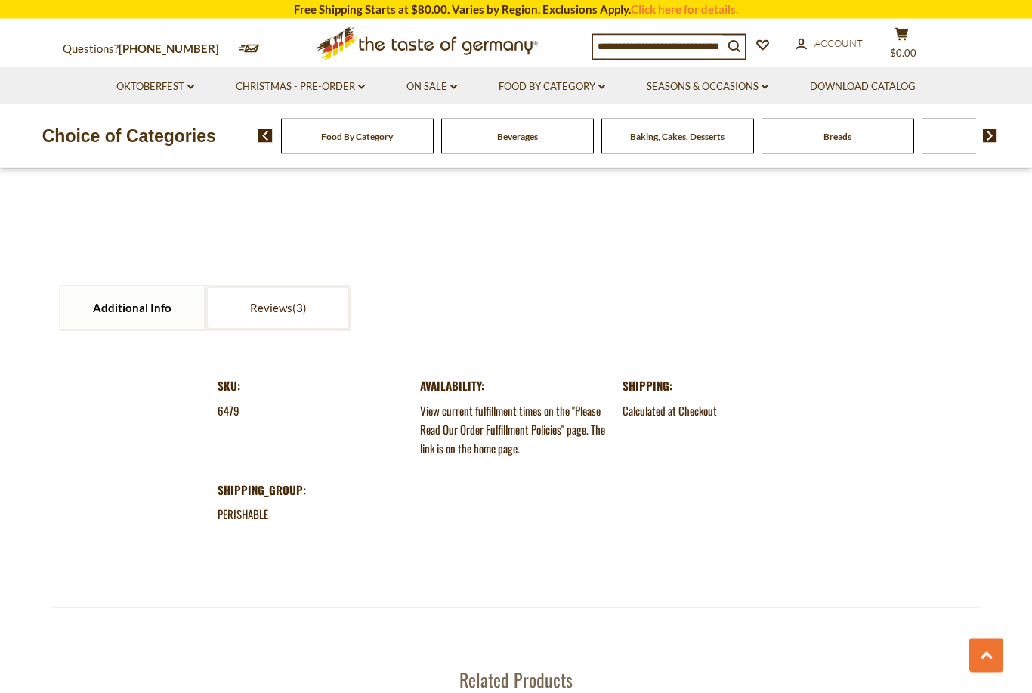
scroll to position [1490, 0]
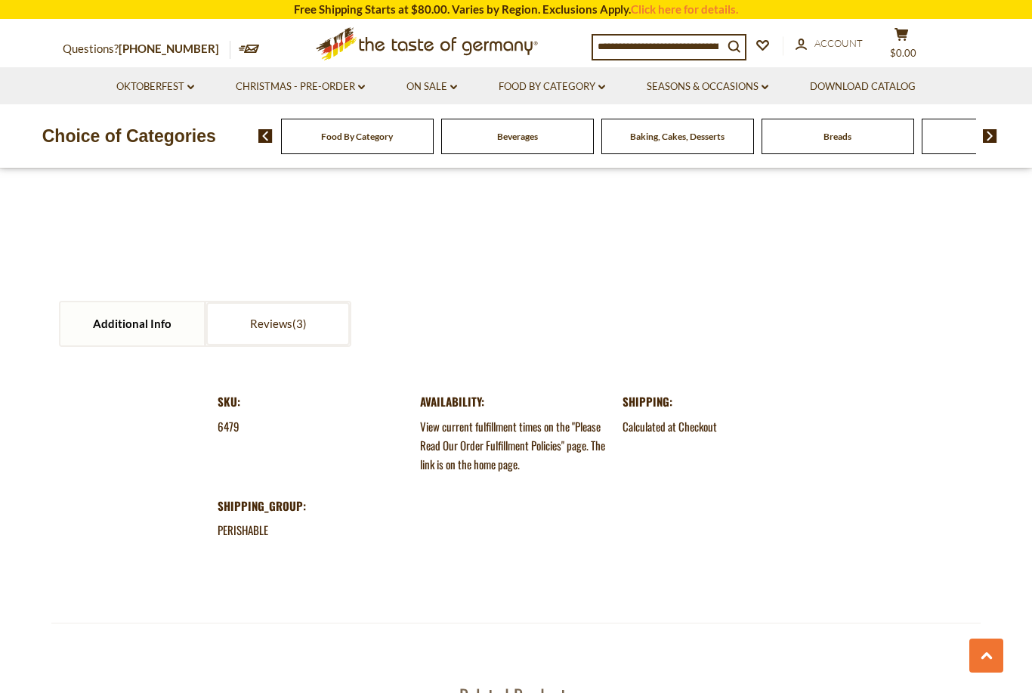
click at [265, 328] on link "Reviews" at bounding box center [278, 323] width 144 height 43
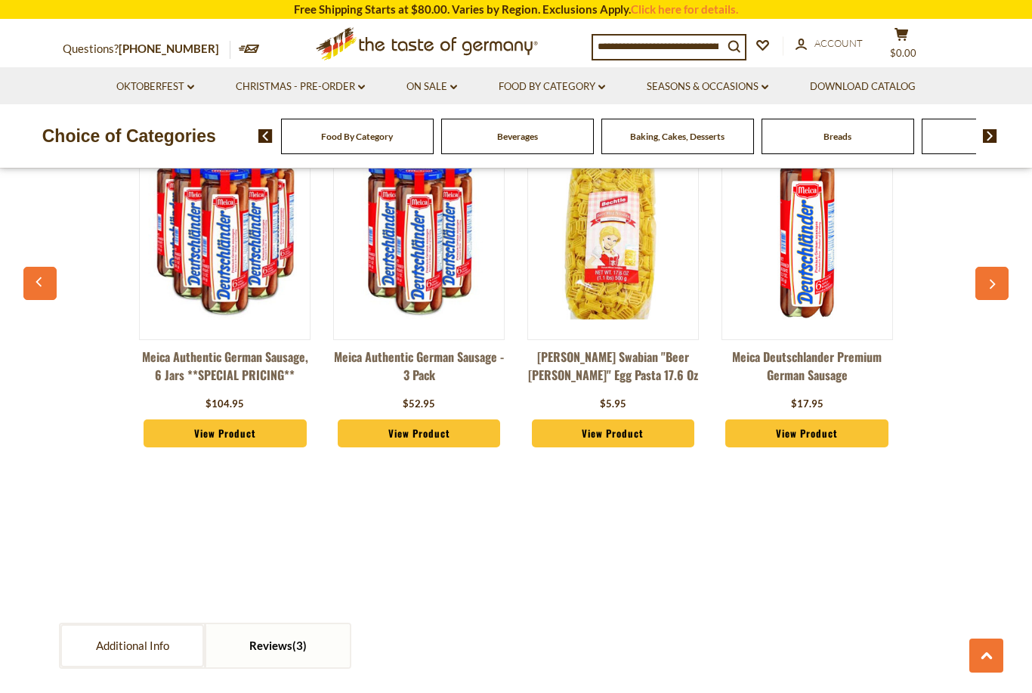
scroll to position [1165, 0]
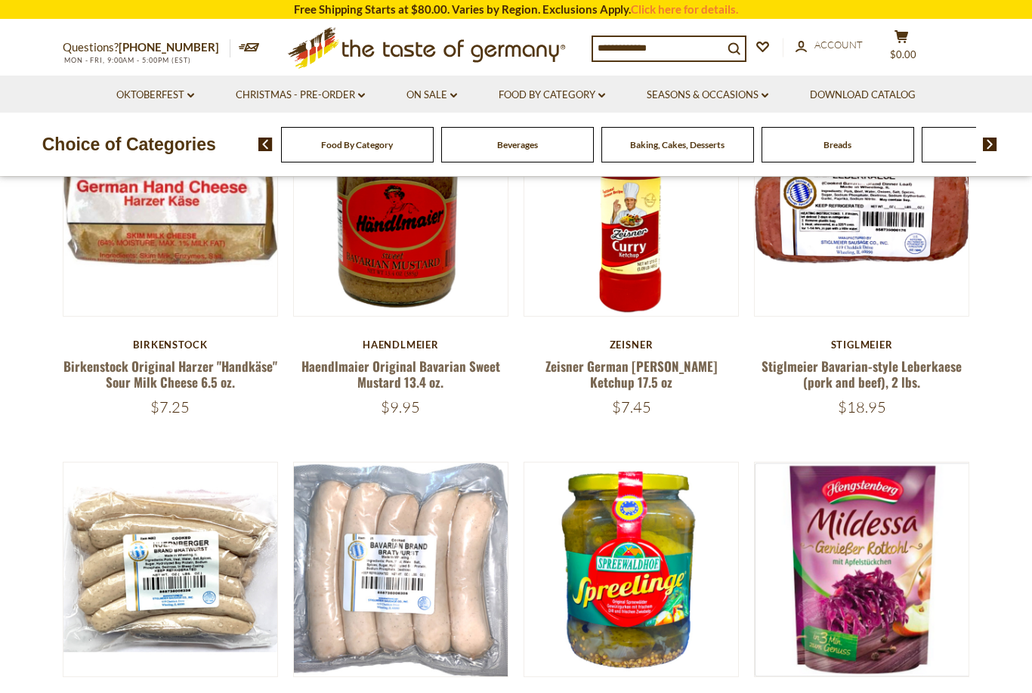
click at [122, 357] on link "Birkenstock Original Harzer "Handkäse" Sour Milk Cheese 6.5 oz." at bounding box center [170, 374] width 214 height 35
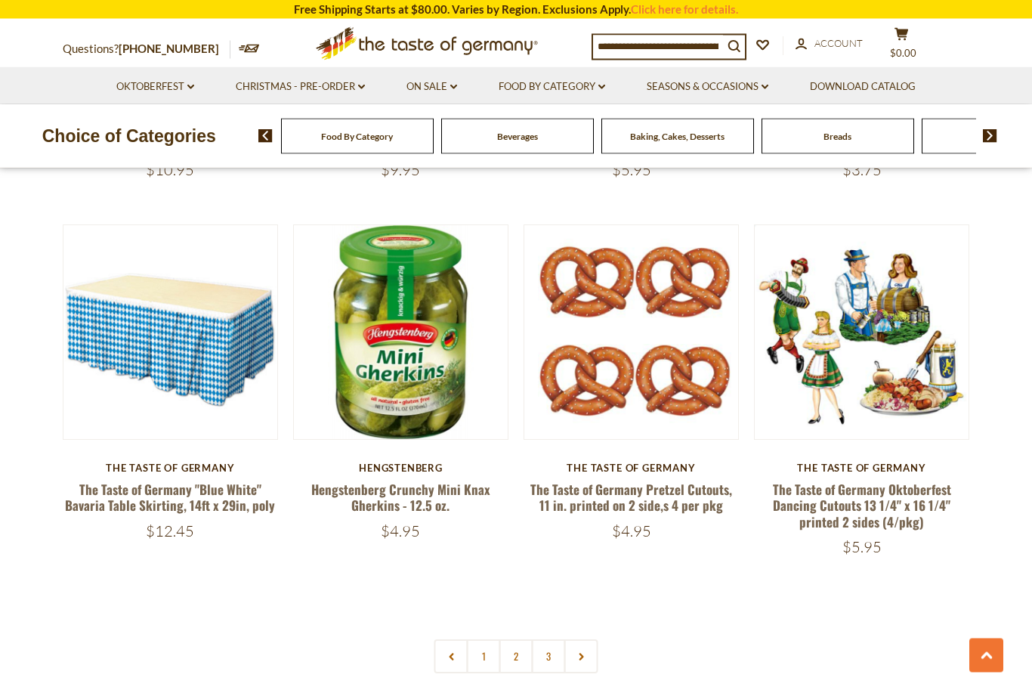
scroll to position [3361, 0]
click at [504, 639] on link "2" at bounding box center [516, 656] width 34 height 34
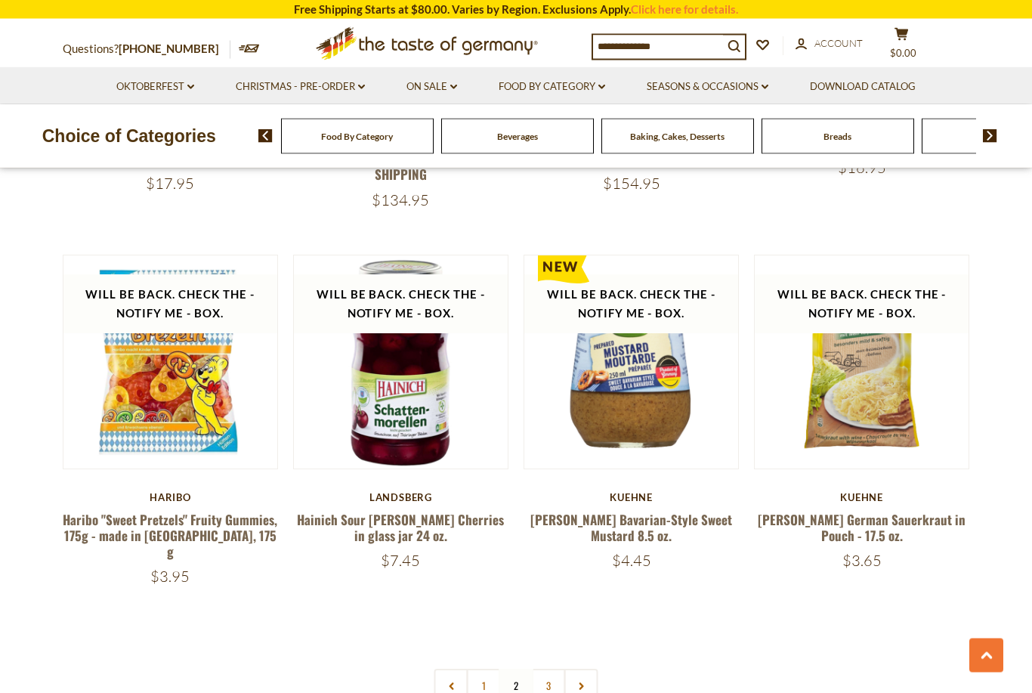
scroll to position [3281, 0]
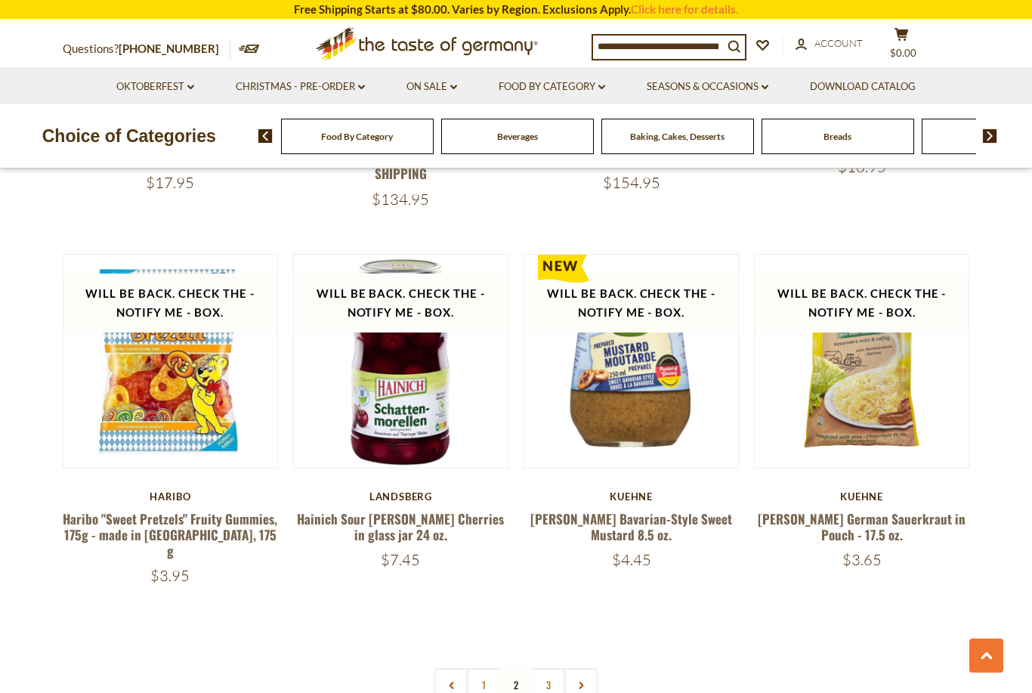
click at [544, 668] on link "3" at bounding box center [549, 685] width 34 height 34
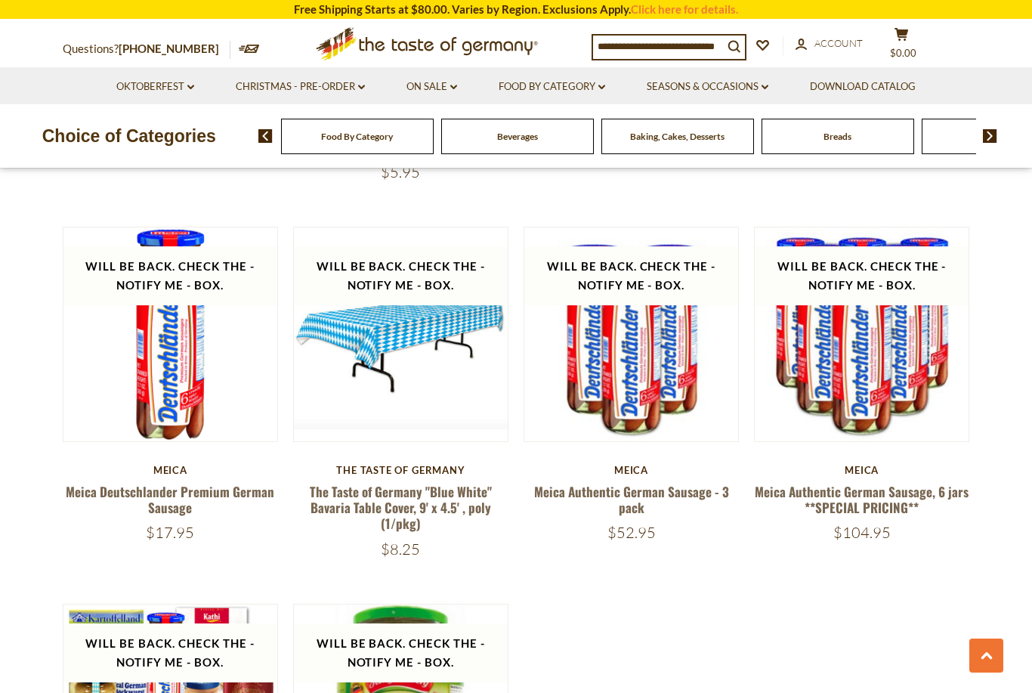
scroll to position [2217, 0]
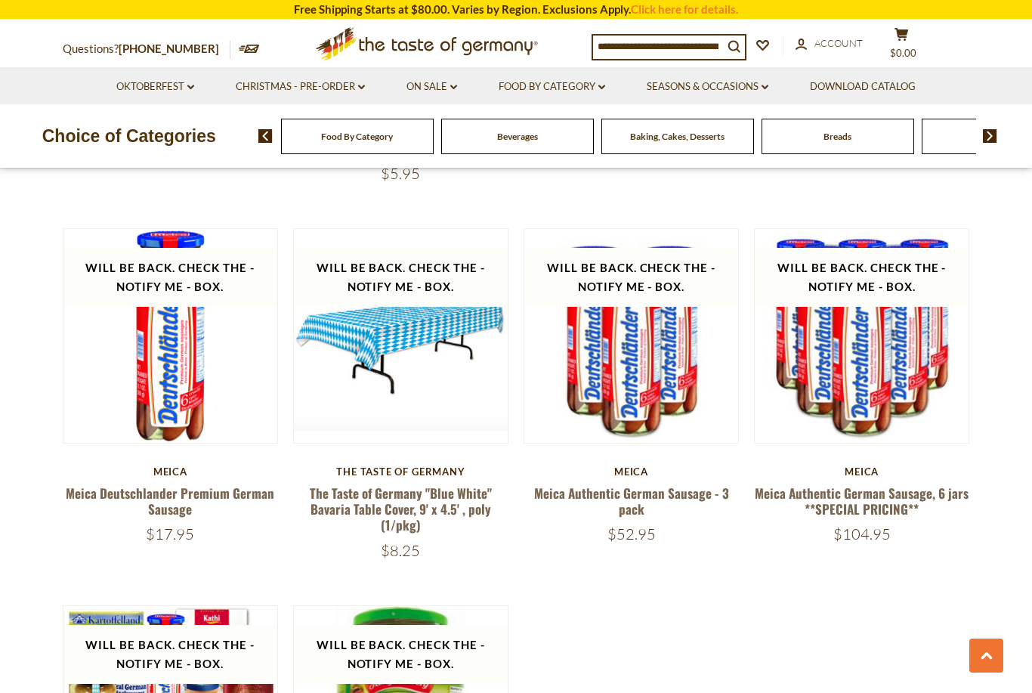
click at [283, 88] on link "Christmas - PRE-ORDER dropdown_arrow" at bounding box center [300, 87] width 129 height 17
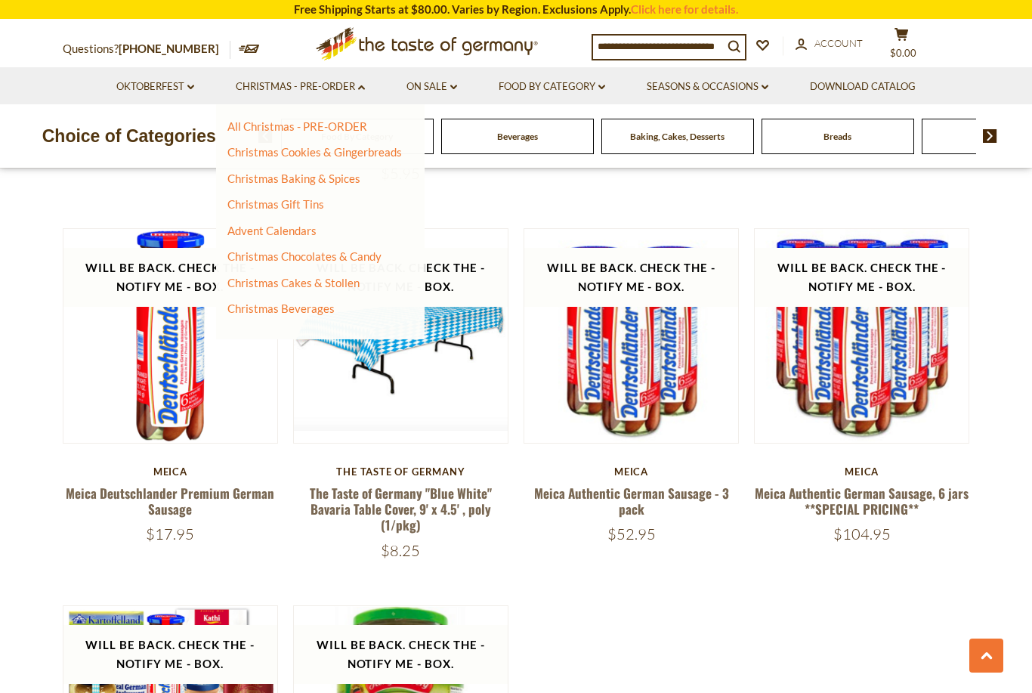
click at [248, 152] on link "Christmas Cookies & Gingerbreads" at bounding box center [314, 152] width 174 height 14
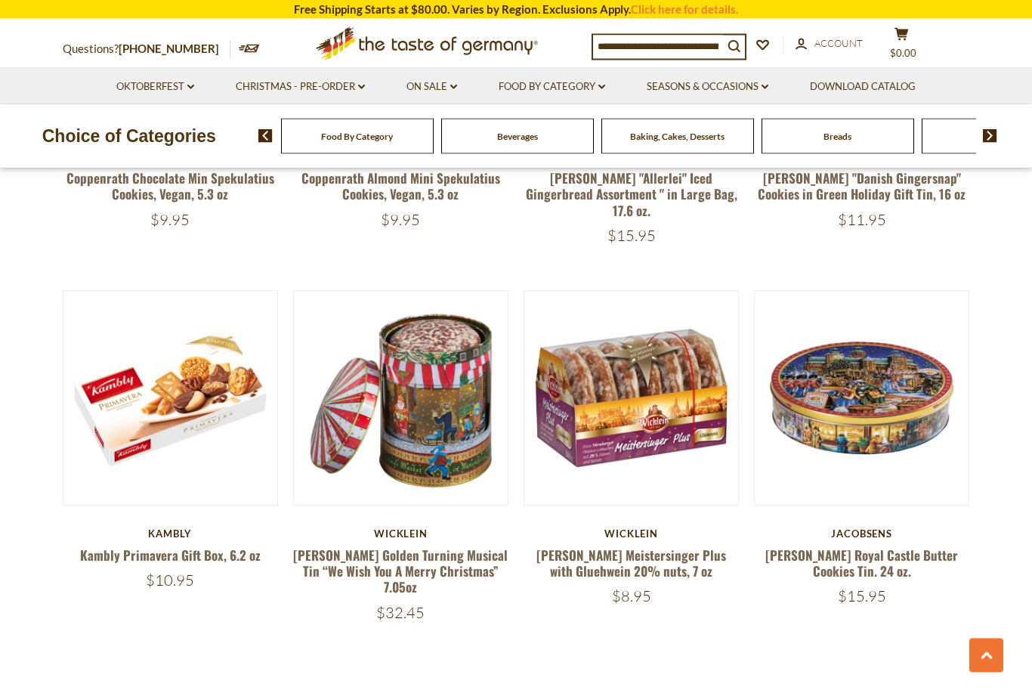
scroll to position [3277, 0]
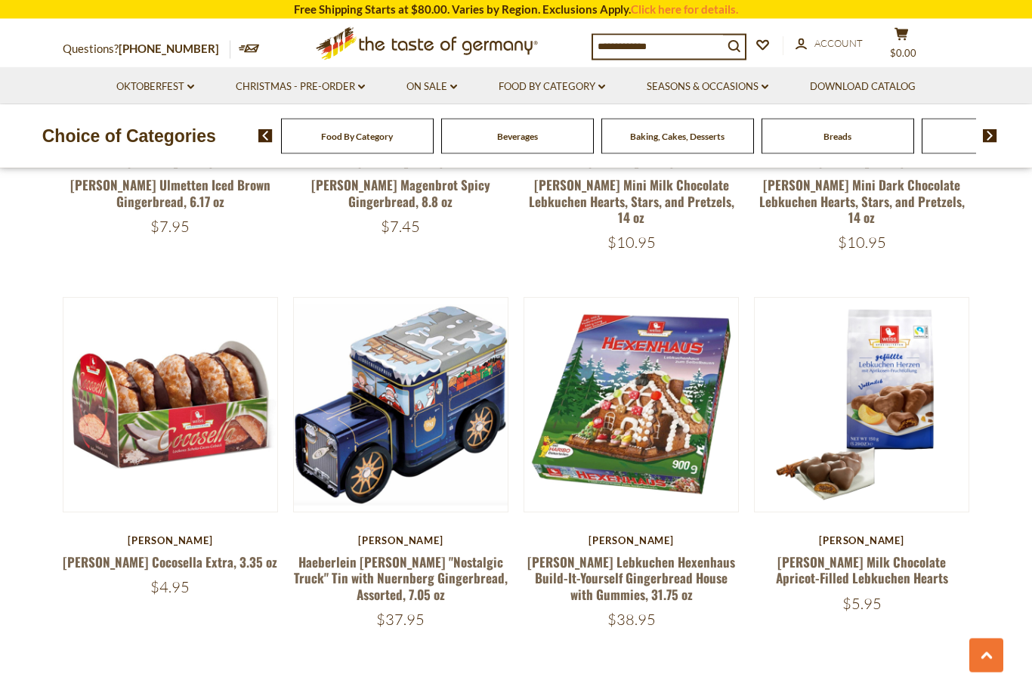
scroll to position [3287, 0]
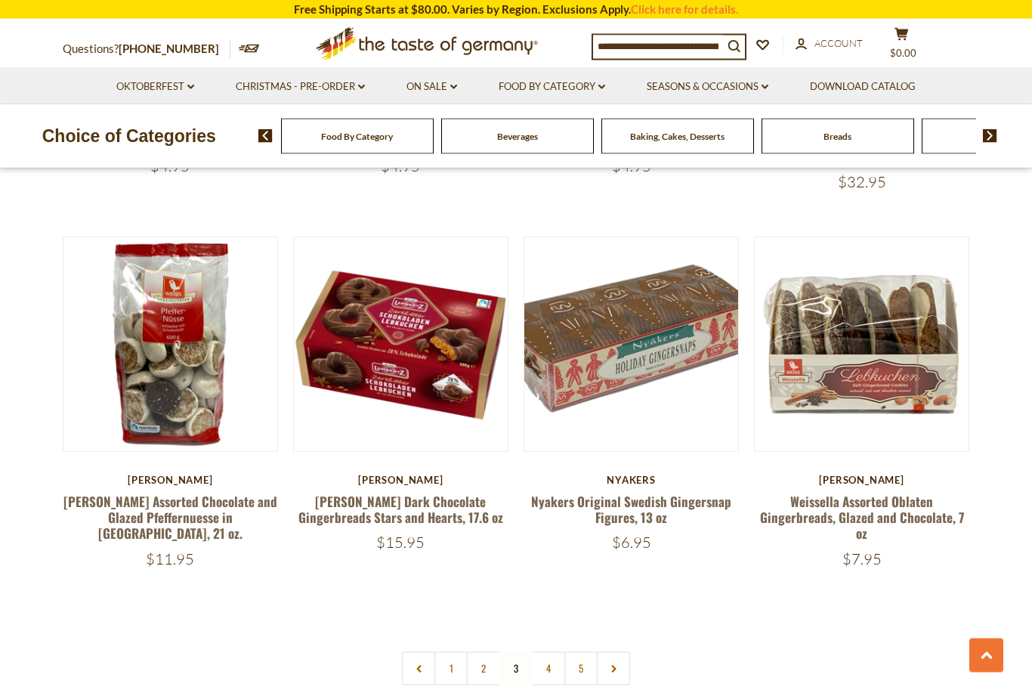
scroll to position [3331, 0]
click at [541, 651] on link "4" at bounding box center [549, 668] width 34 height 34
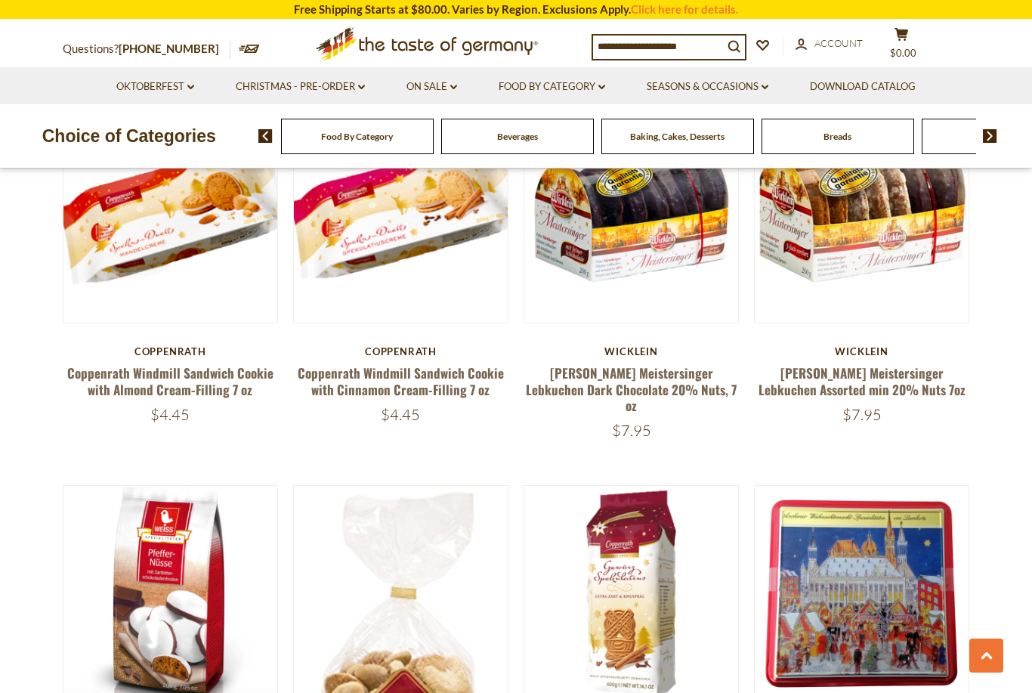
scroll to position [1993, 0]
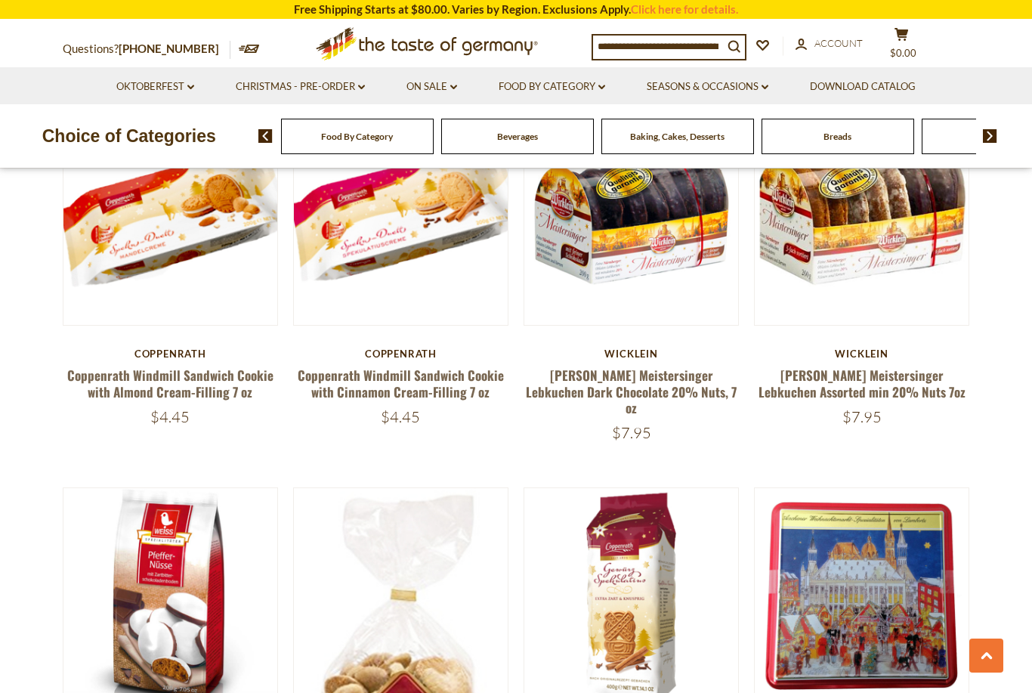
click at [157, 381] on link "Coppenrath Windmill Sandwich Cookie with Almond Cream-Filling 7 oz" at bounding box center [170, 383] width 206 height 35
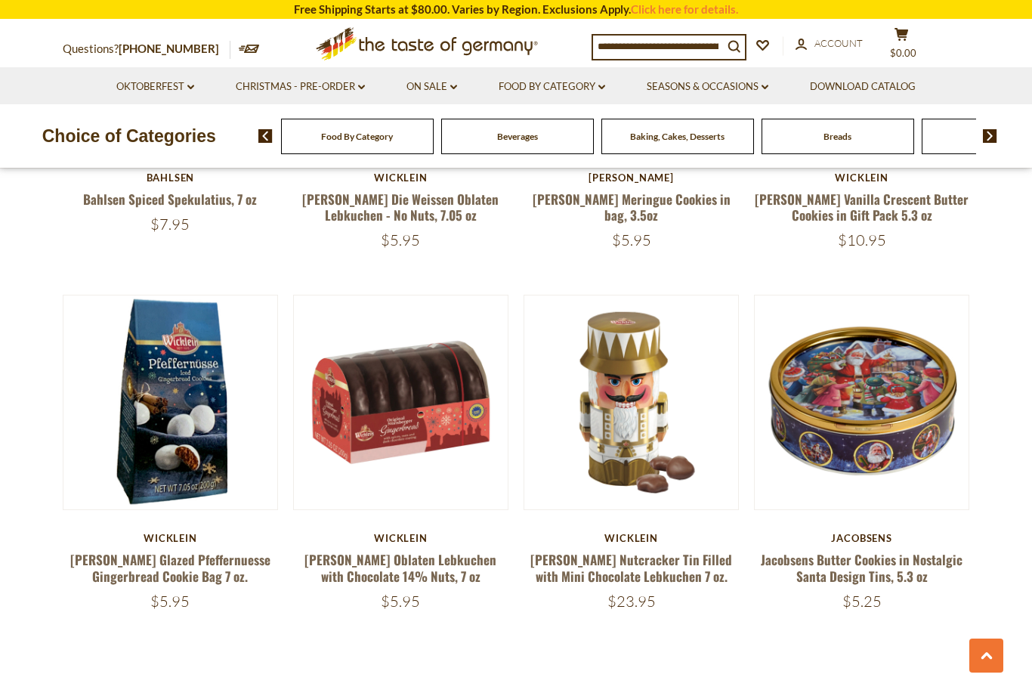
scroll to position [3306, 0]
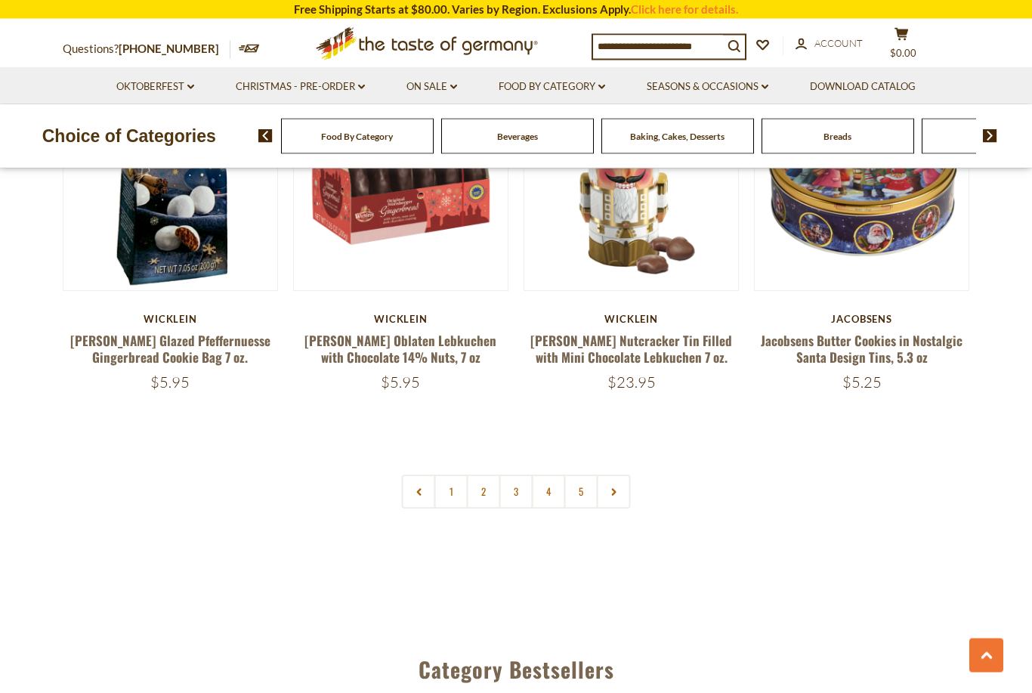
scroll to position [3518, 0]
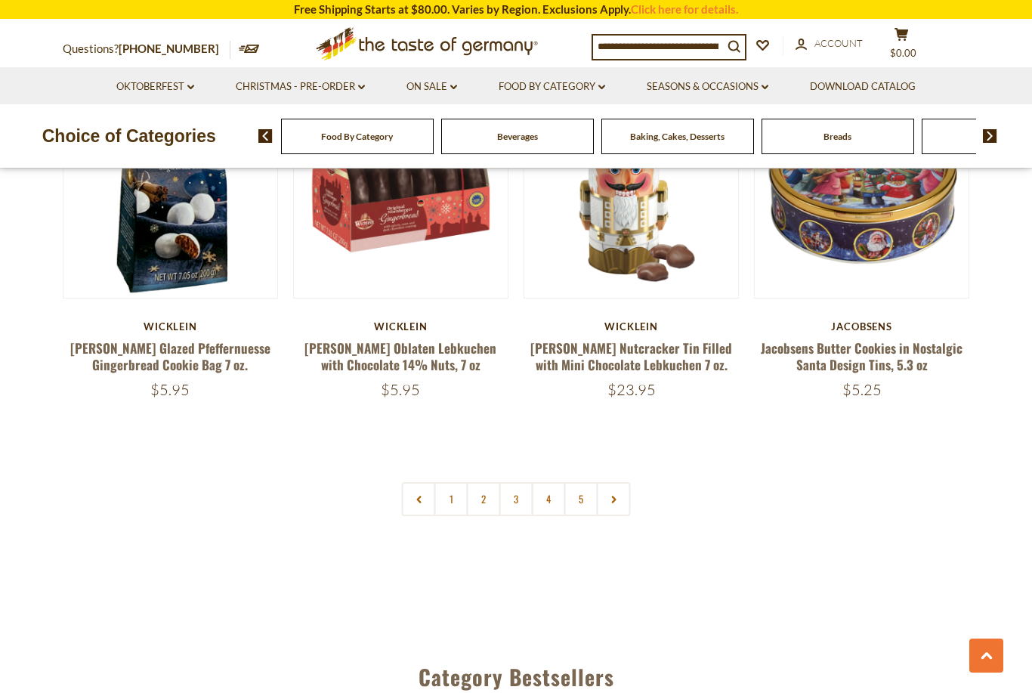
click at [539, 482] on link "4" at bounding box center [549, 499] width 34 height 34
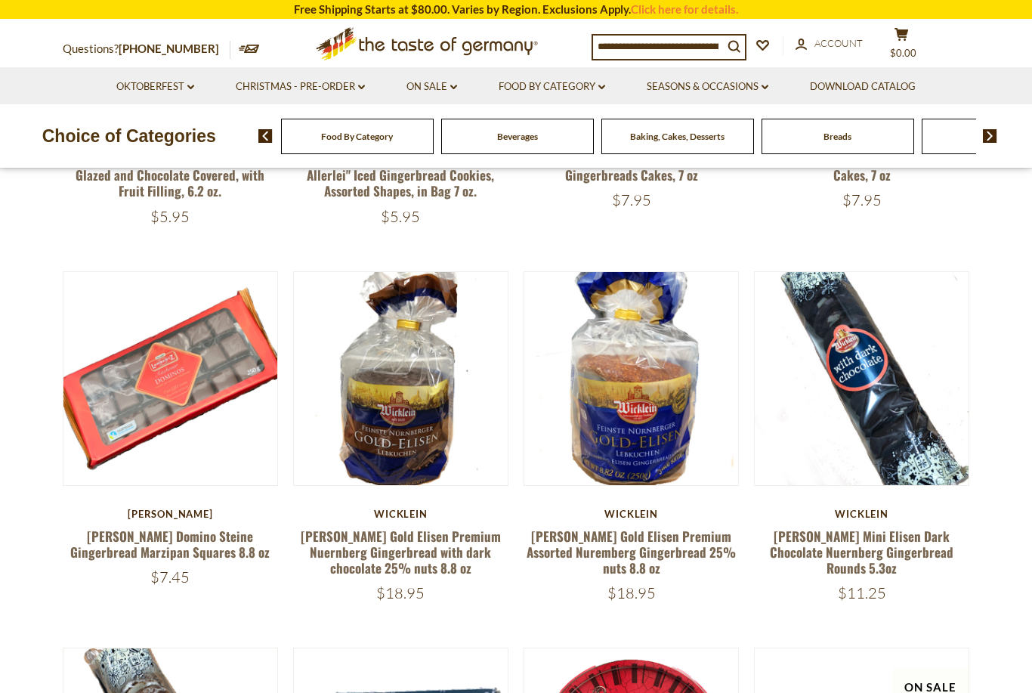
scroll to position [529, 0]
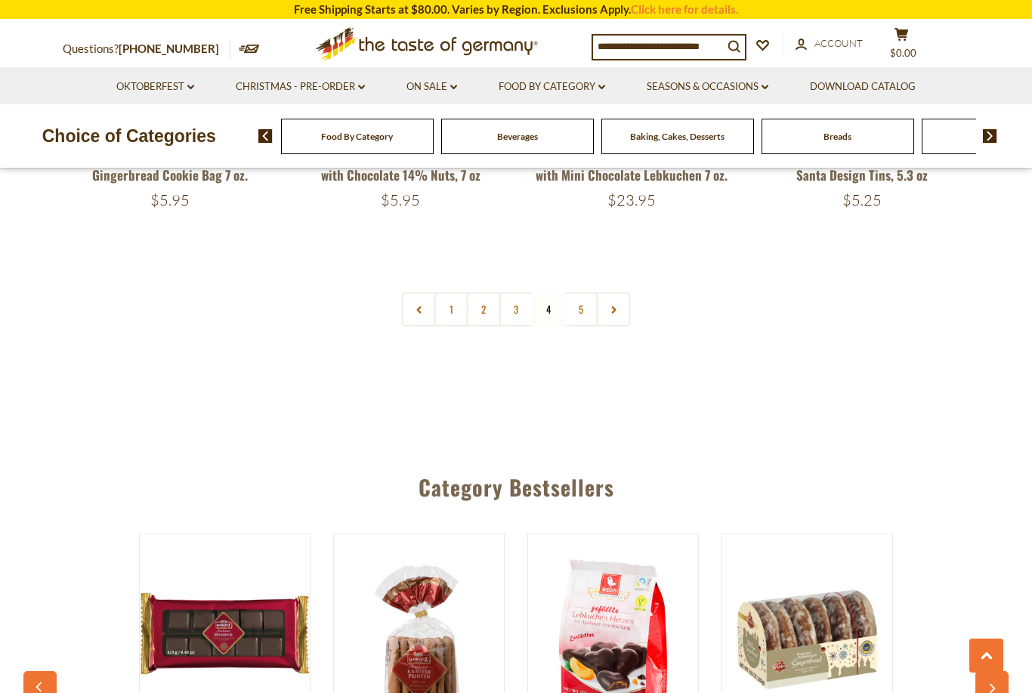
click at [569, 292] on link "5" at bounding box center [581, 309] width 34 height 34
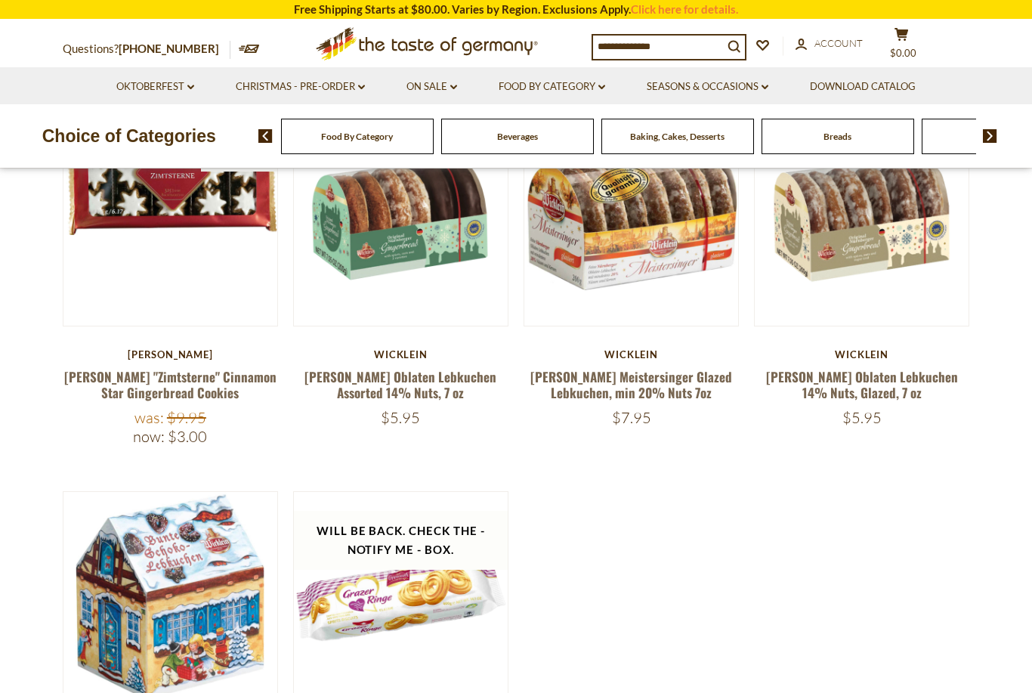
scroll to position [463, 0]
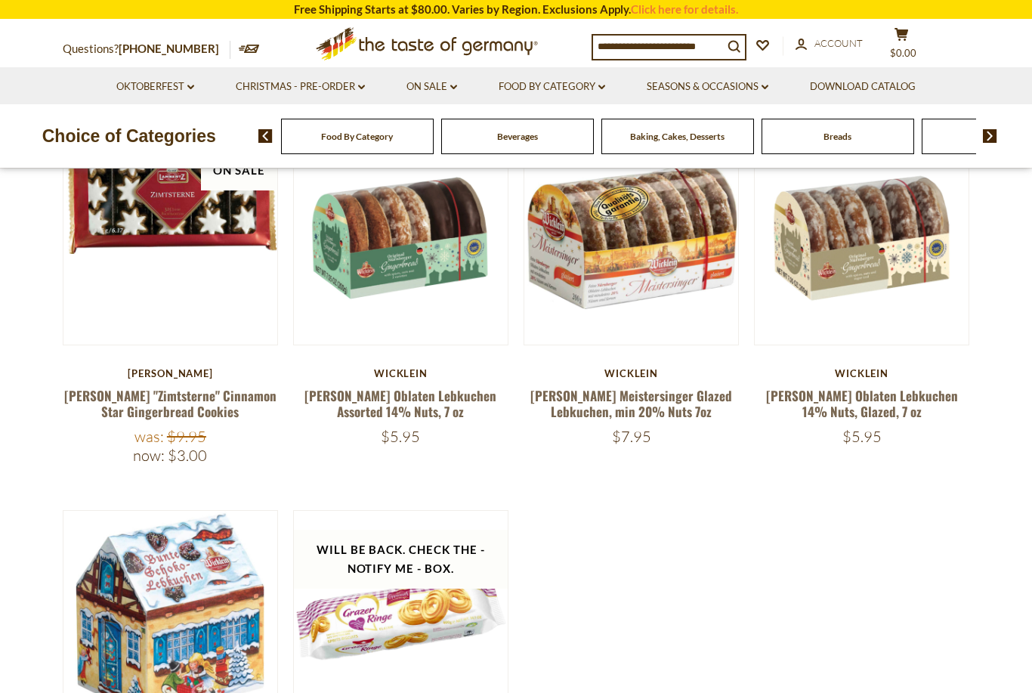
click at [286, 89] on link "Christmas - PRE-ORDER dropdown_arrow" at bounding box center [300, 87] width 129 height 17
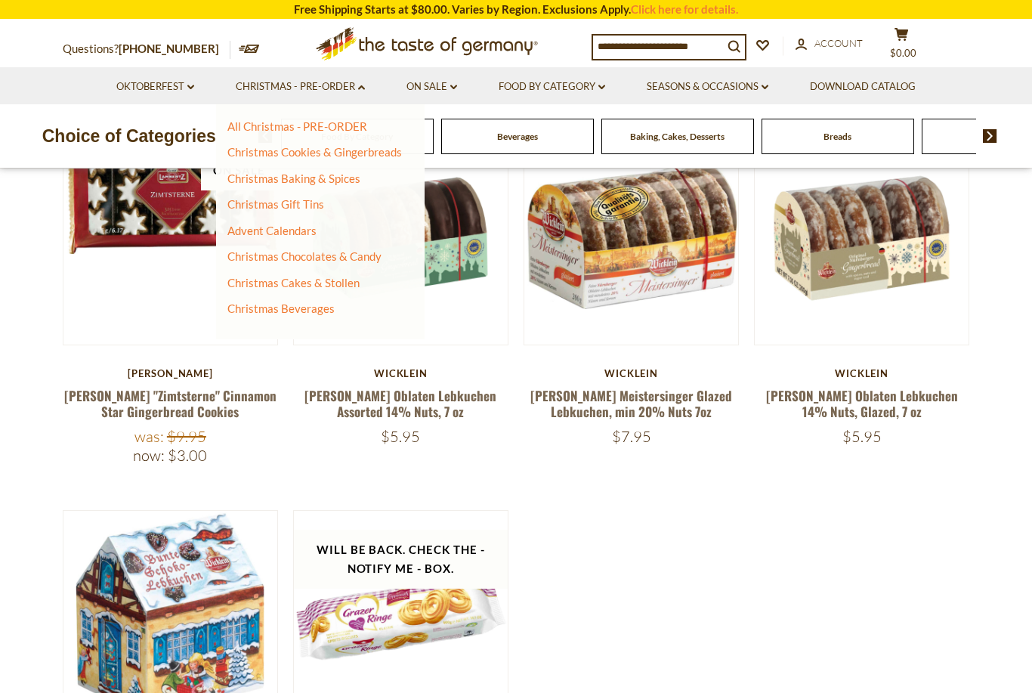
click at [264, 307] on link "Christmas Beverages" at bounding box center [280, 308] width 107 height 14
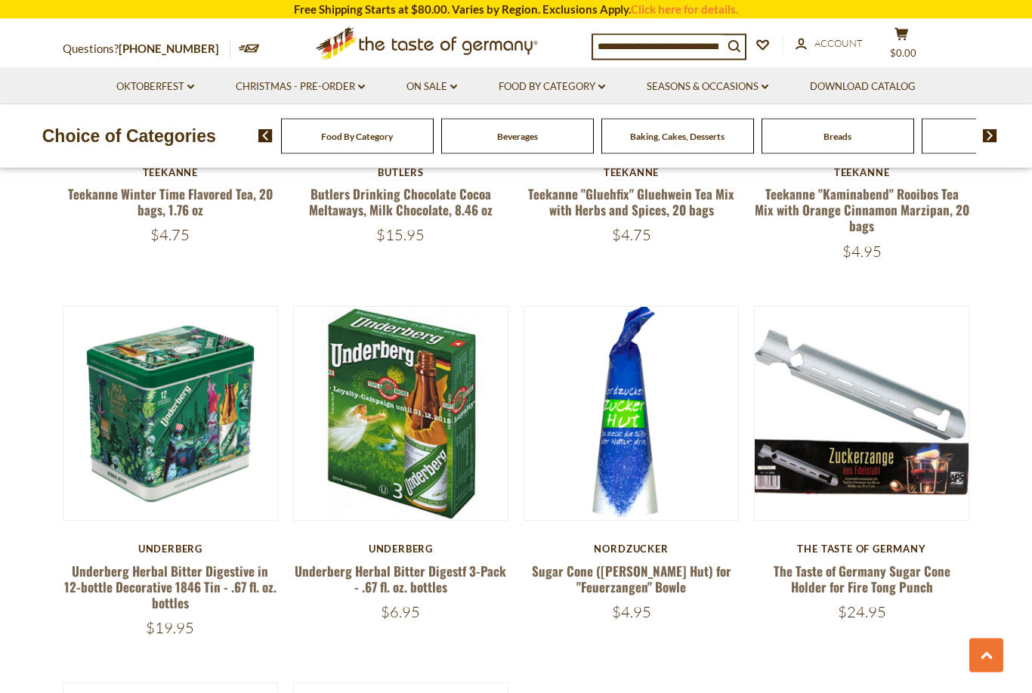
scroll to position [2525, 0]
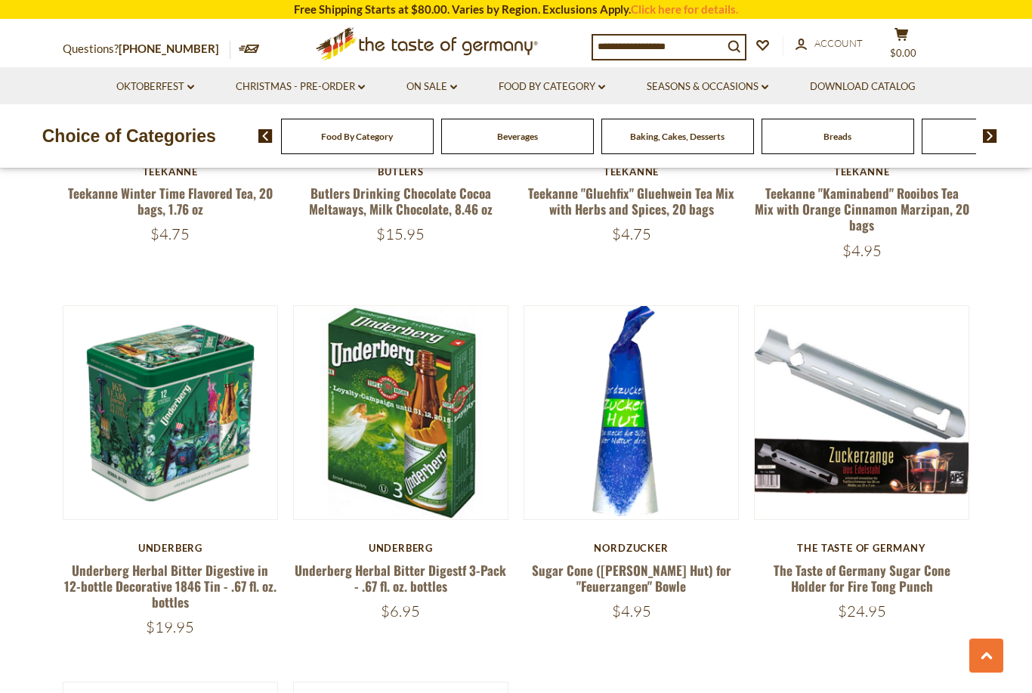
click at [308, 91] on link "Christmas - PRE-ORDER dropdown_arrow" at bounding box center [300, 87] width 129 height 17
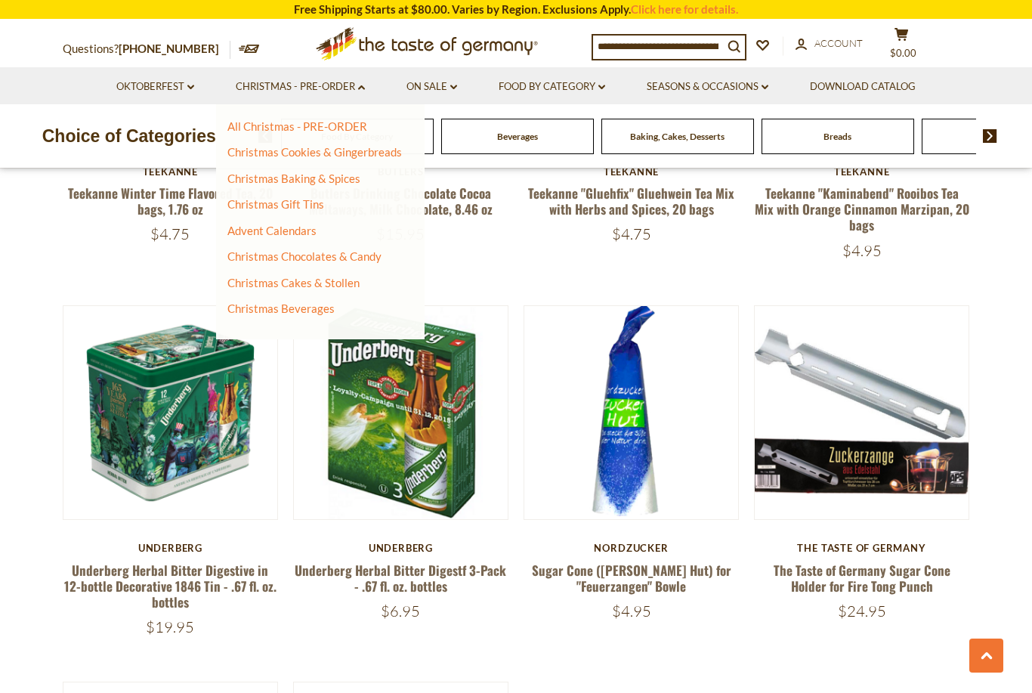
click at [262, 258] on link "Christmas Chocolates & Candy" at bounding box center [304, 256] width 154 height 14
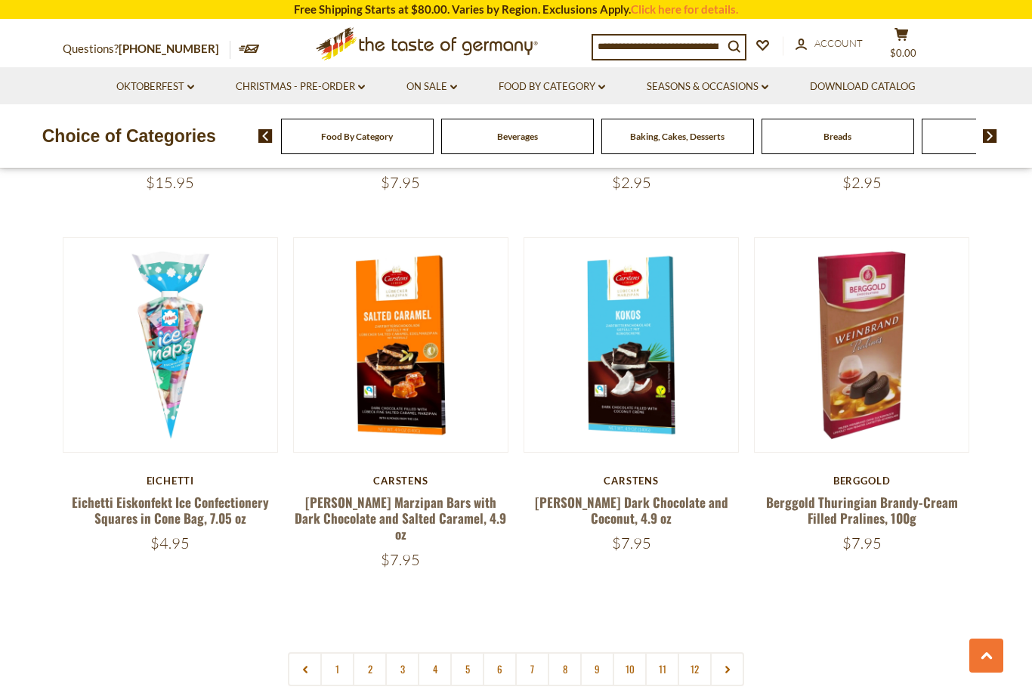
scroll to position [3348, 0]
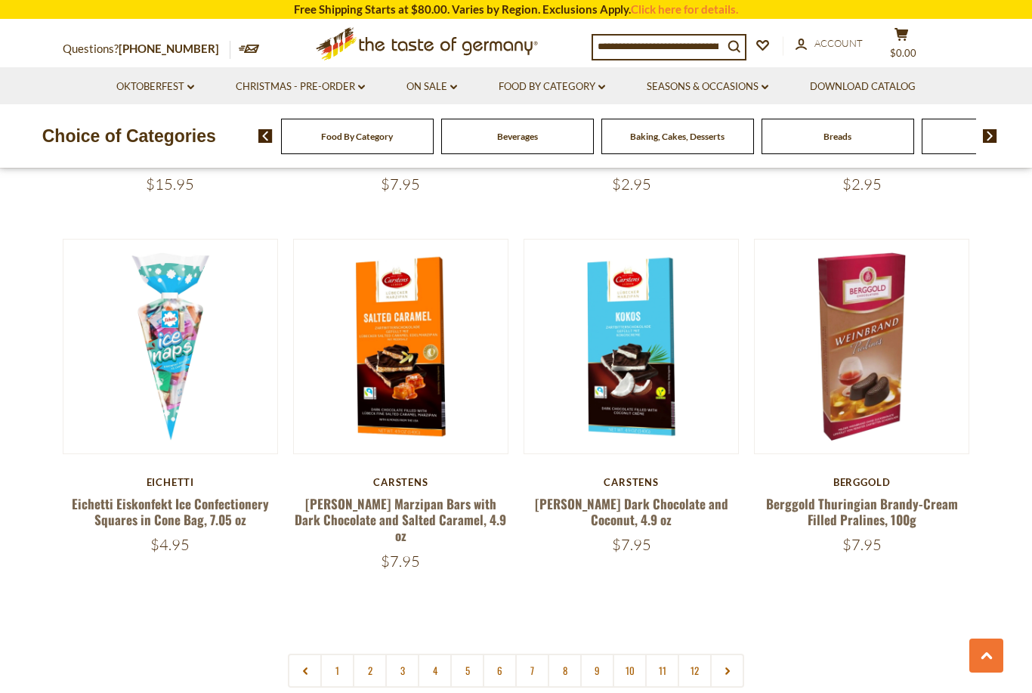
click at [276, 93] on link "Christmas - PRE-ORDER dropdown_arrow" at bounding box center [300, 87] width 129 height 17
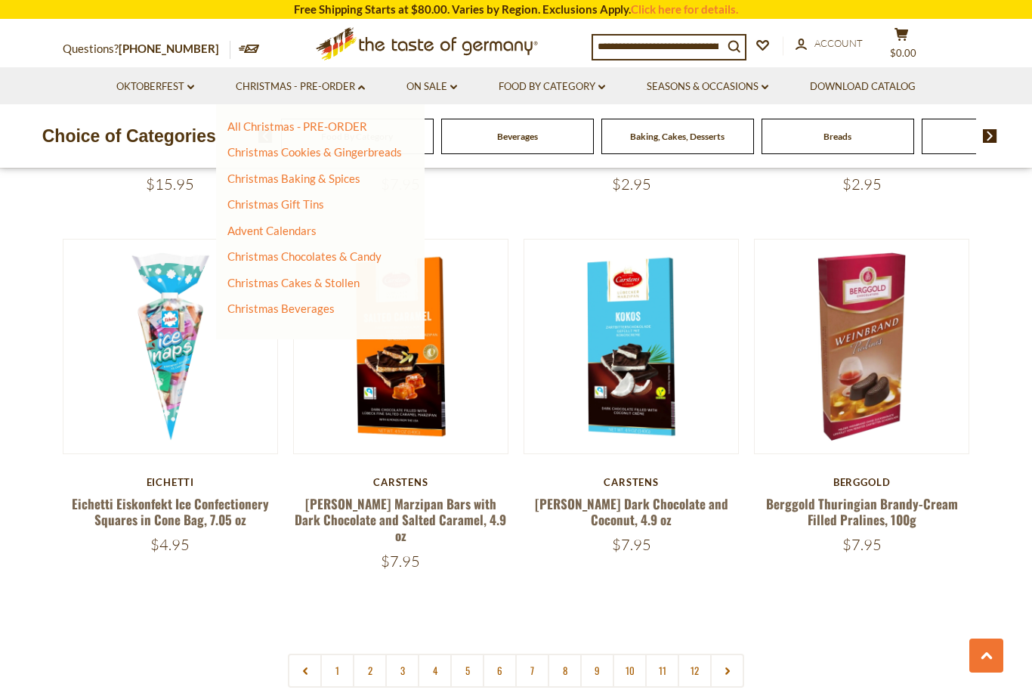
click at [252, 231] on link "Advent Calendars" at bounding box center [271, 231] width 89 height 14
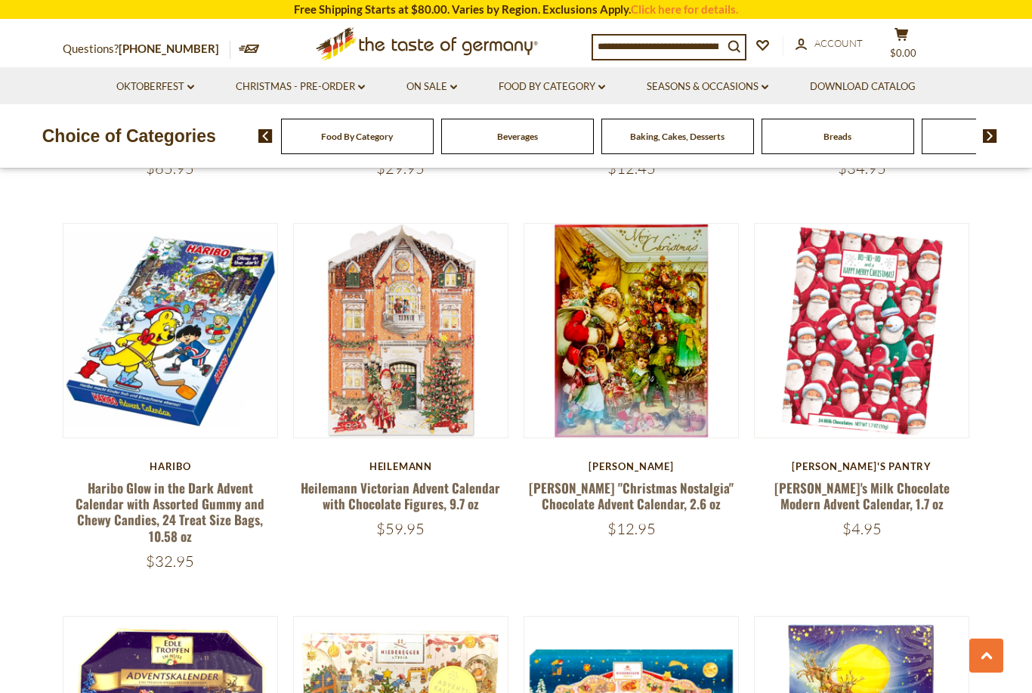
scroll to position [1925, 0]
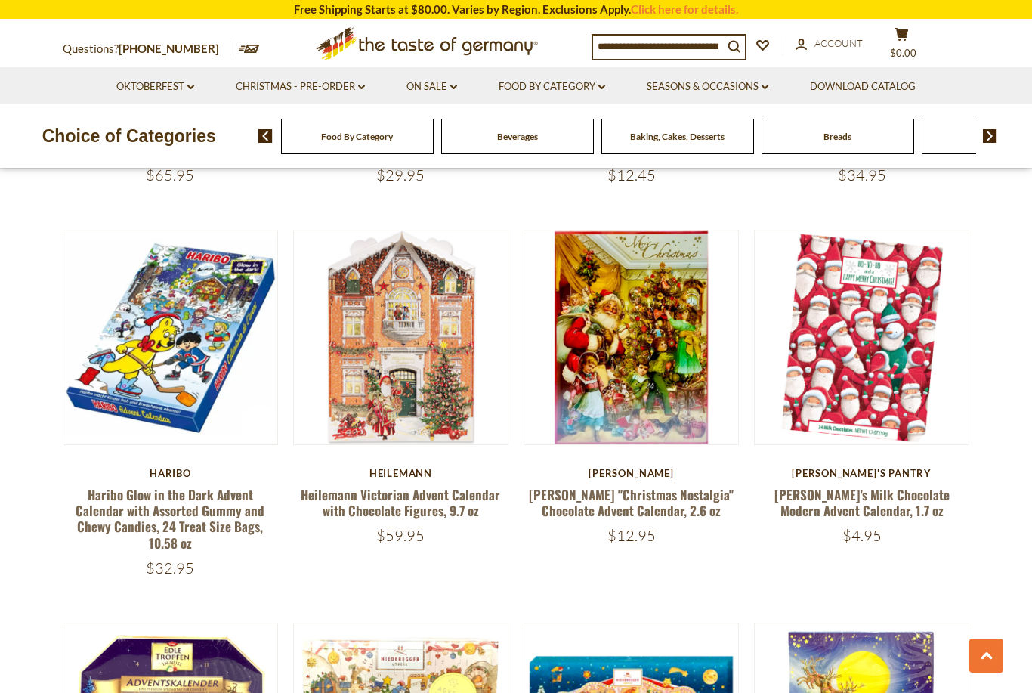
click at [273, 82] on link "Christmas - PRE-ORDER dropdown_arrow" at bounding box center [300, 87] width 129 height 17
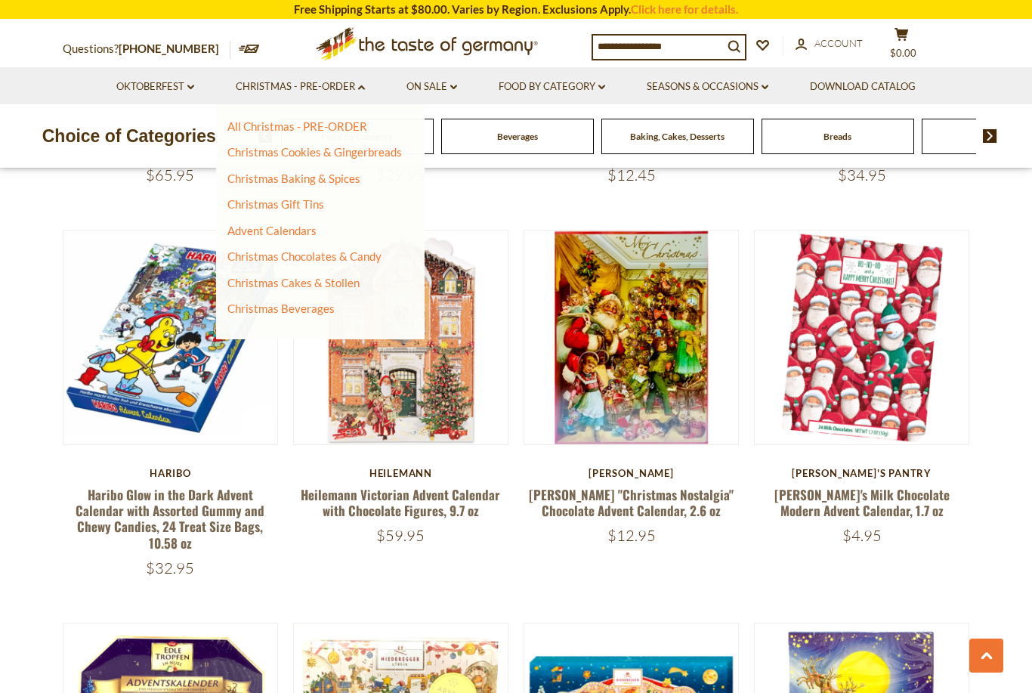
click at [251, 204] on link "Christmas Gift Tins" at bounding box center [275, 204] width 97 height 14
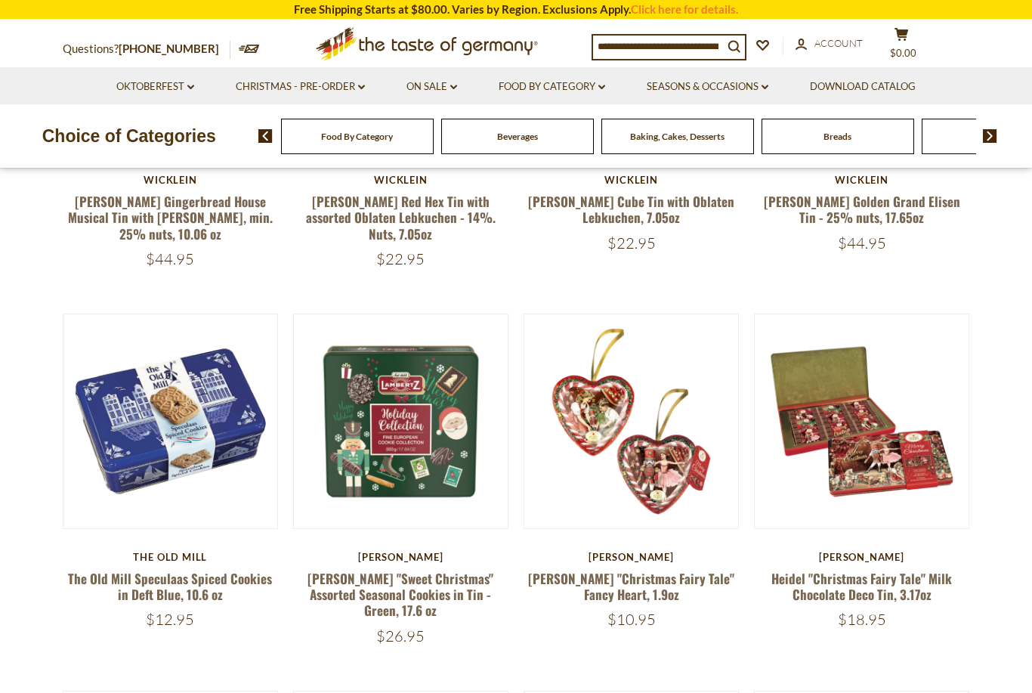
scroll to position [499, 0]
